Goal: Transaction & Acquisition: Purchase product/service

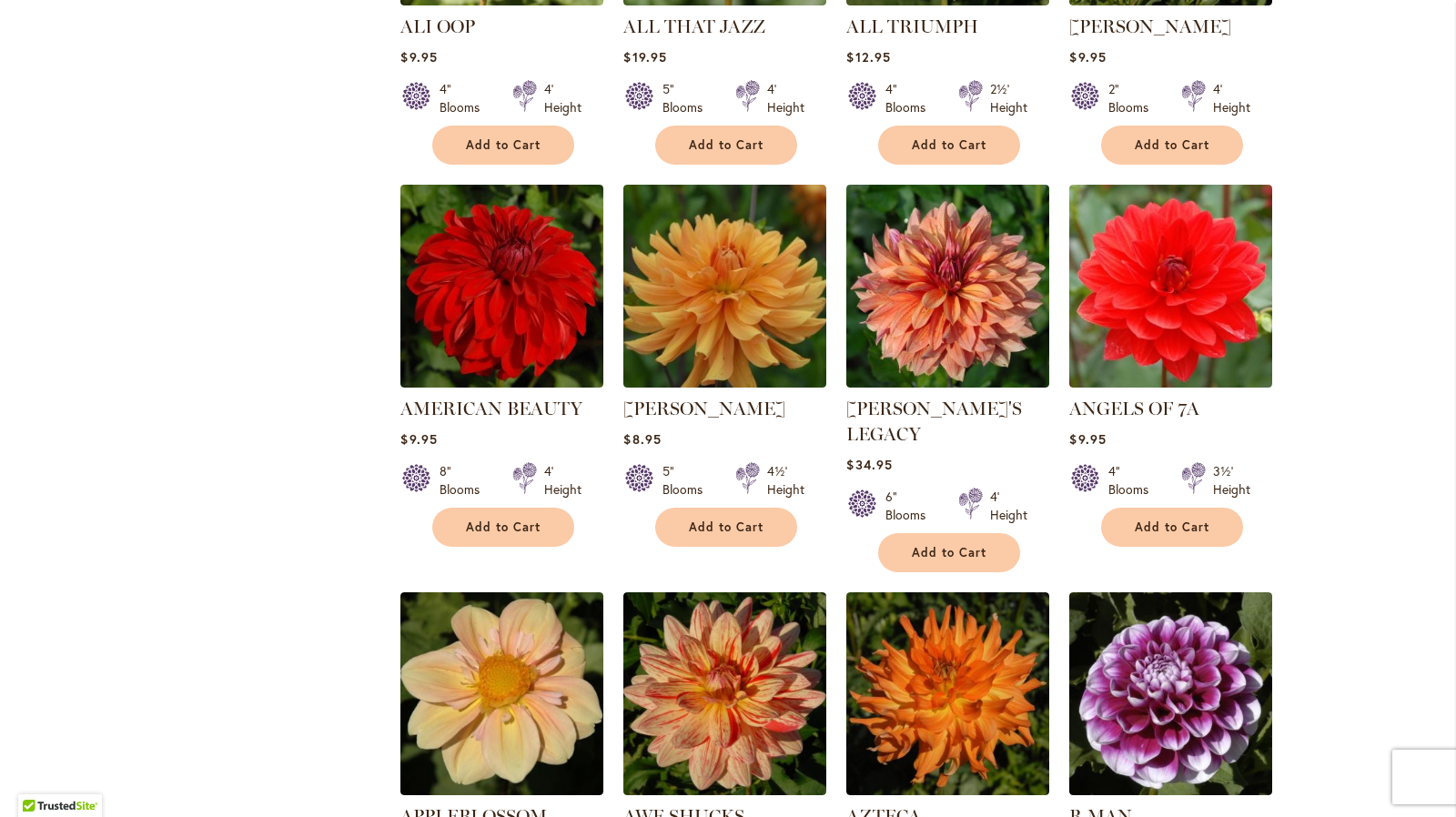
scroll to position [1035, 0]
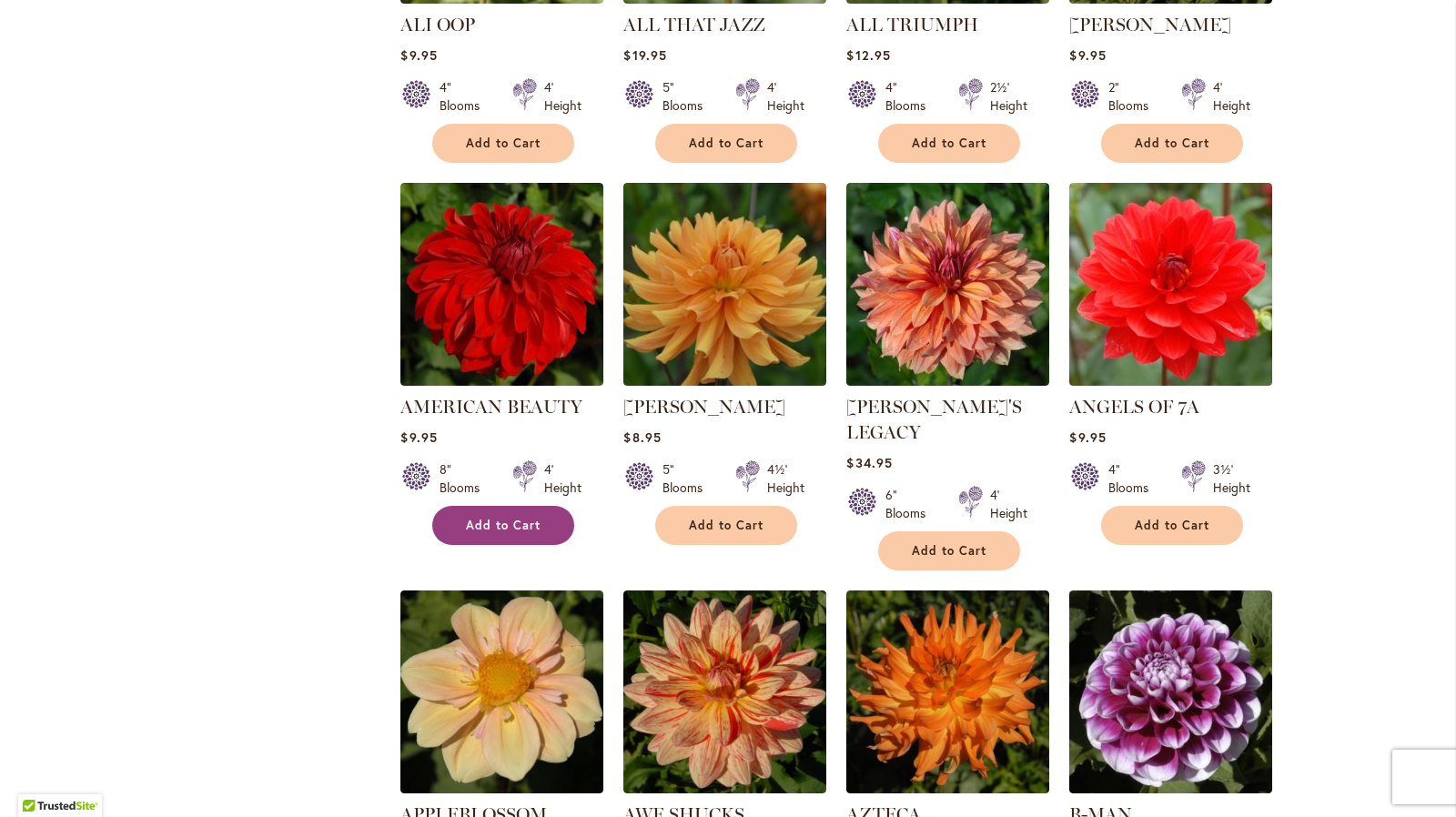
click at [511, 524] on span "Add to Cart" at bounding box center [503, 525] width 75 height 15
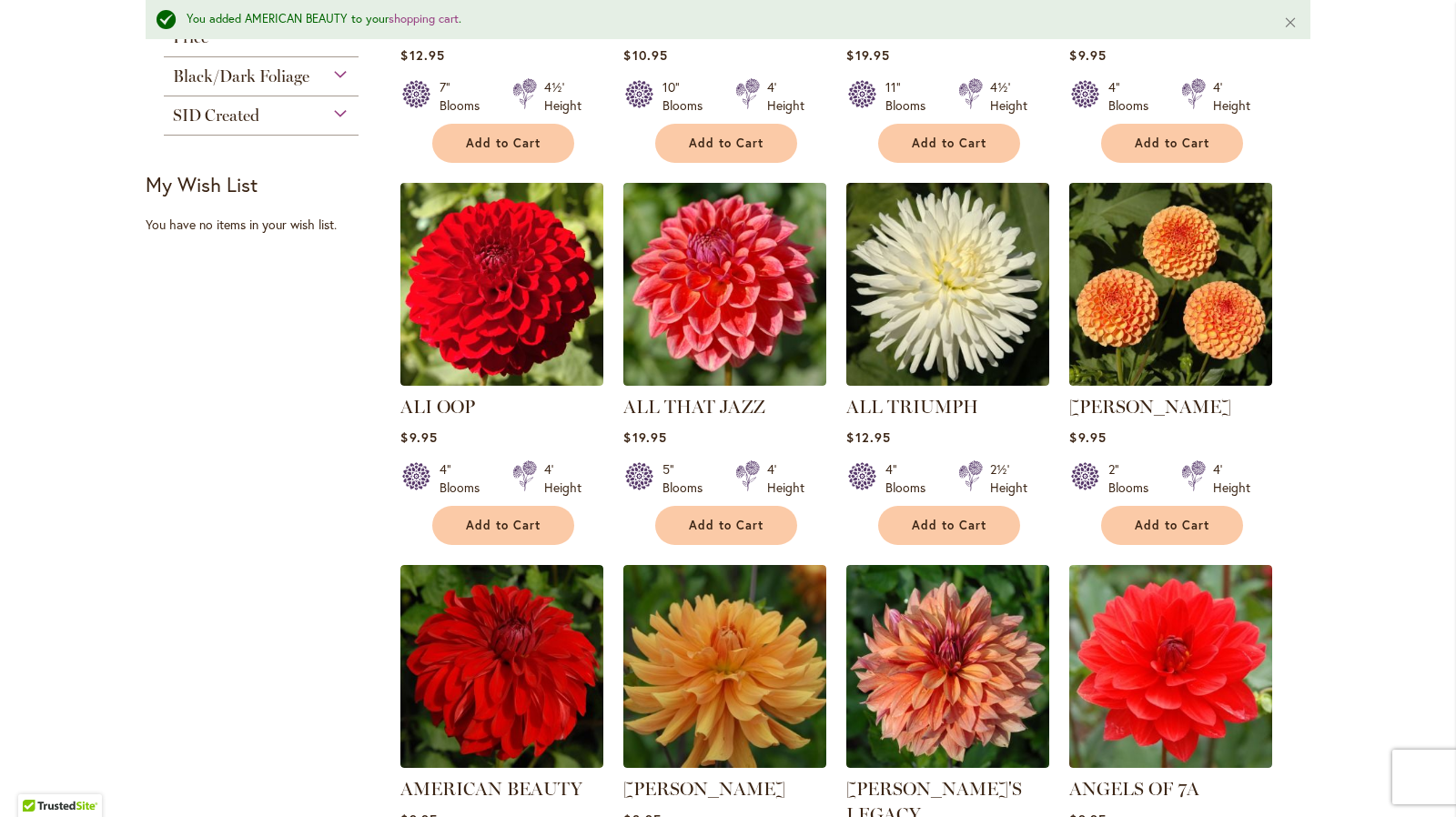
scroll to position [720, 0]
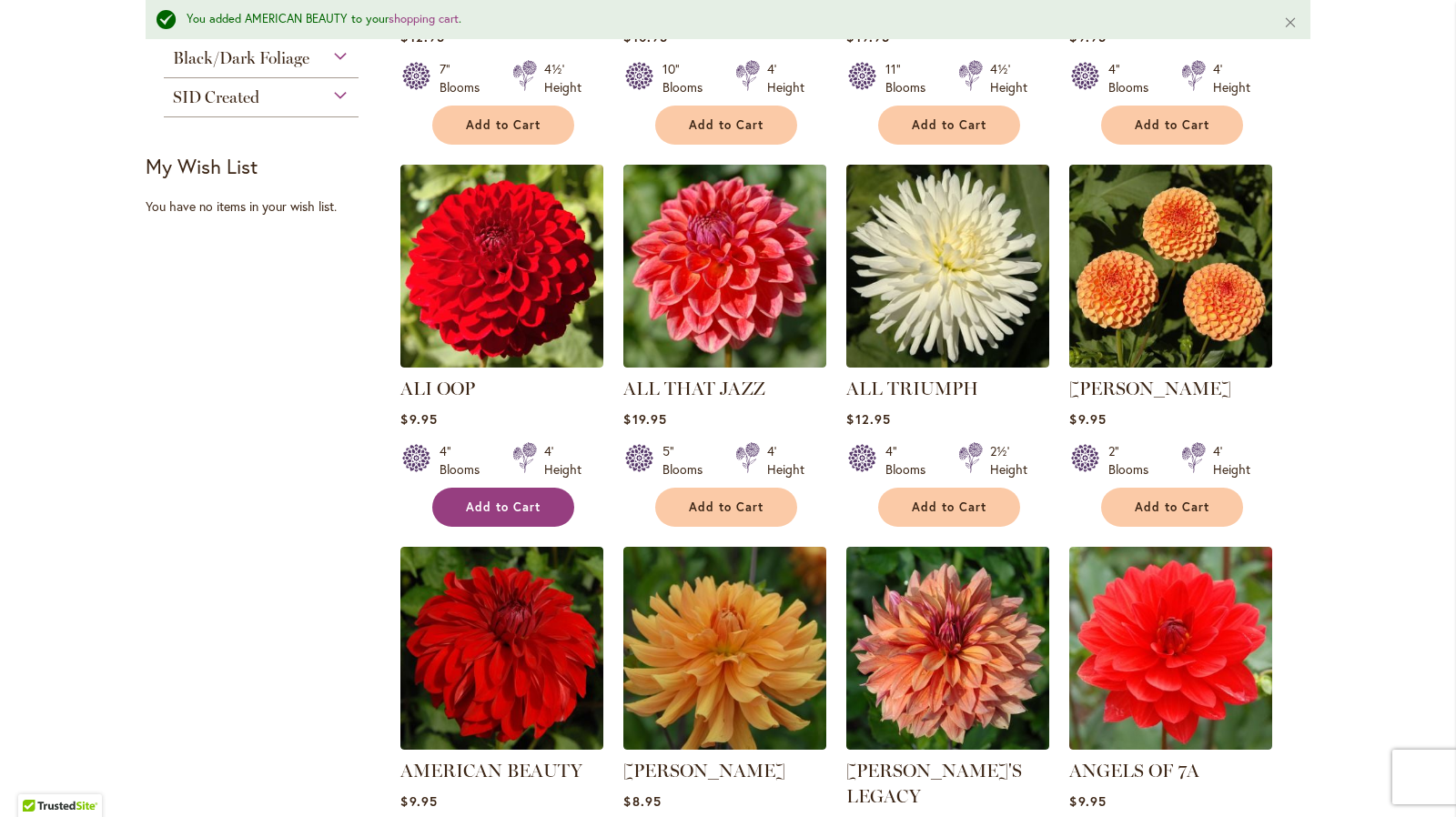
click at [473, 514] on button "Add to Cart" at bounding box center [503, 507] width 142 height 39
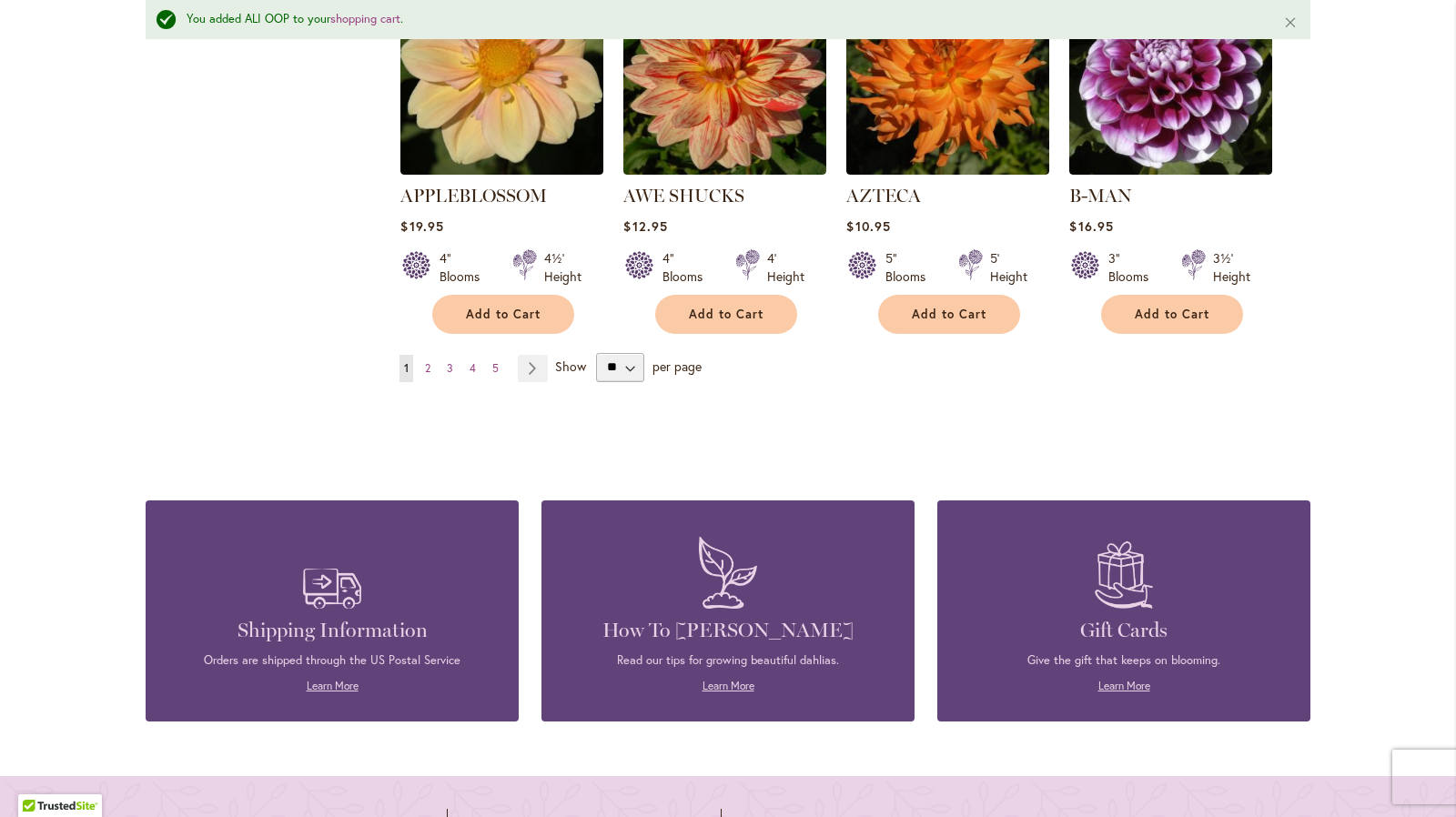
scroll to position [1721, 0]
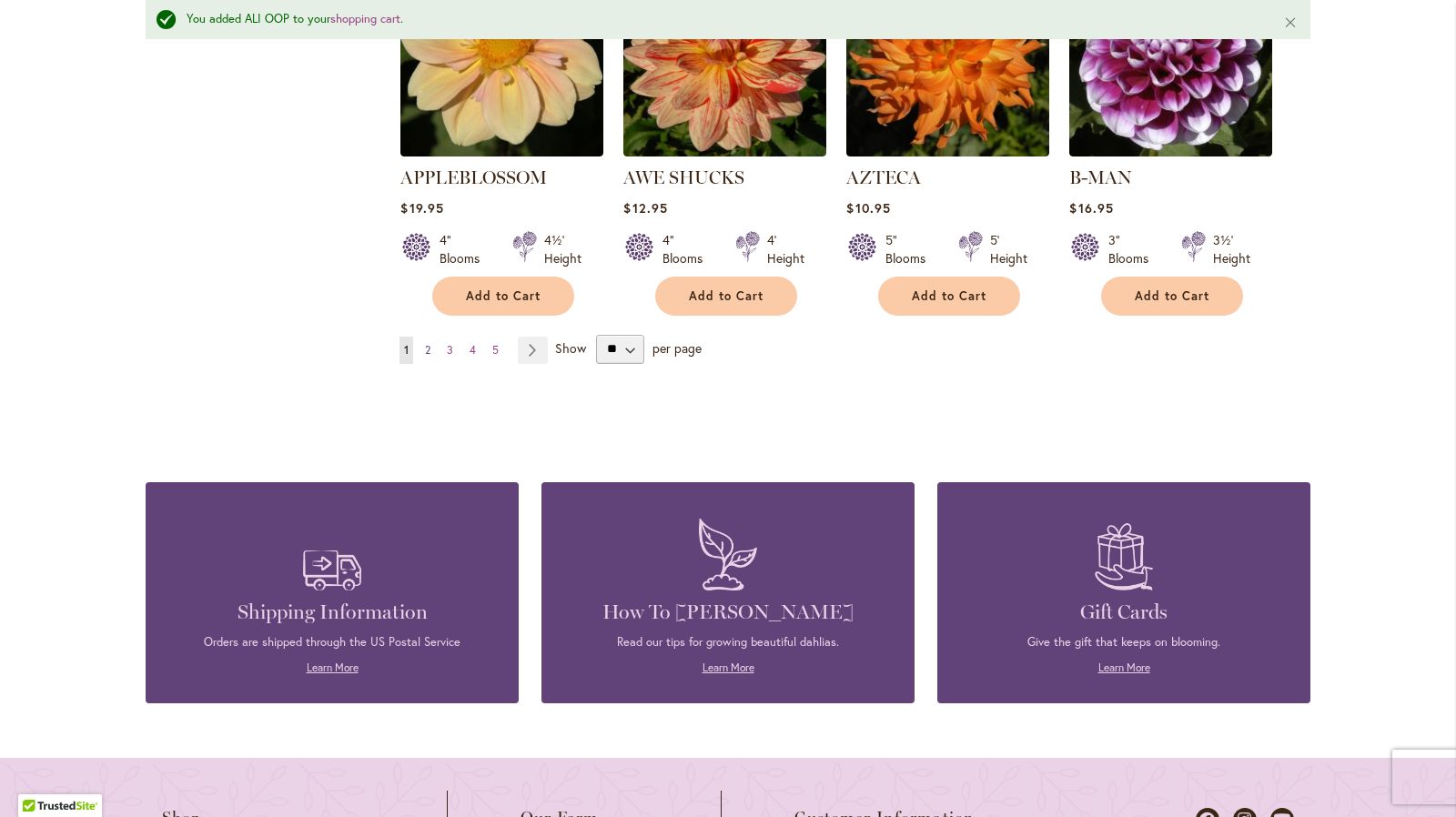
click at [424, 337] on link "Page 2" at bounding box center [427, 350] width 15 height 27
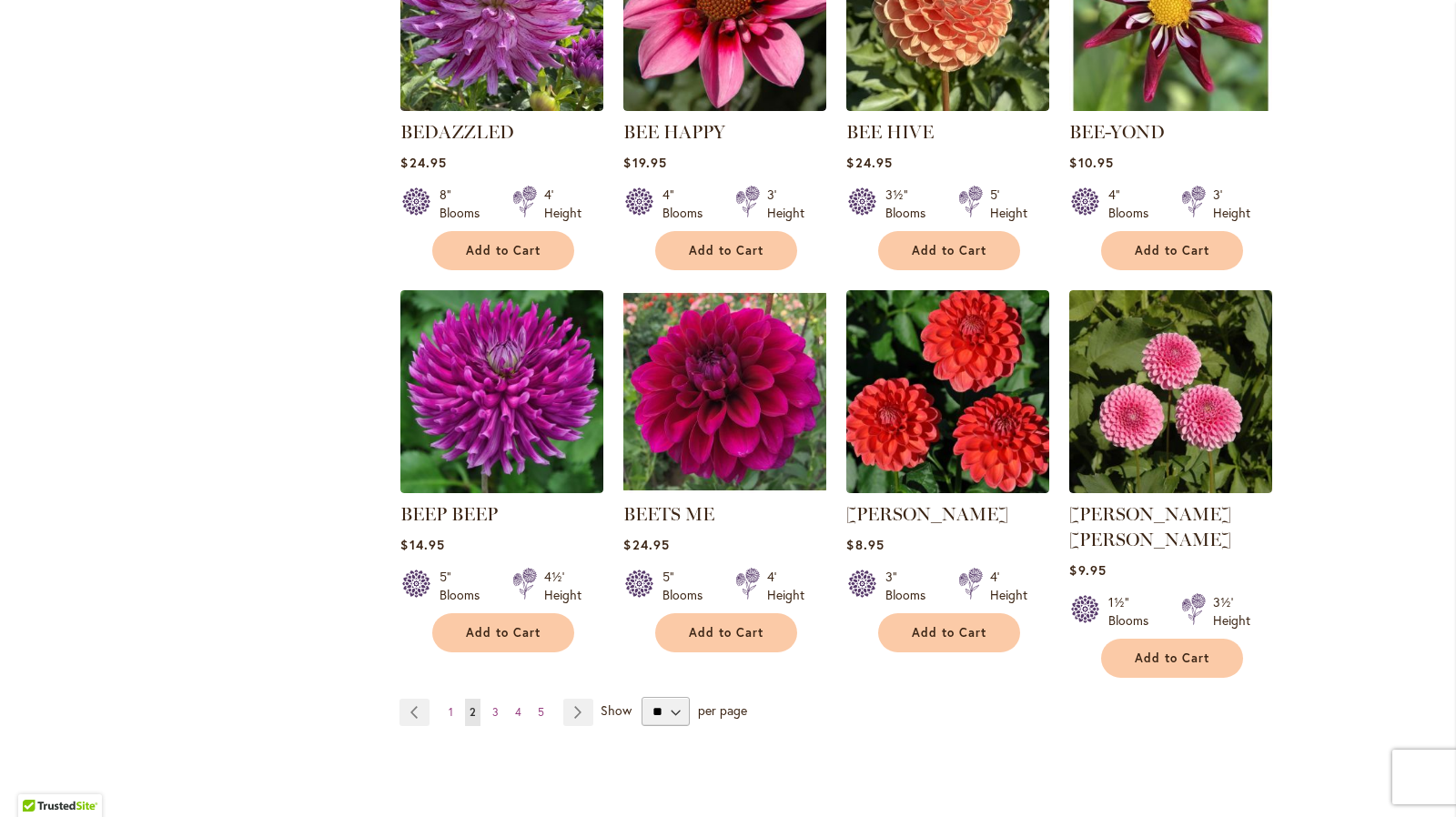
scroll to position [1365, 0]
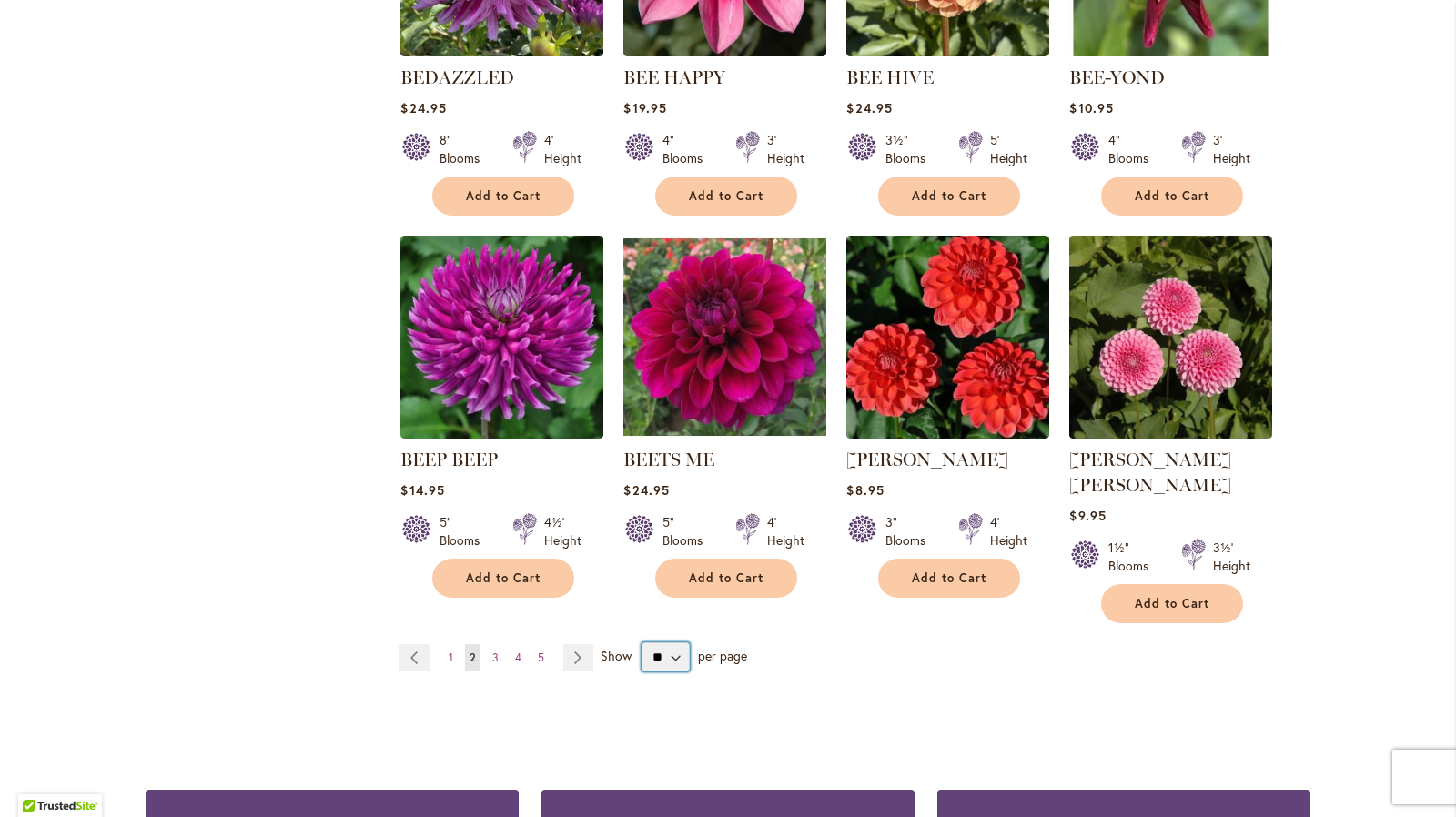
click at [676, 642] on select "** ** ** **" at bounding box center [664, 656] width 47 height 29
select select "**"
click at [641, 642] on select "** ** ** **" at bounding box center [664, 656] width 47 height 29
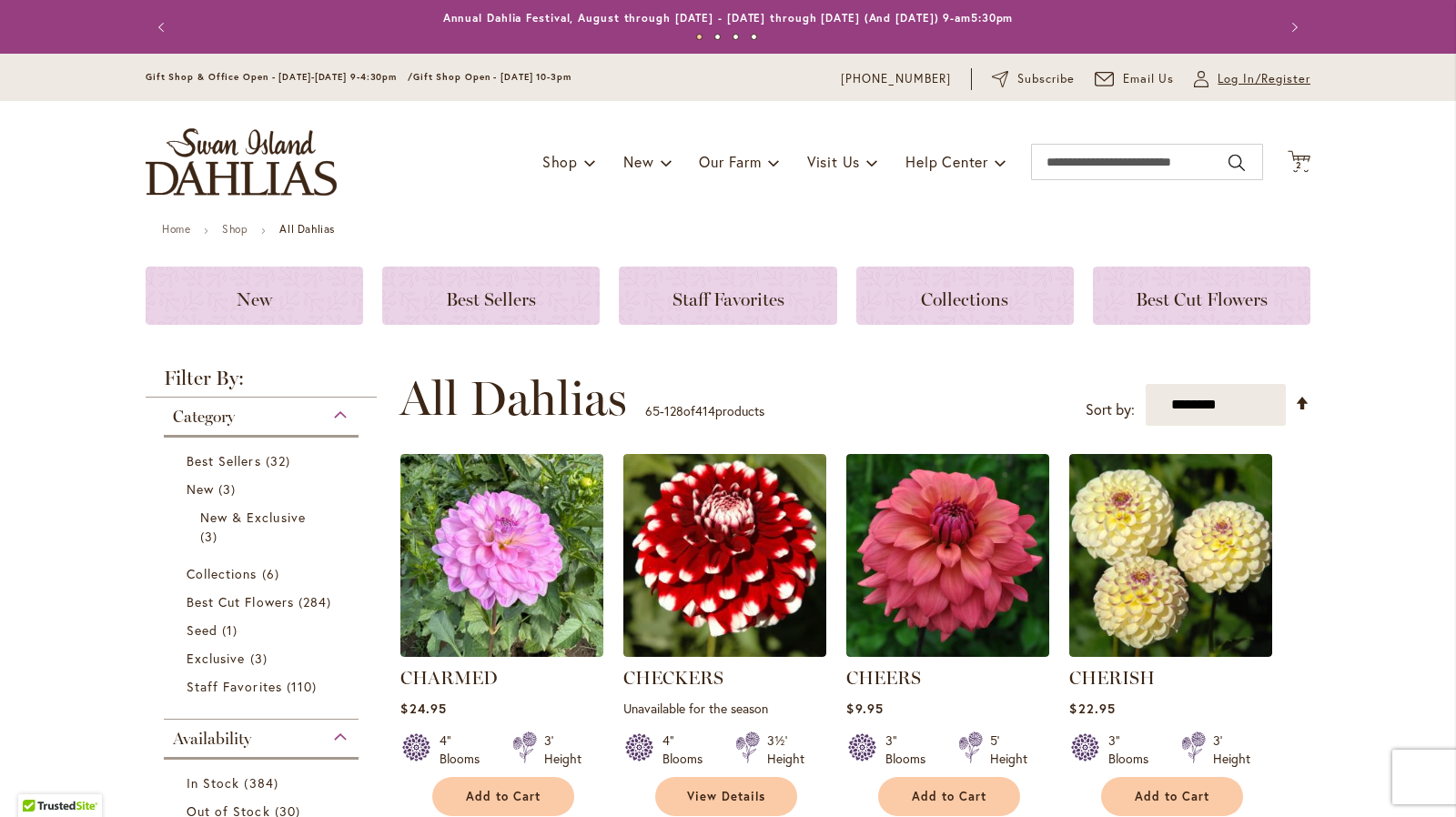
click at [1222, 86] on span "Log In/Register" at bounding box center [1263, 79] width 93 height 18
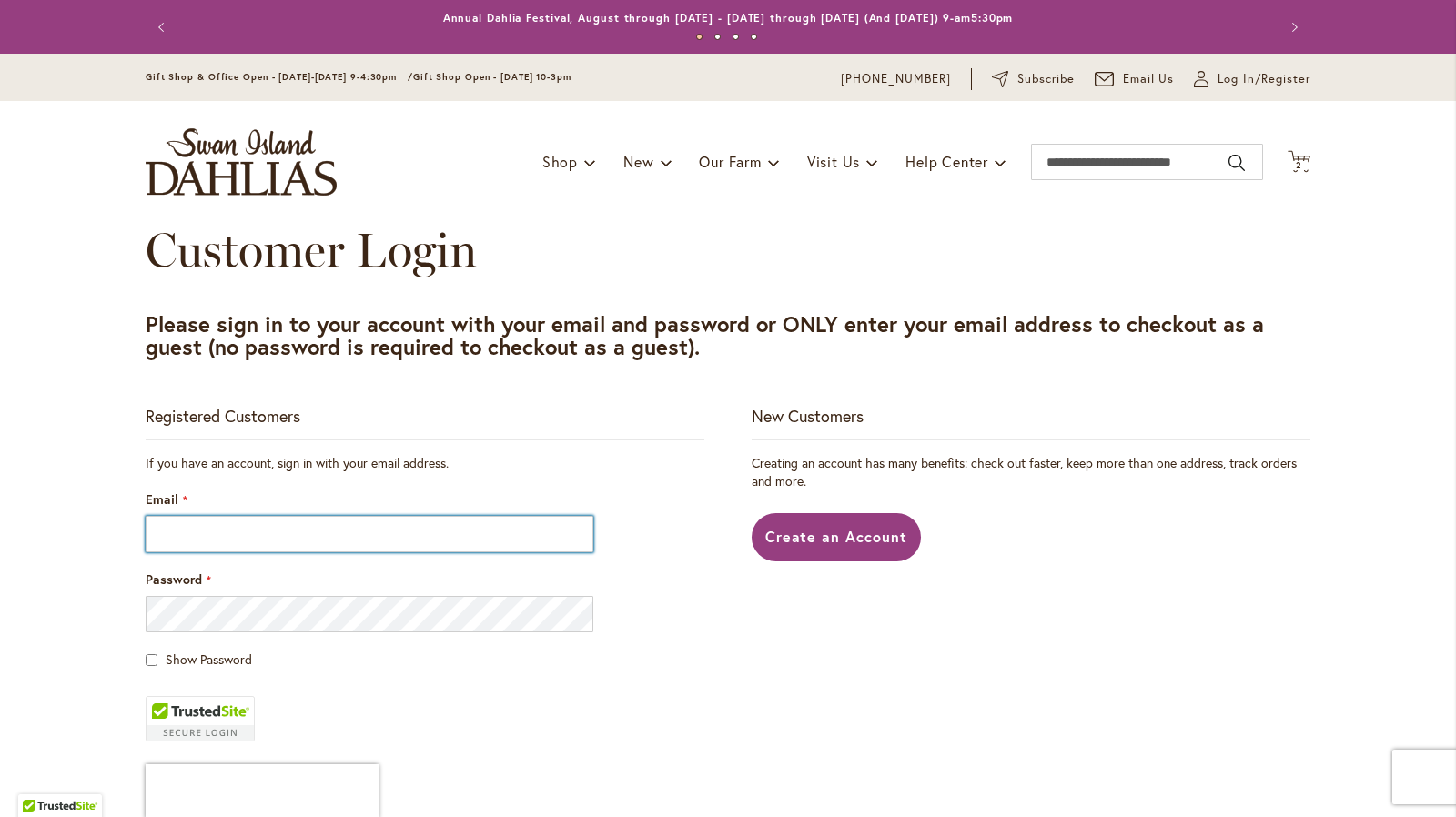
click at [253, 534] on input "Email" at bounding box center [370, 534] width 448 height 36
type input "**********"
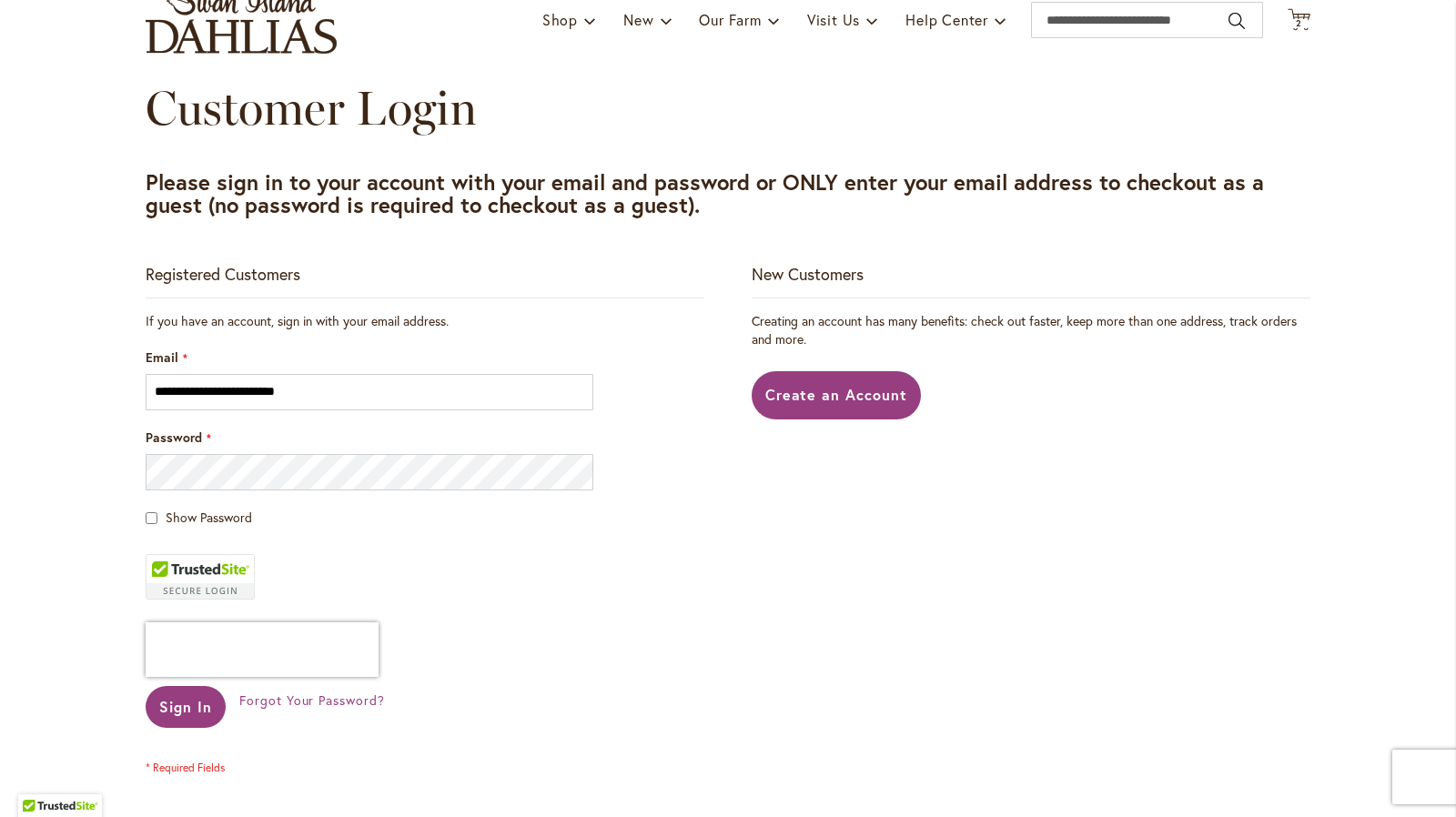
scroll to position [182, 0]
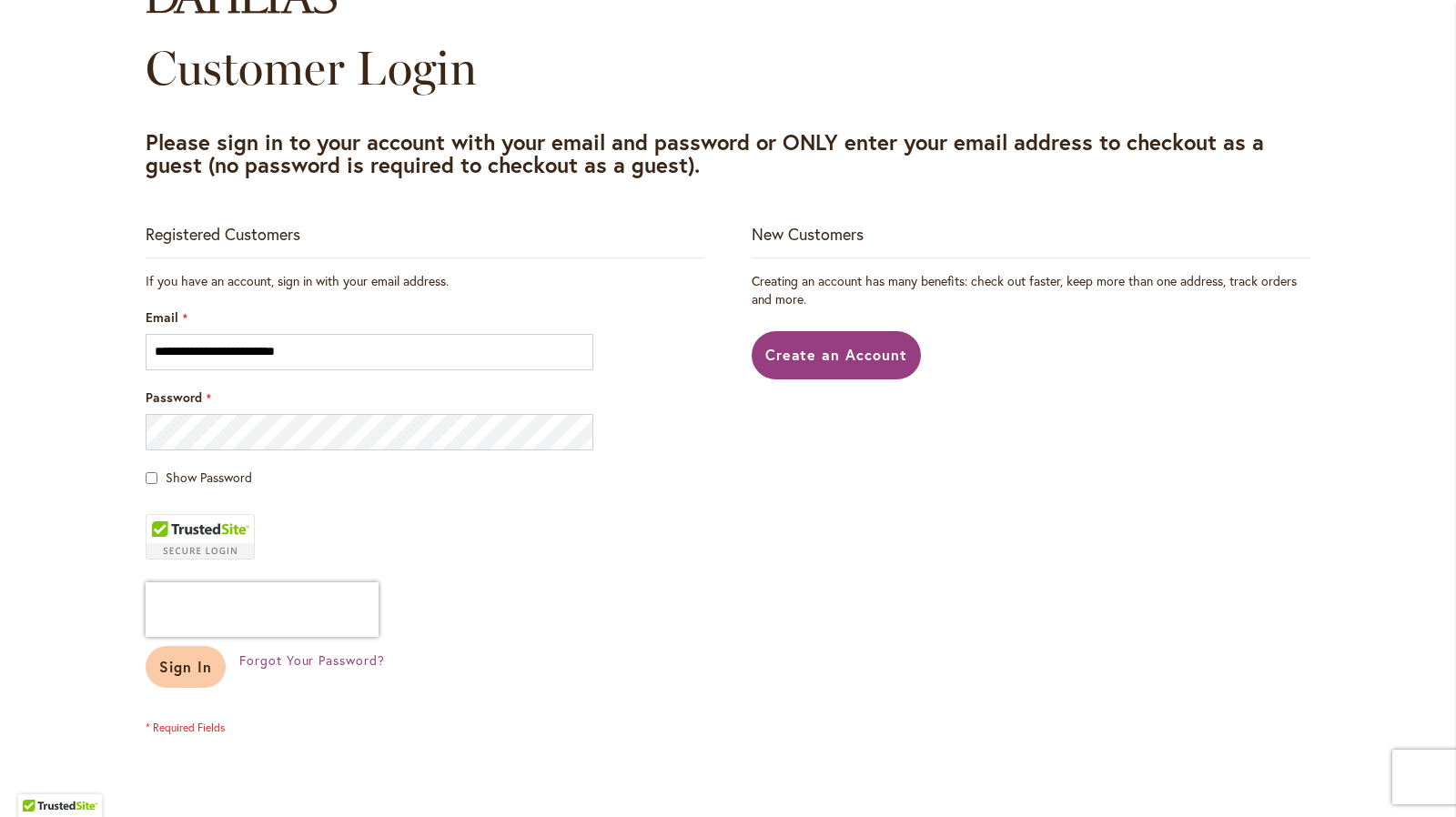
click at [166, 658] on span "Sign In" at bounding box center [185, 666] width 53 height 19
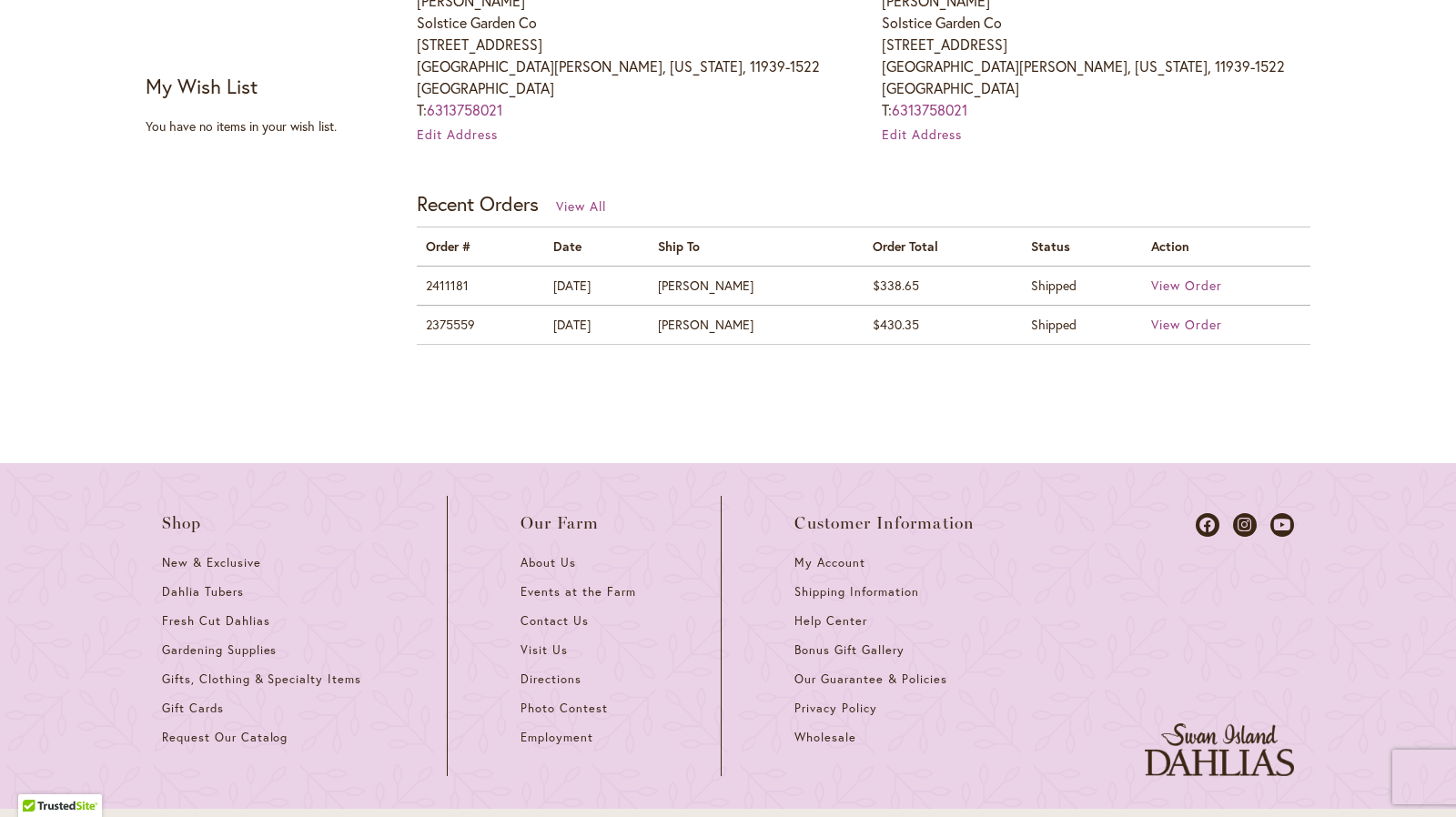
scroll to position [671, 0]
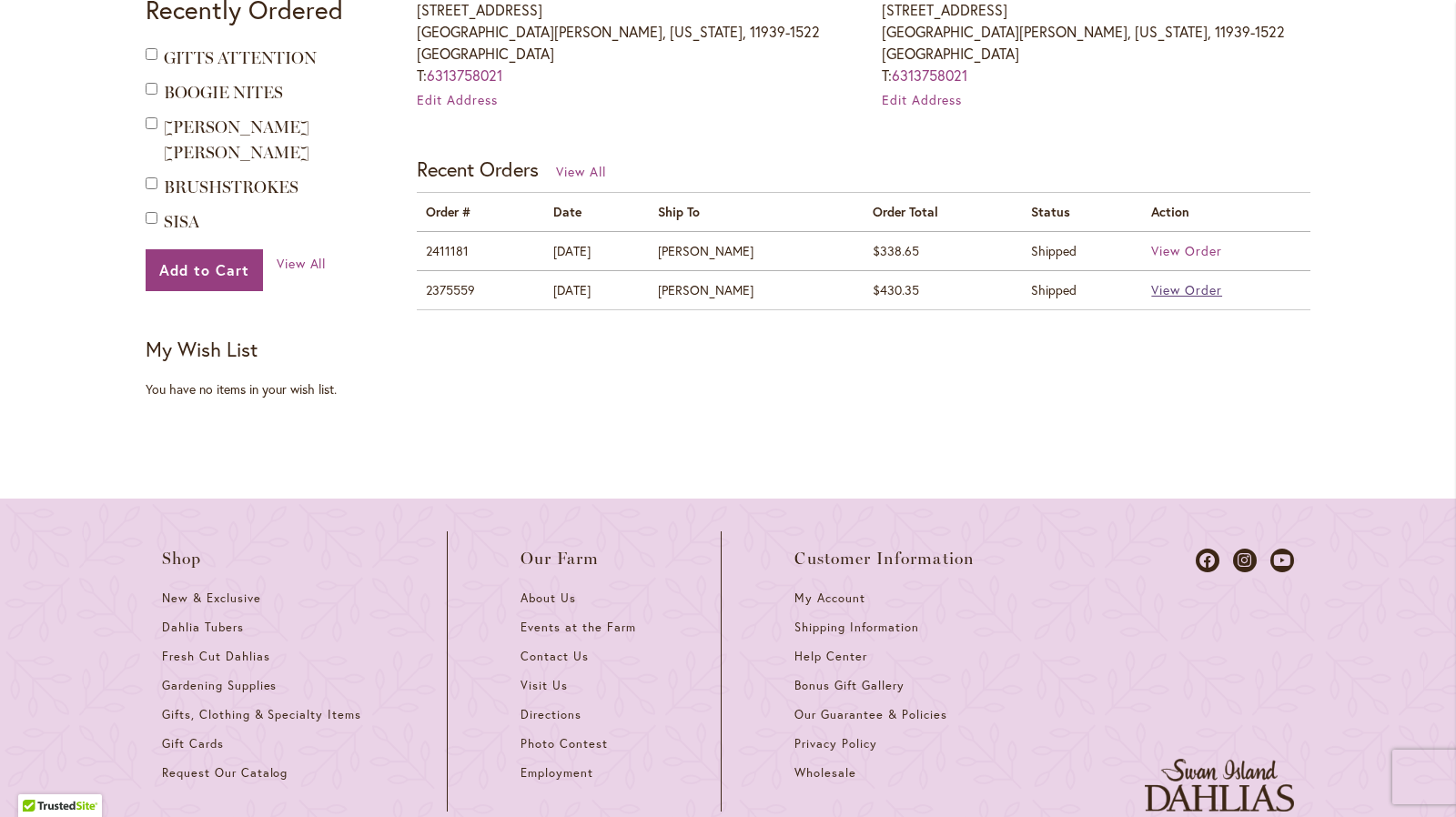
click at [1185, 283] on span "View Order" at bounding box center [1186, 289] width 71 height 17
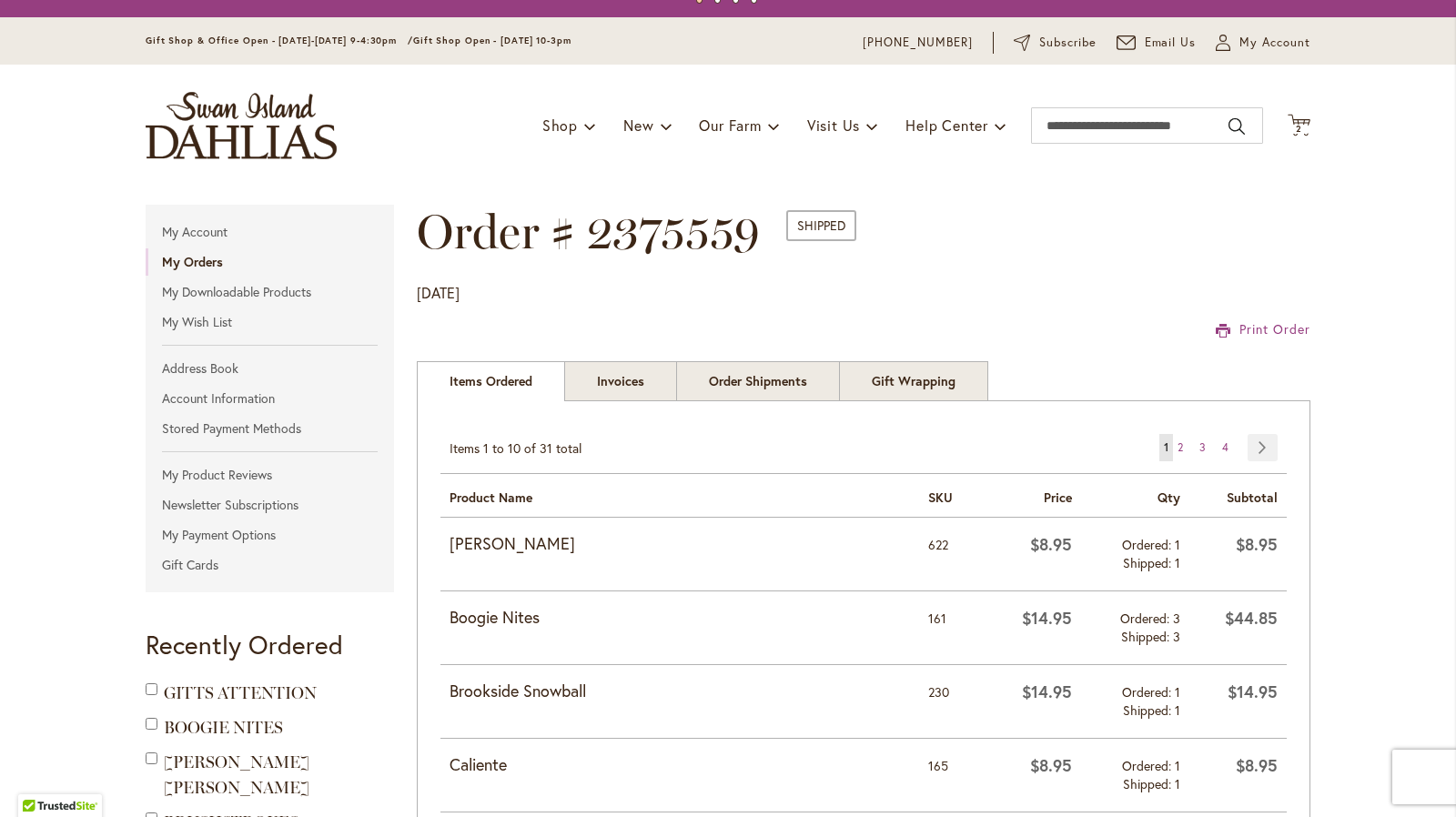
scroll to position [35, 0]
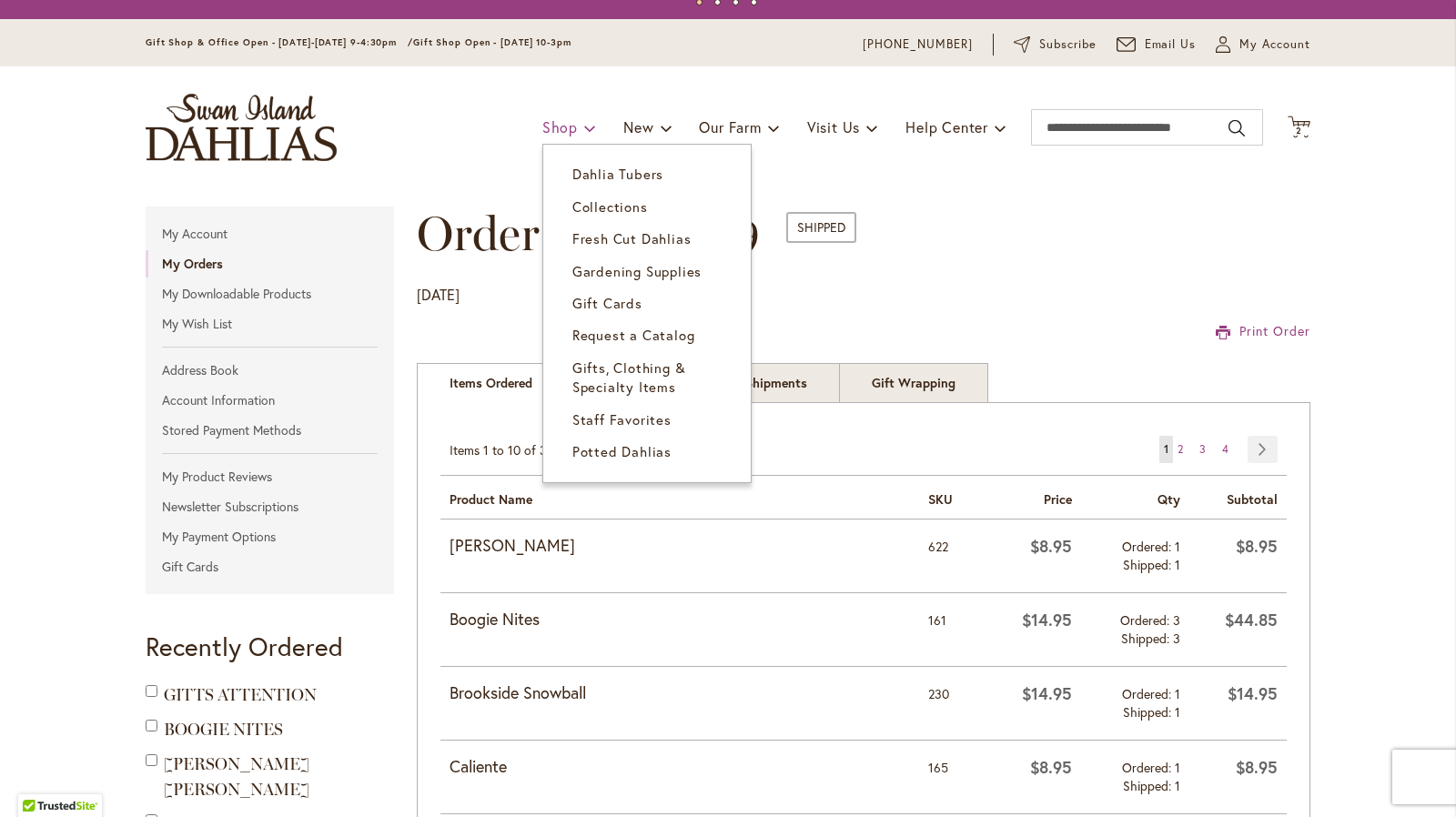
click at [564, 135] on span "Shop" at bounding box center [559, 126] width 35 height 19
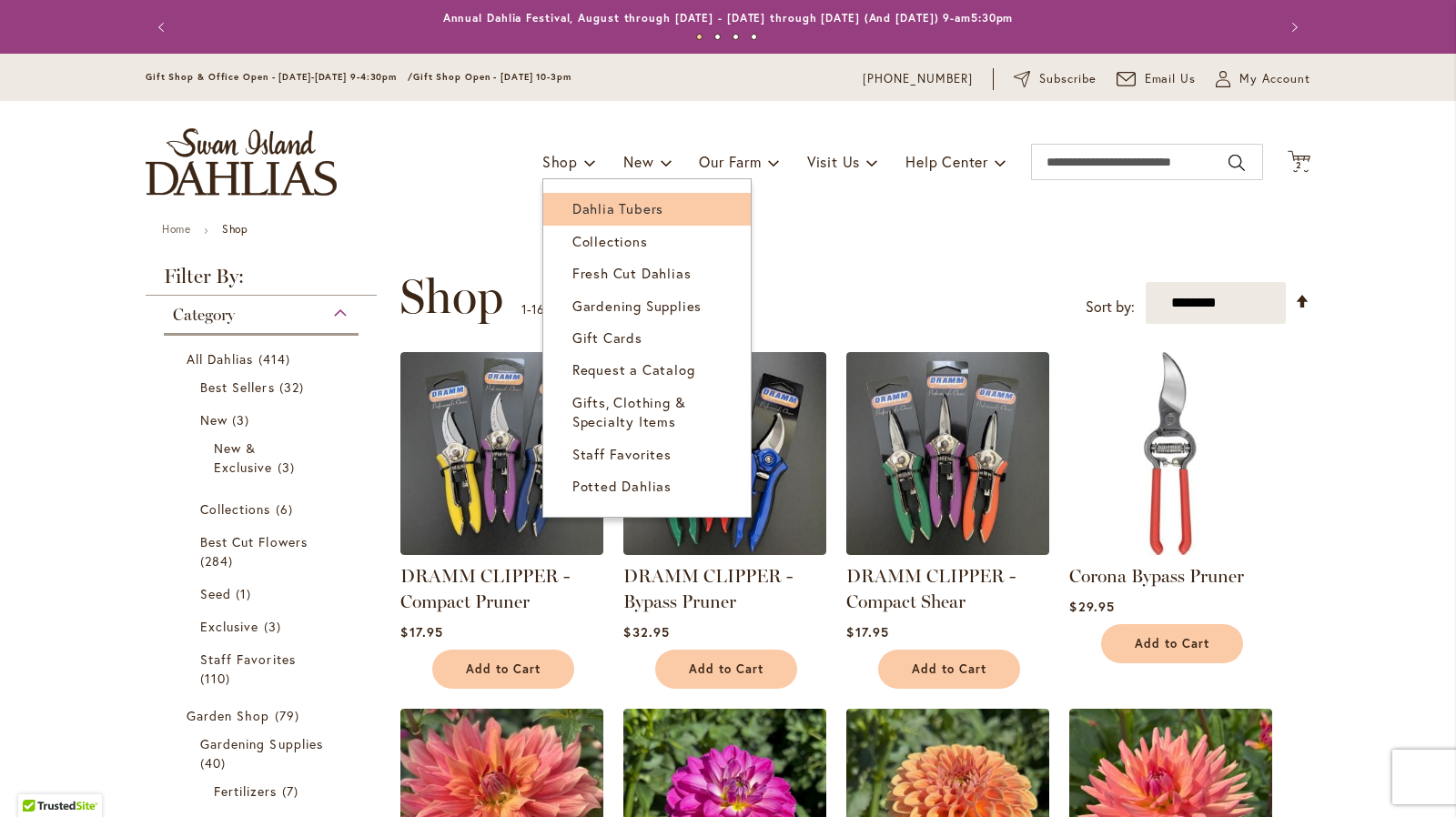
click at [617, 203] on span "Dahlia Tubers" at bounding box center [617, 208] width 91 height 18
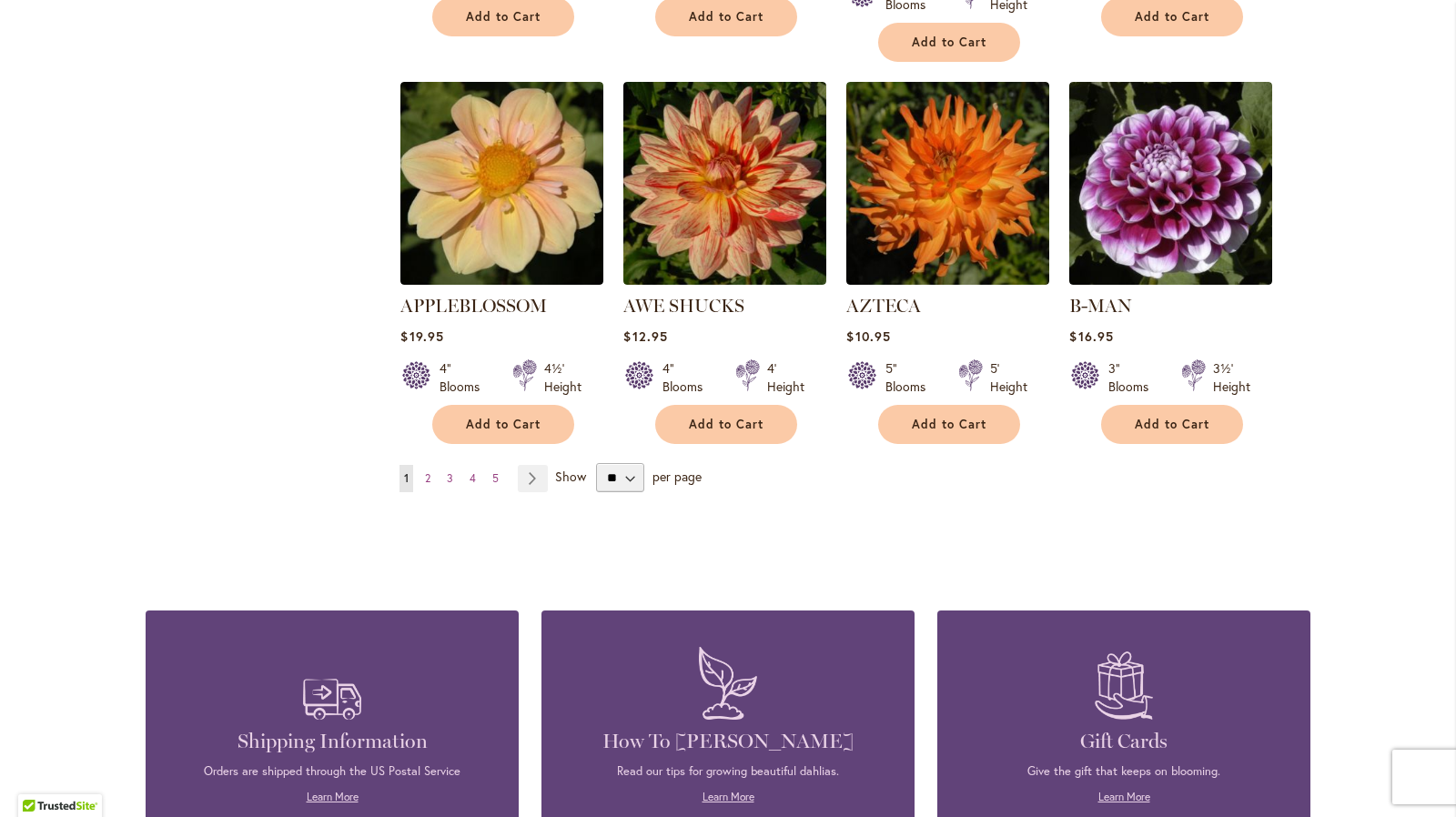
scroll to position [1547, 0]
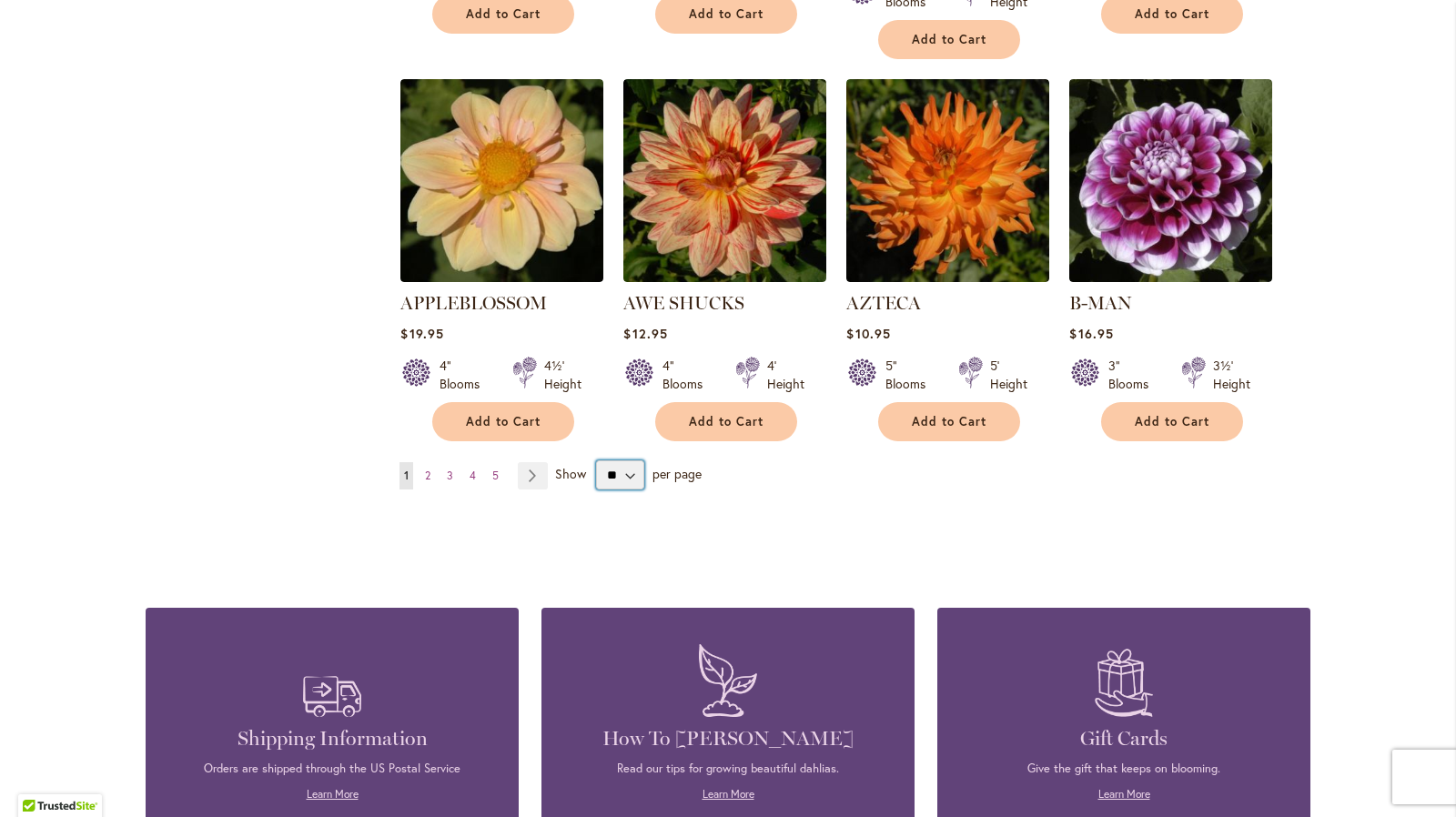
click at [619, 460] on select "** ** ** **" at bounding box center [619, 474] width 47 height 29
select select "**"
click at [596, 460] on select "** ** ** **" at bounding box center [619, 474] width 47 height 29
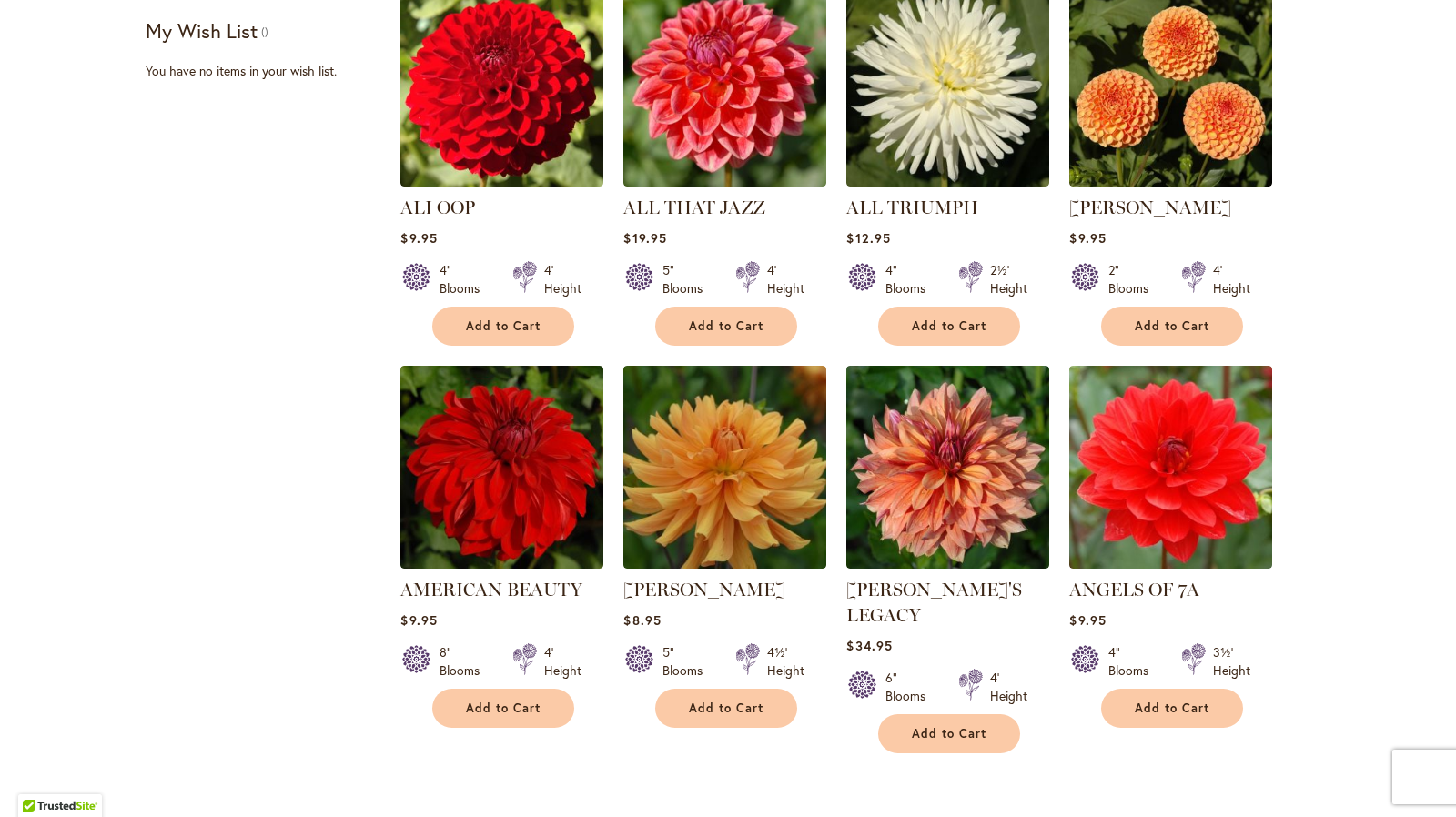
scroll to position [819, 0]
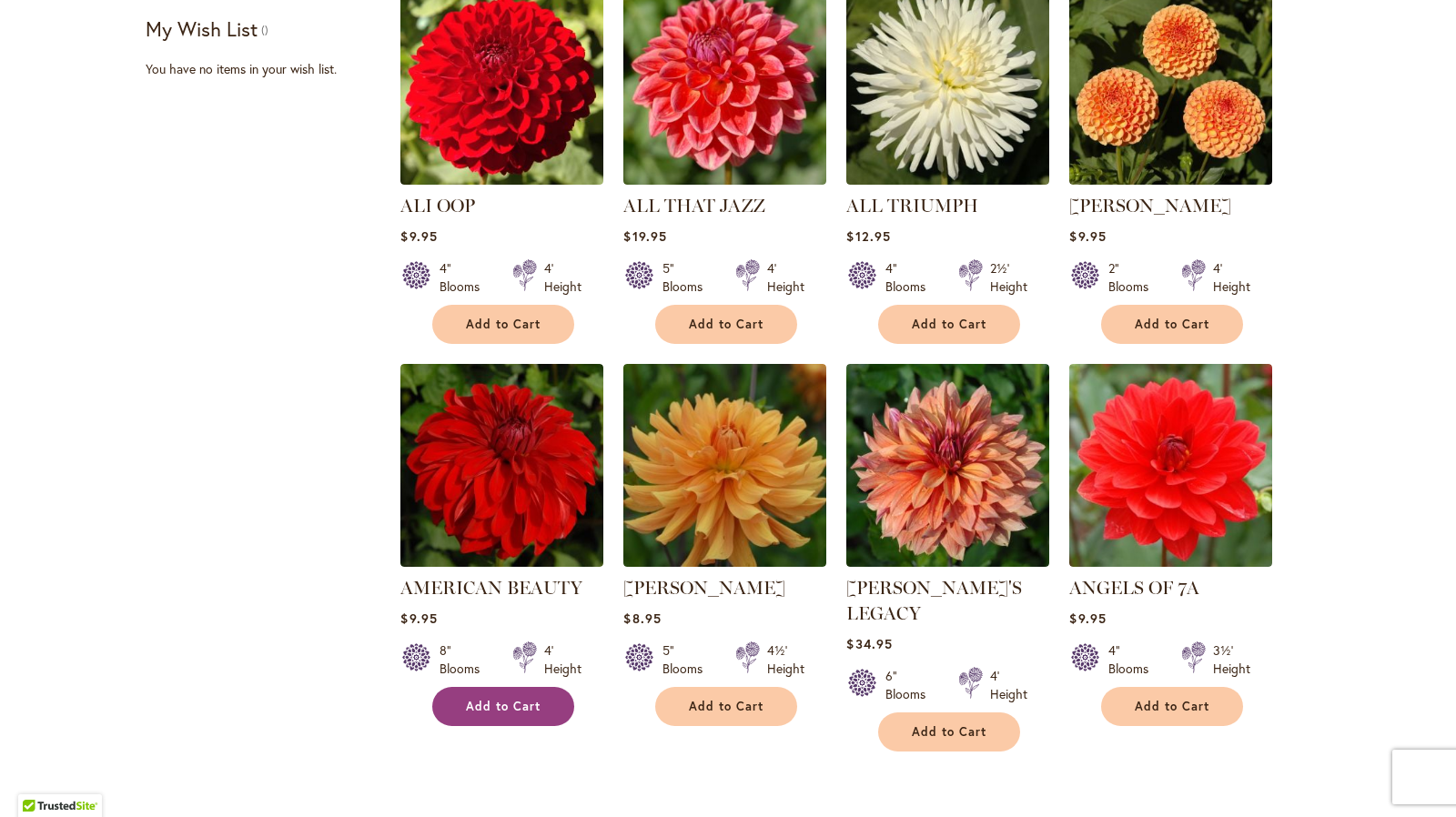
click at [456, 696] on button "Add to Cart" at bounding box center [503, 706] width 142 height 39
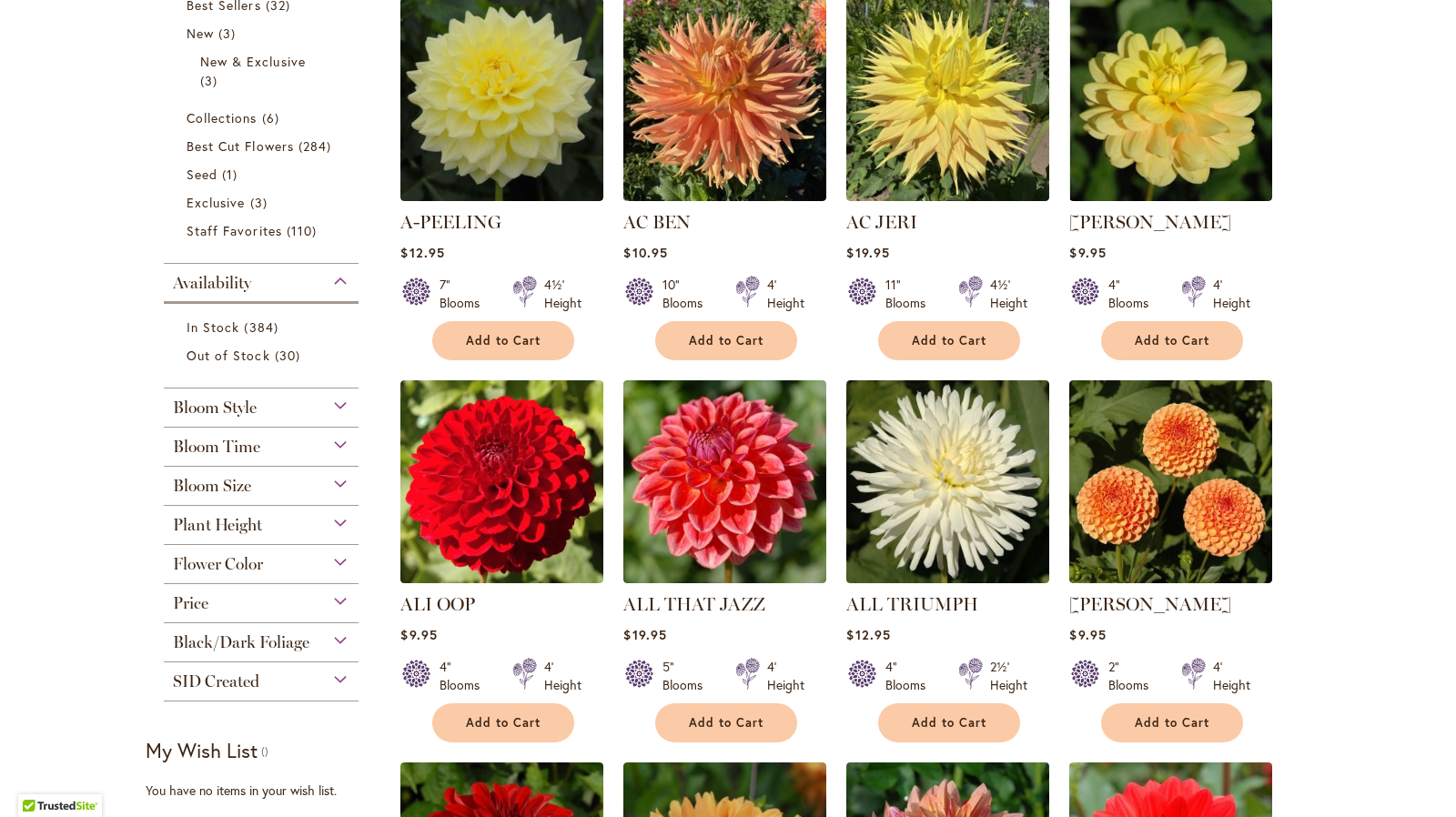
scroll to position [823, 0]
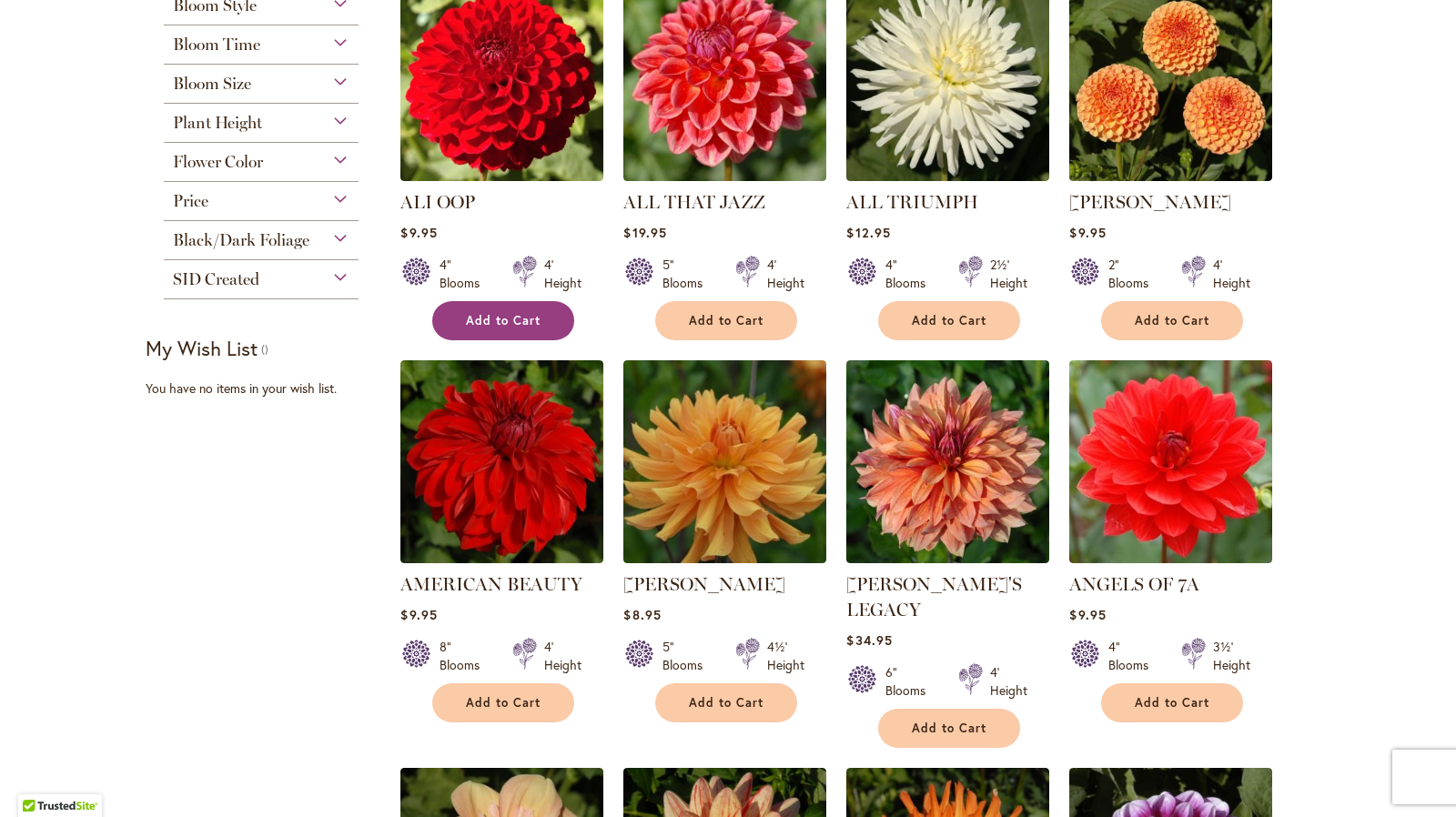
click at [469, 313] on span "Add to Cart" at bounding box center [503, 320] width 75 height 15
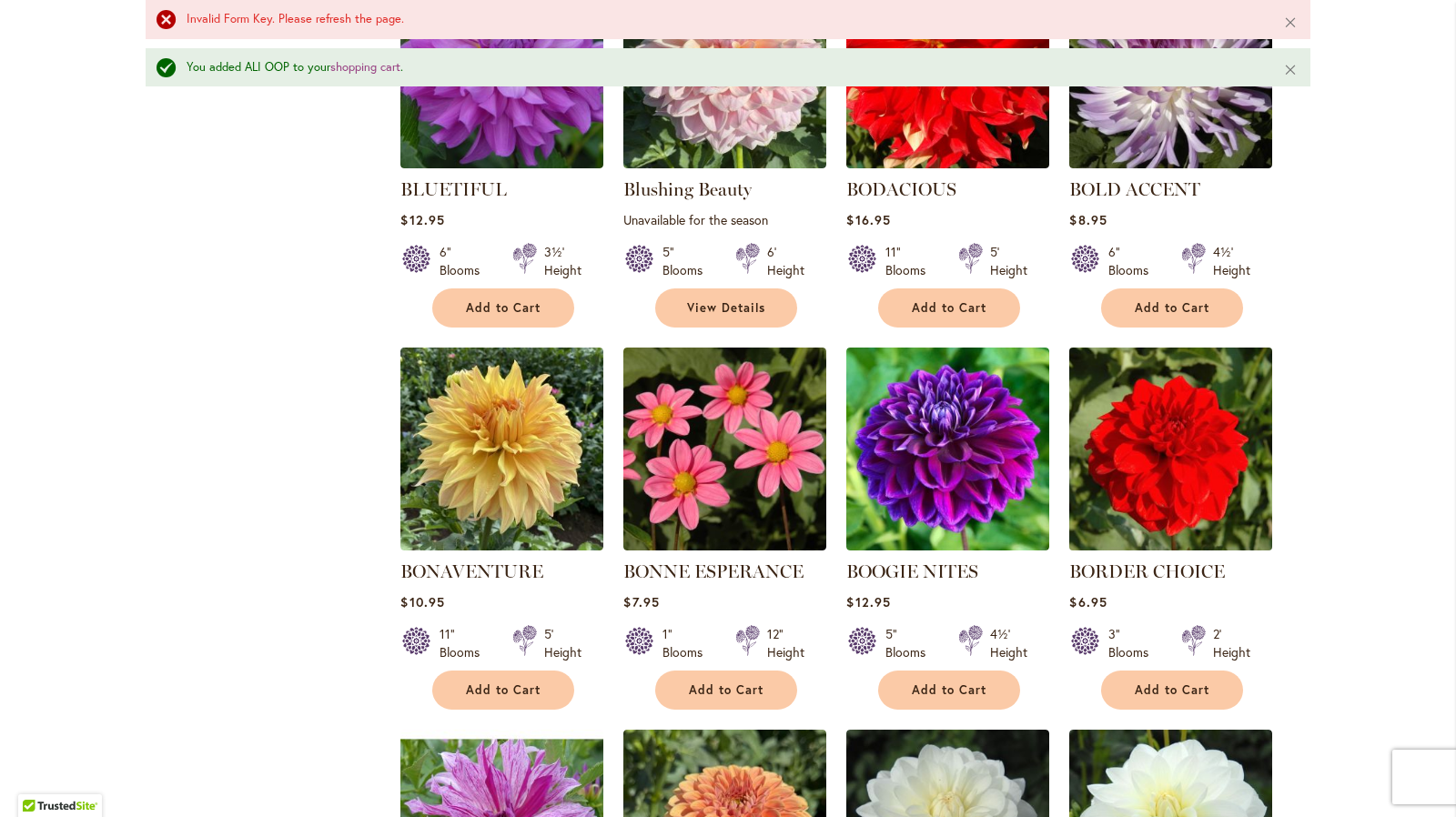
scroll to position [4497, 0]
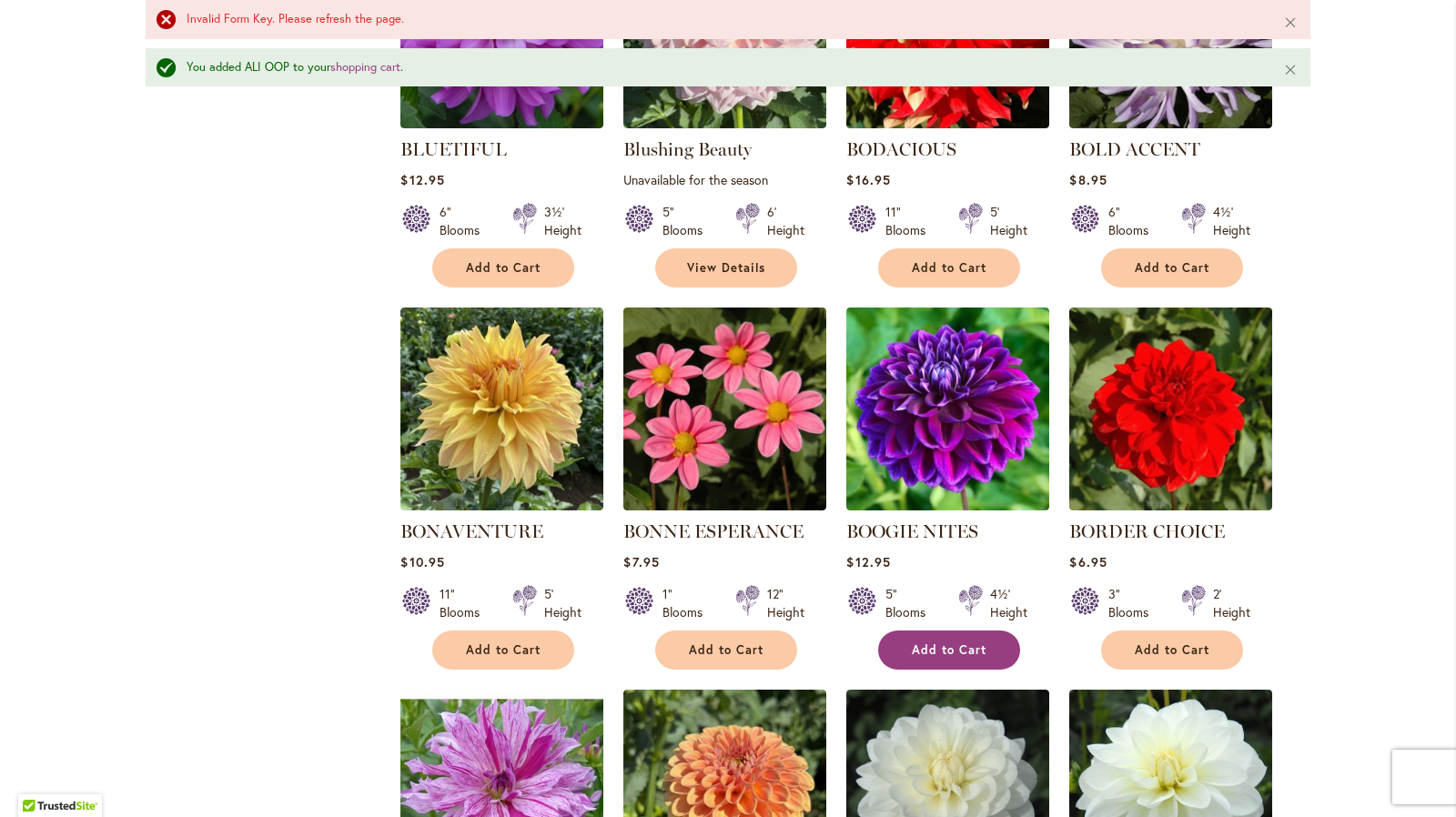
click at [963, 642] on span "Add to Cart" at bounding box center [949, 649] width 75 height 15
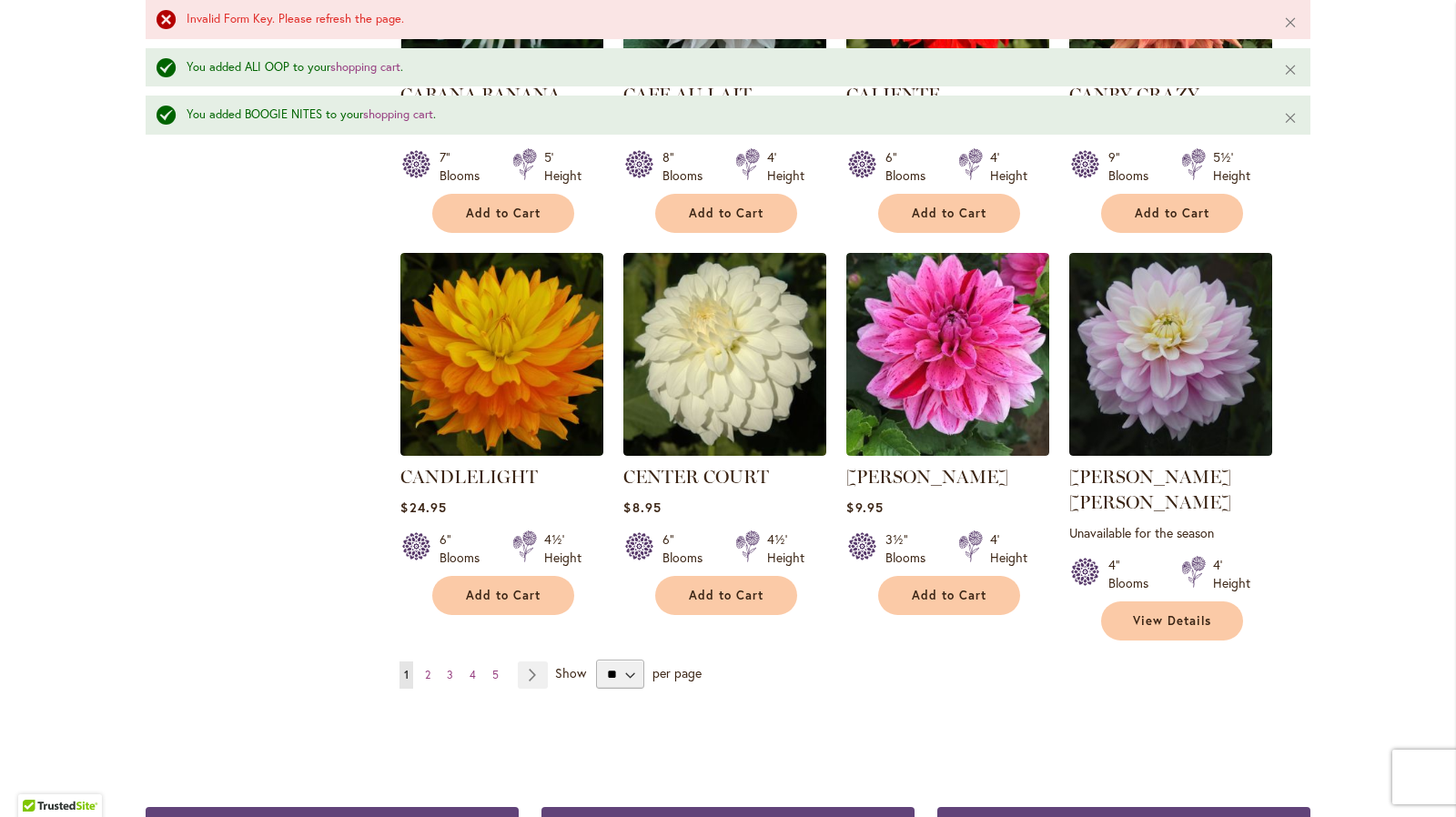
scroll to position [6183, 0]
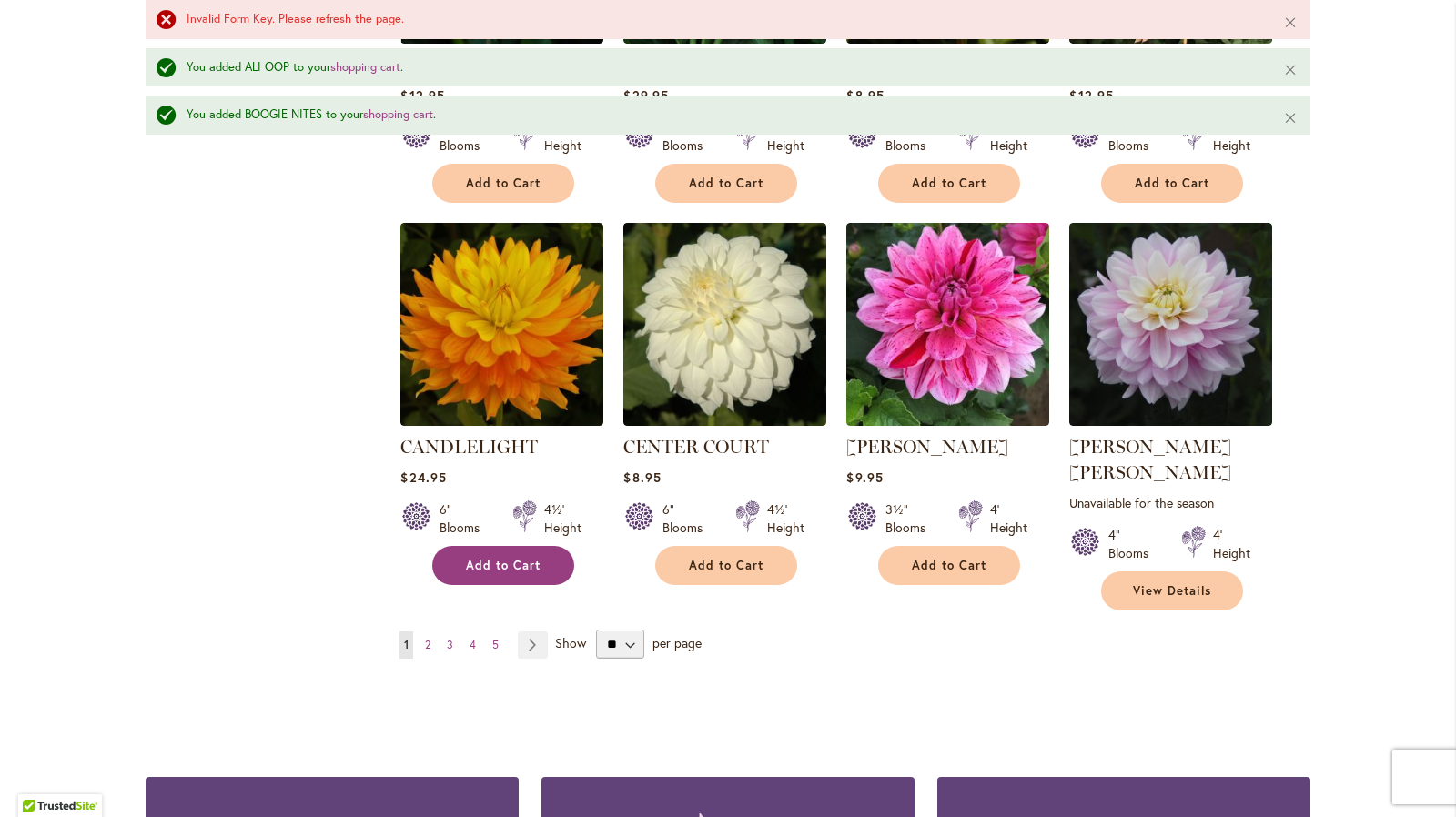
click at [486, 546] on button "Add to Cart" at bounding box center [503, 565] width 142 height 39
click at [425, 638] on span "2" at bounding box center [427, 645] width 5 height 14
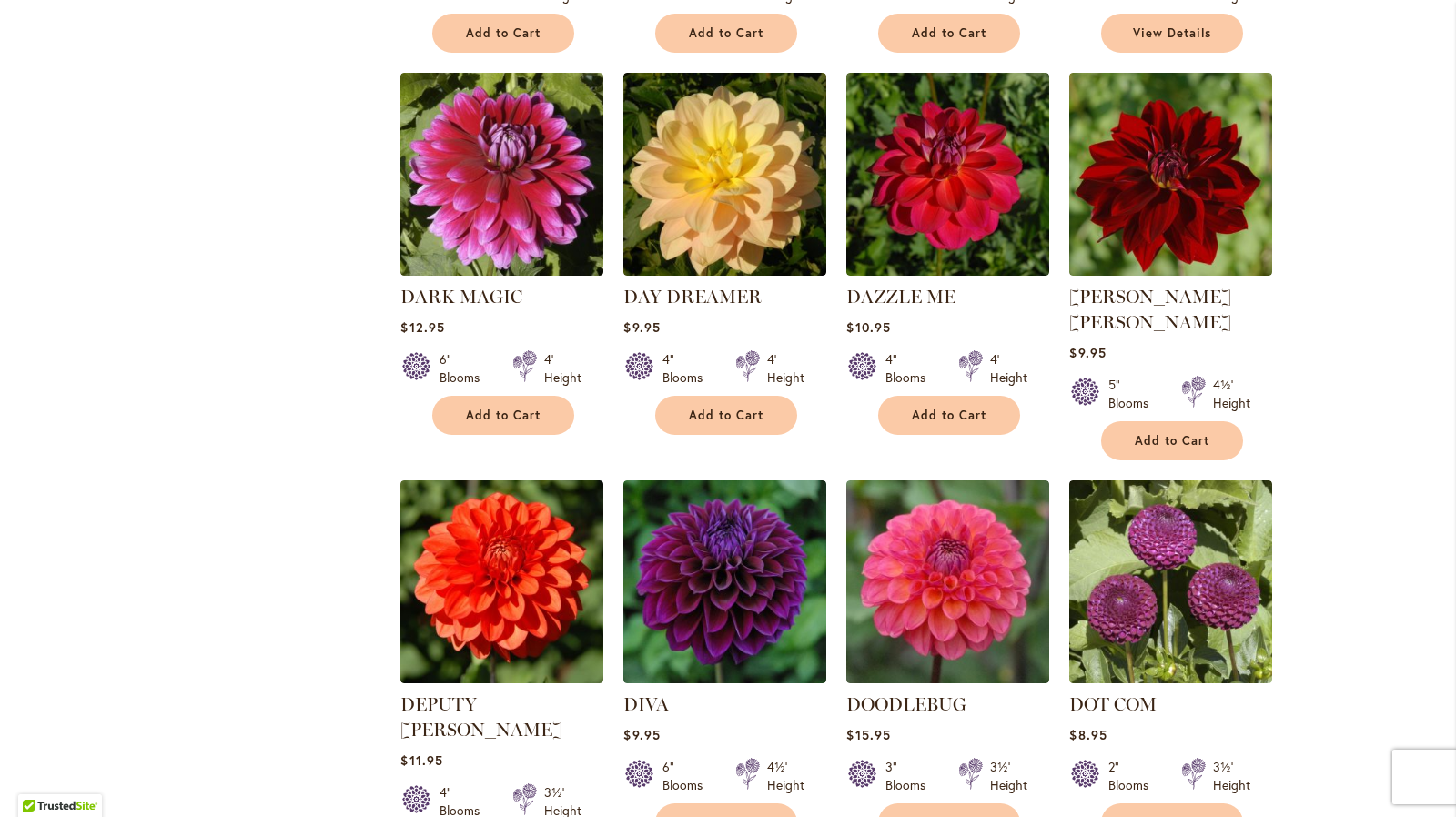
scroll to position [3583, 0]
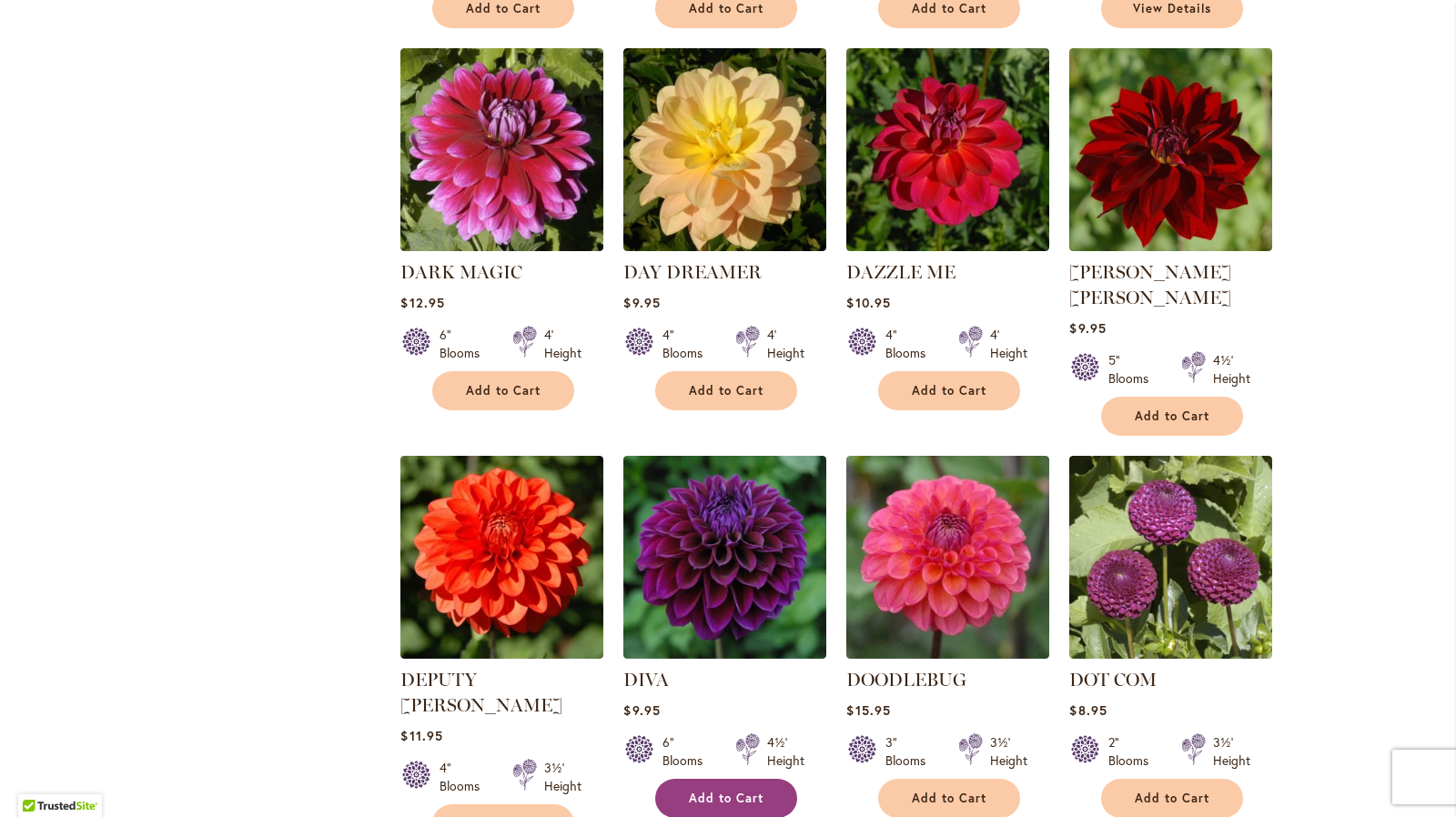
click at [680, 779] on button "Add to Cart" at bounding box center [726, 798] width 142 height 39
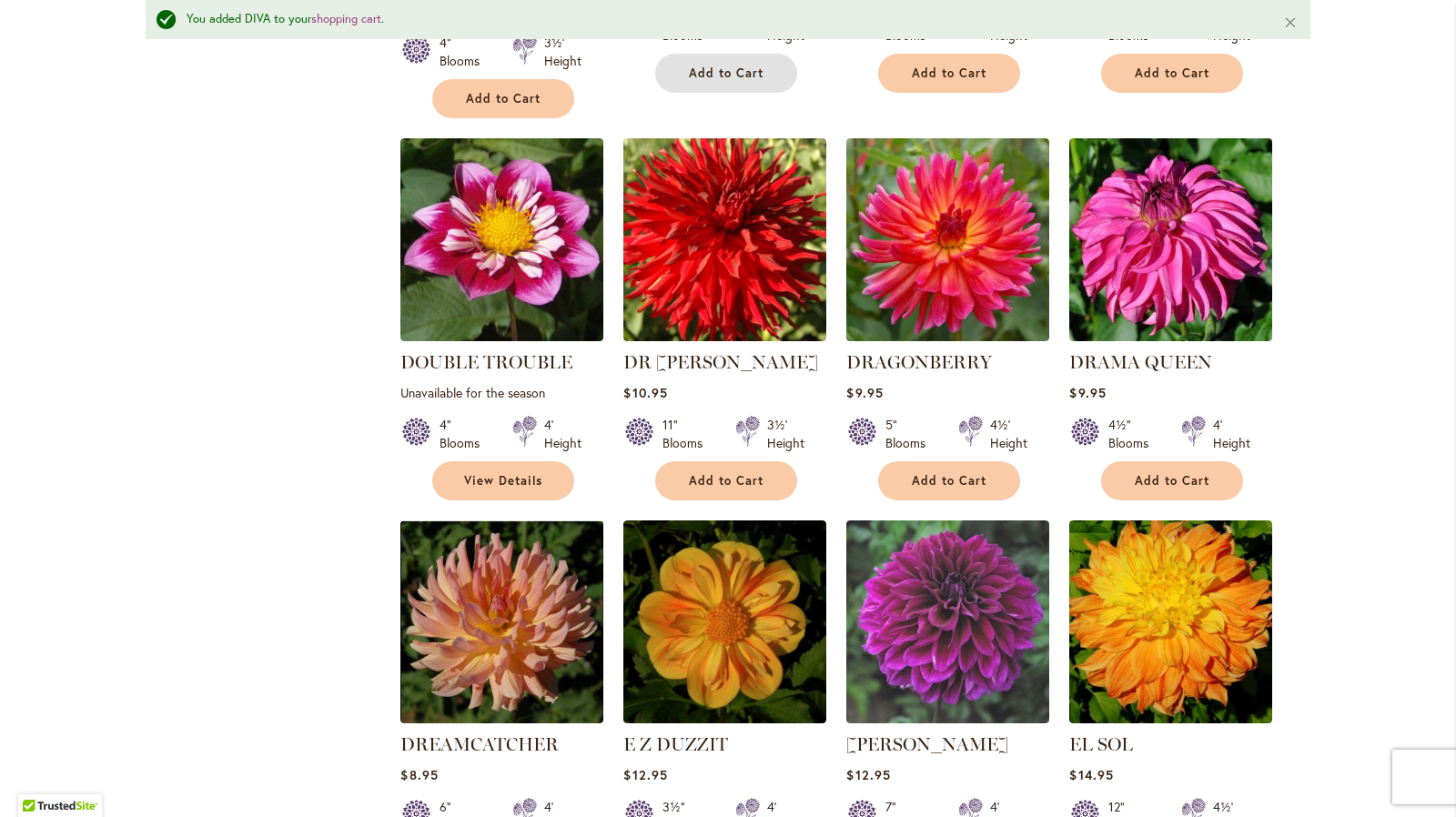
scroll to position [4358, 0]
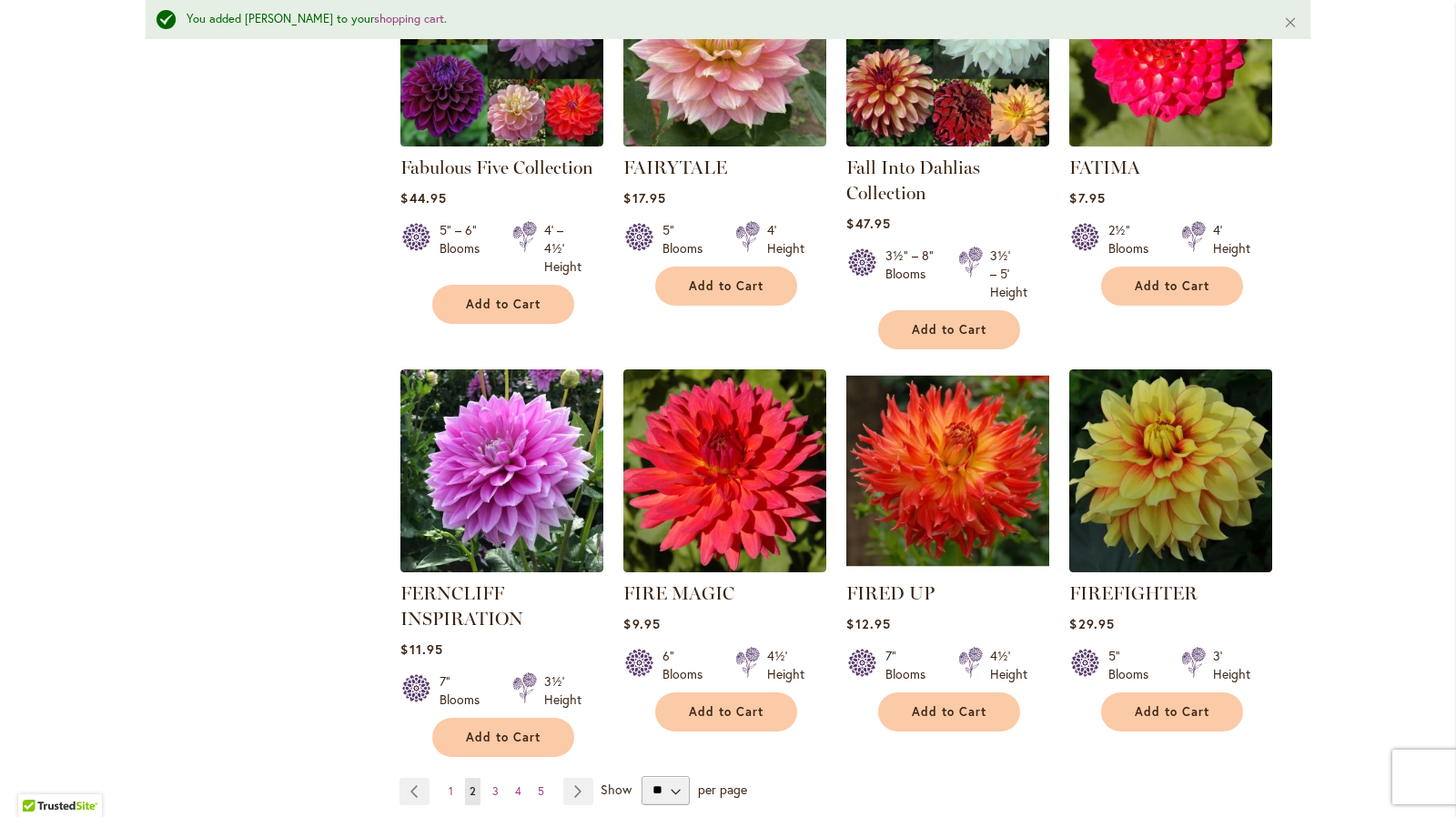
scroll to position [6087, 0]
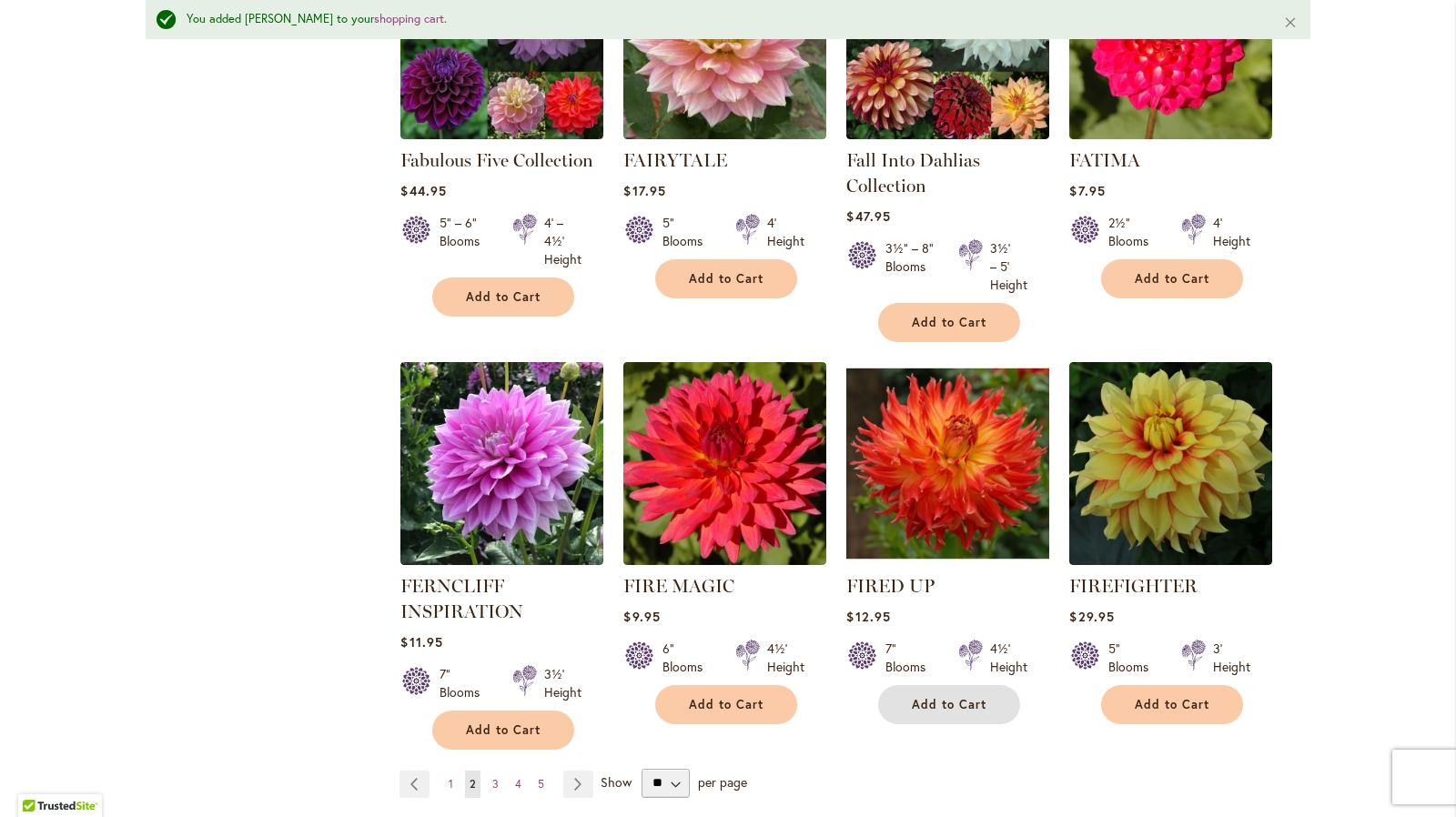
click at [881, 685] on button "Add to Cart" at bounding box center [949, 704] width 142 height 39
click at [492, 777] on span "3" at bounding box center [495, 784] width 6 height 14
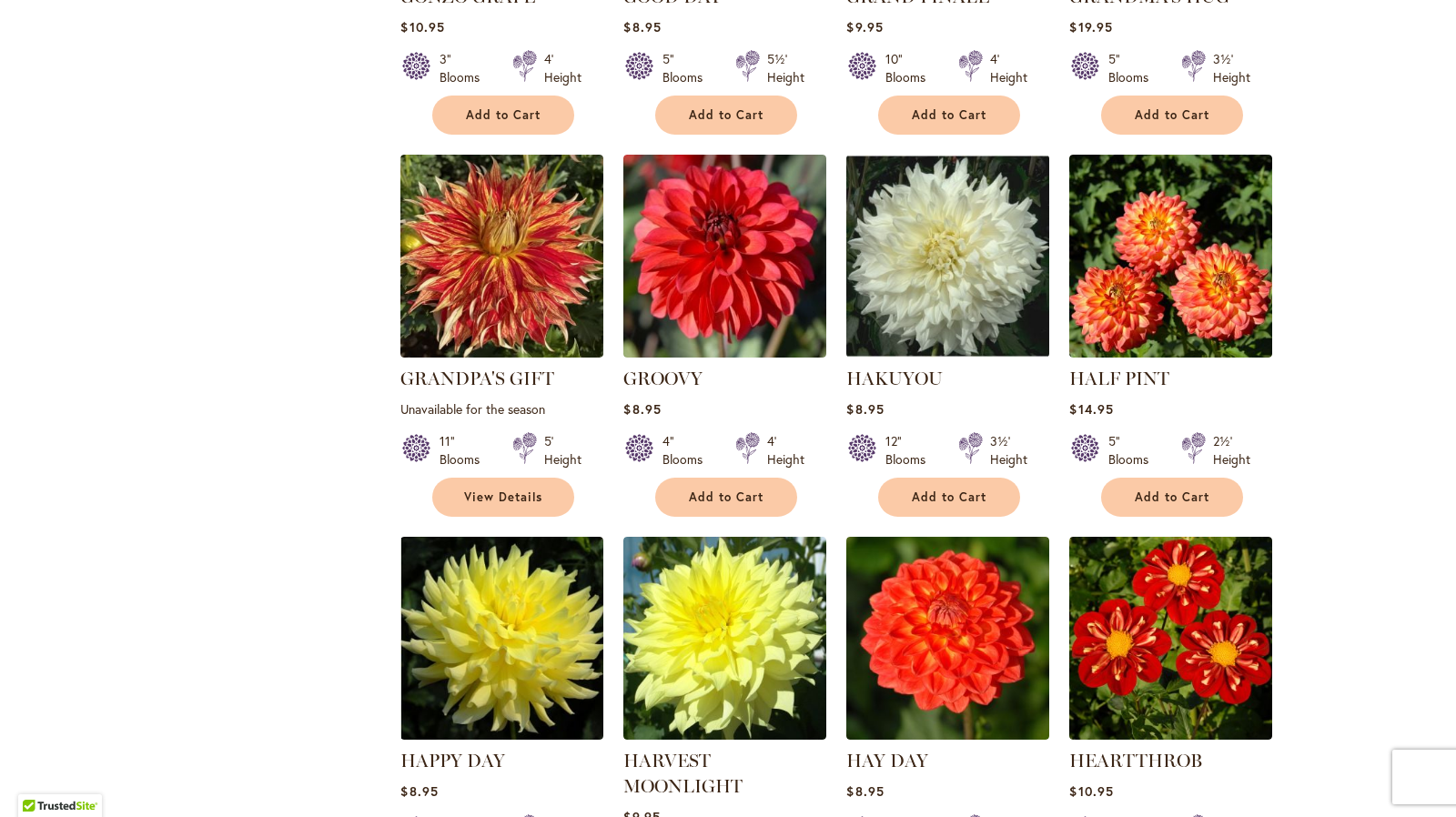
scroll to position [3457, 0]
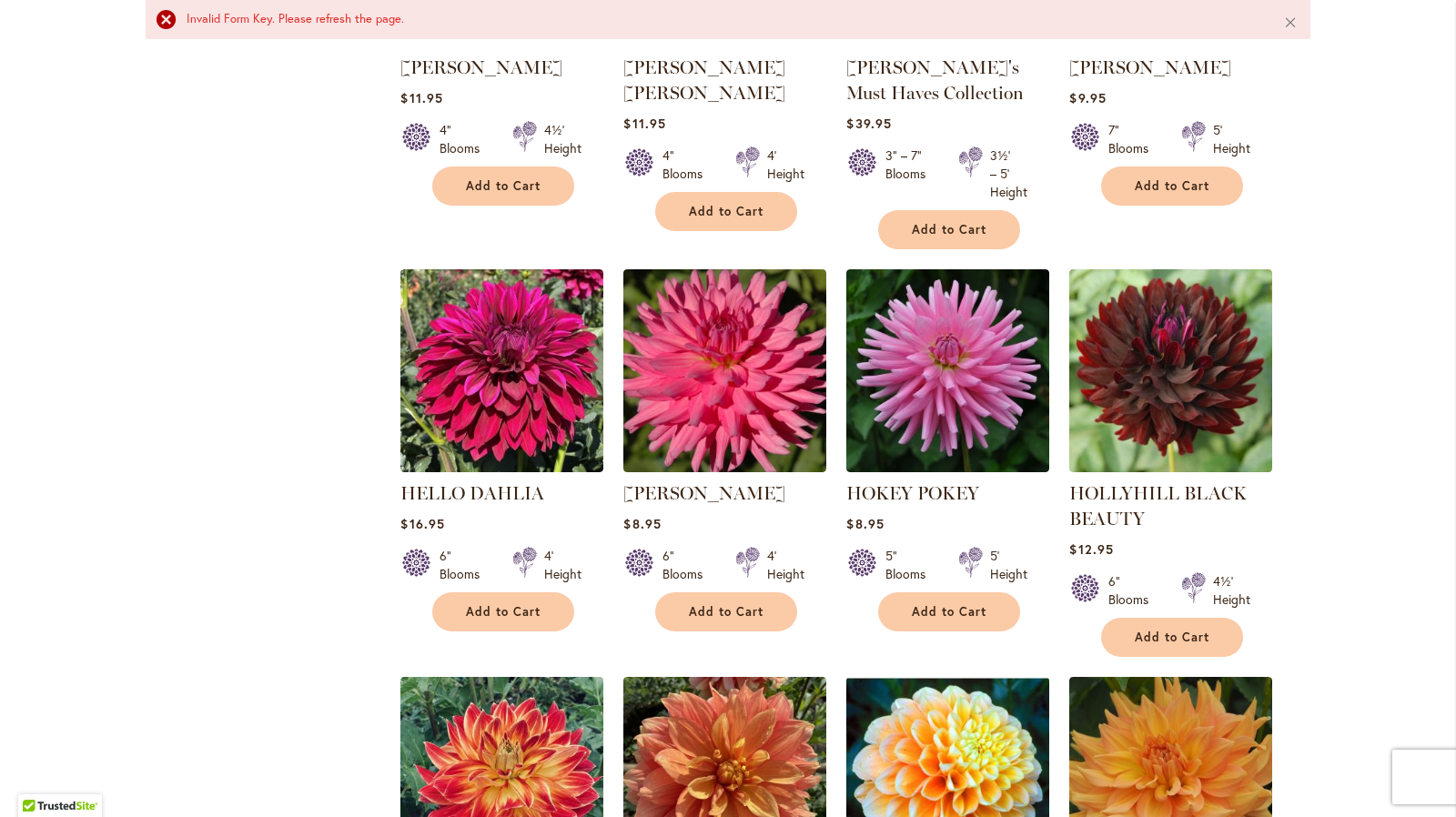
scroll to position [4636, 0]
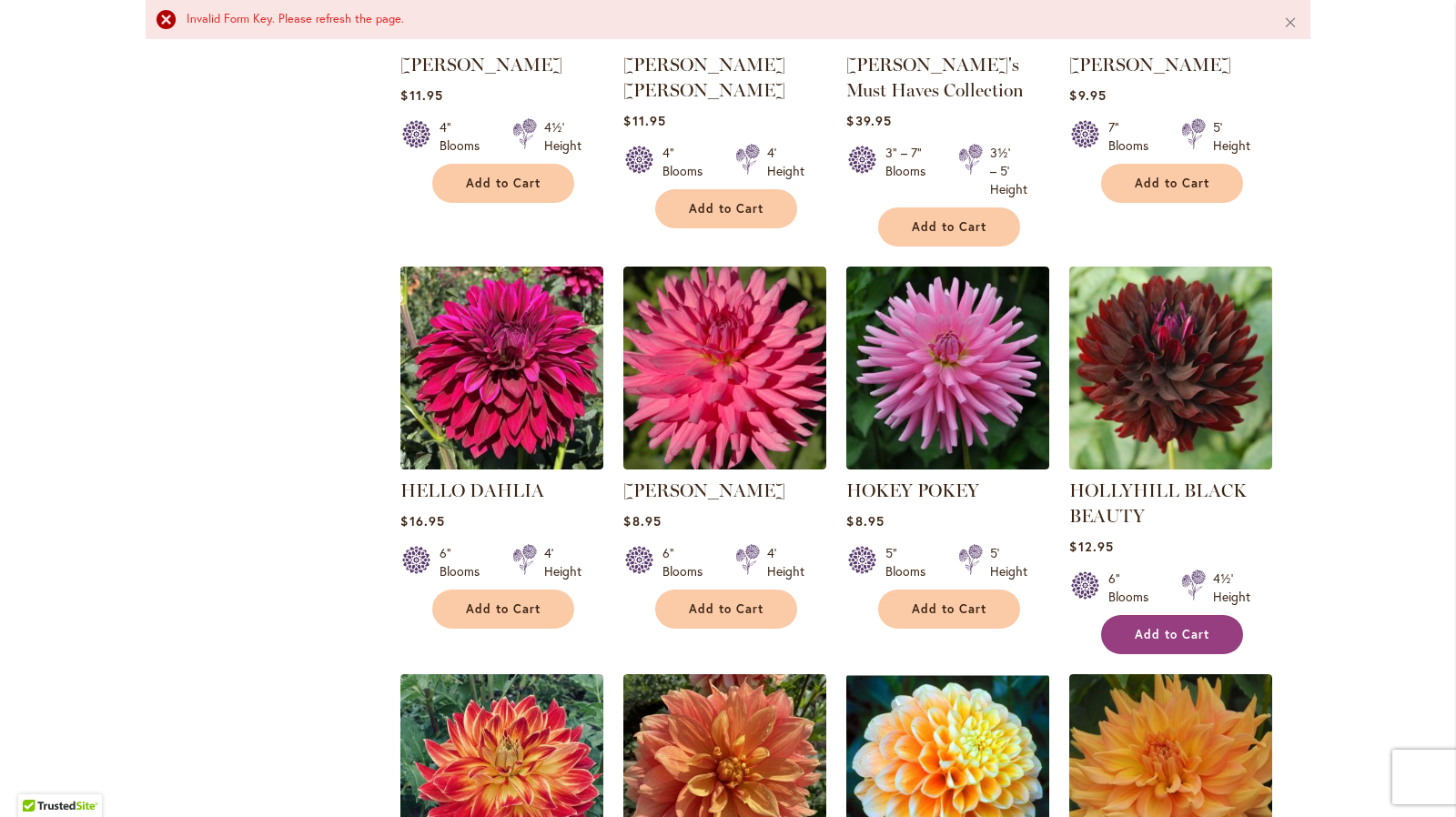
click at [1226, 615] on button "Add to Cart" at bounding box center [1172, 634] width 142 height 39
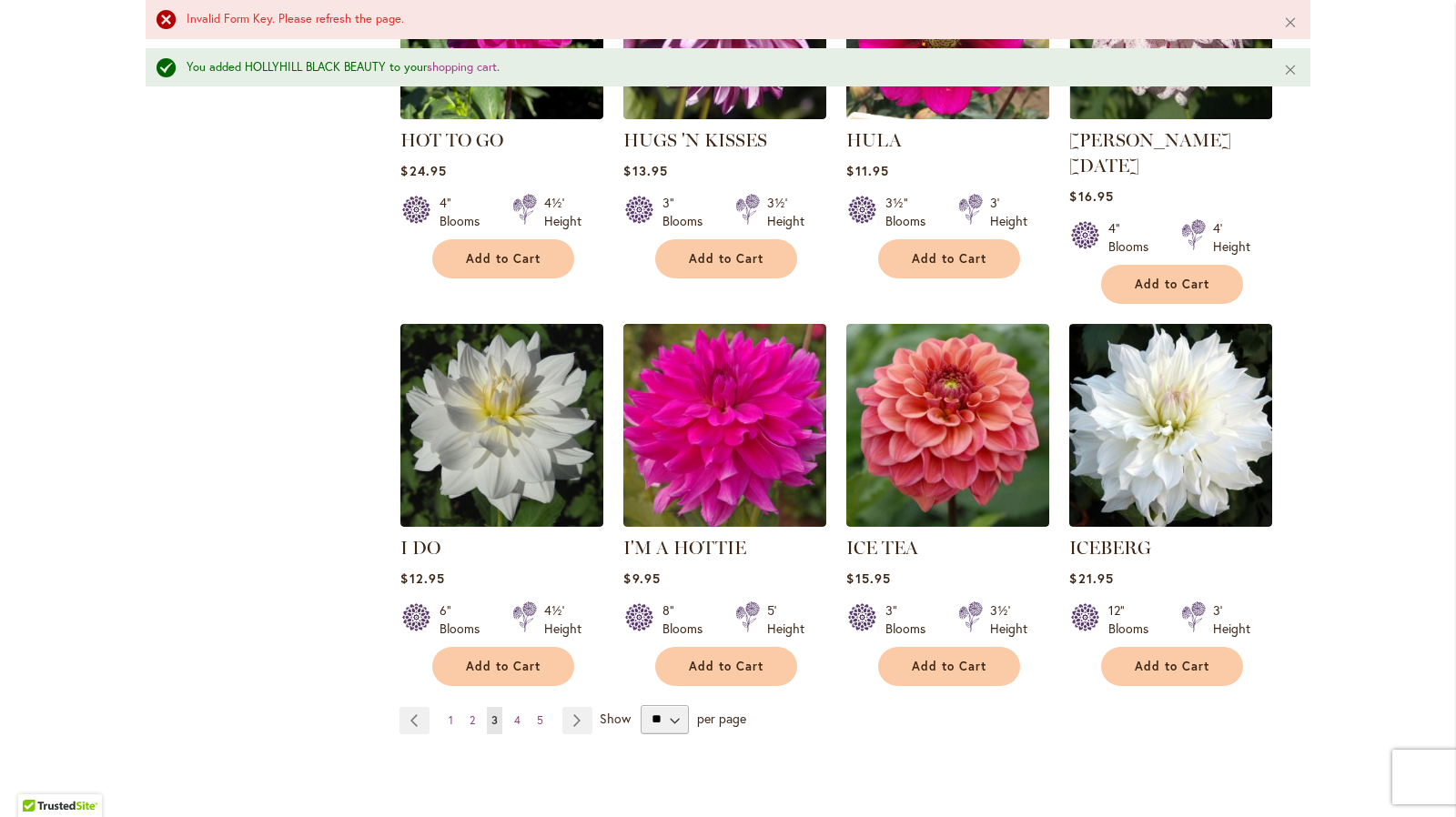
scroll to position [6322, 0]
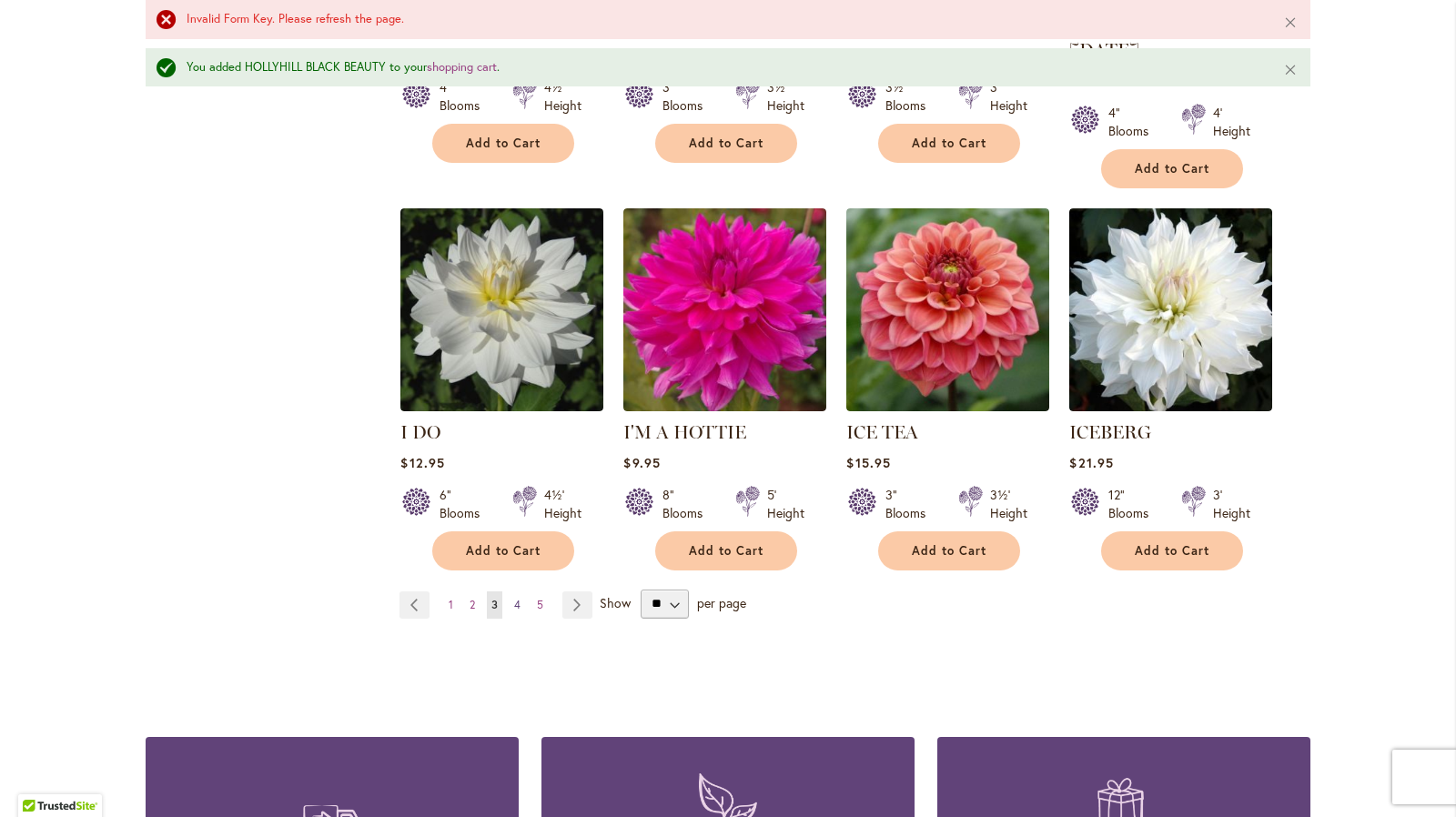
click at [514, 598] on span "4" at bounding box center [517, 605] width 6 height 14
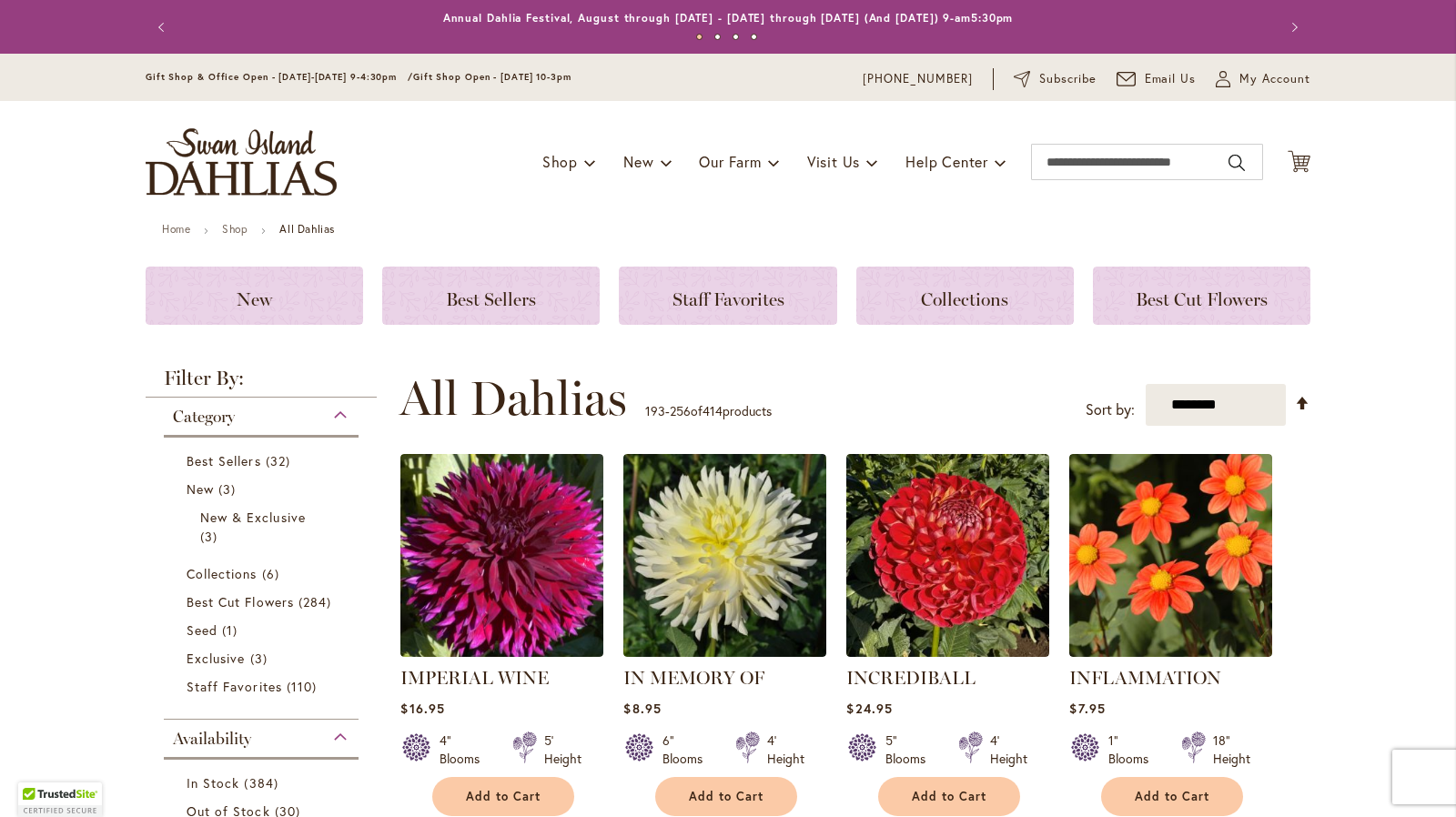
scroll to position [489, 0]
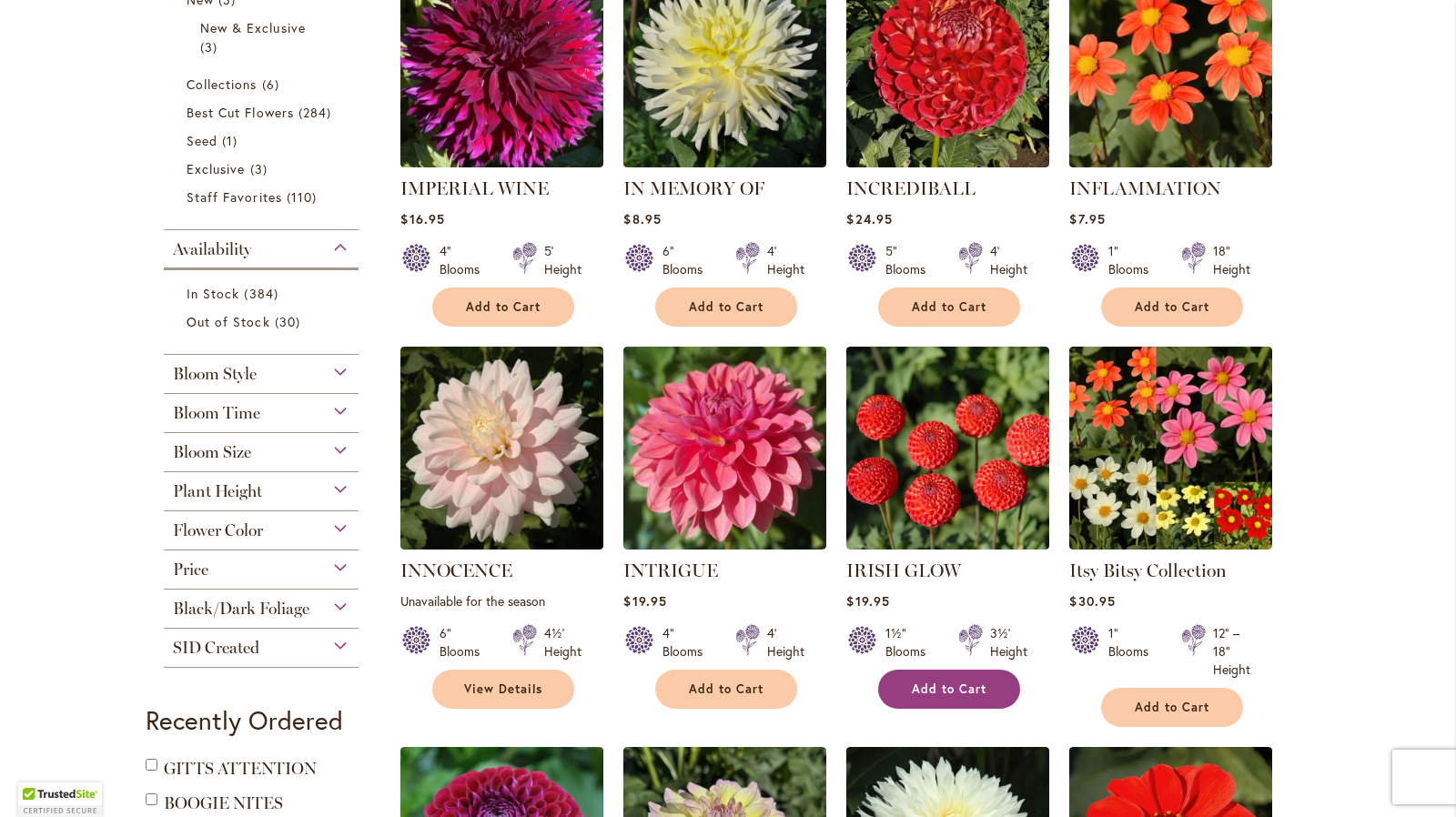
click at [988, 678] on button "Add to Cart" at bounding box center [949, 689] width 142 height 39
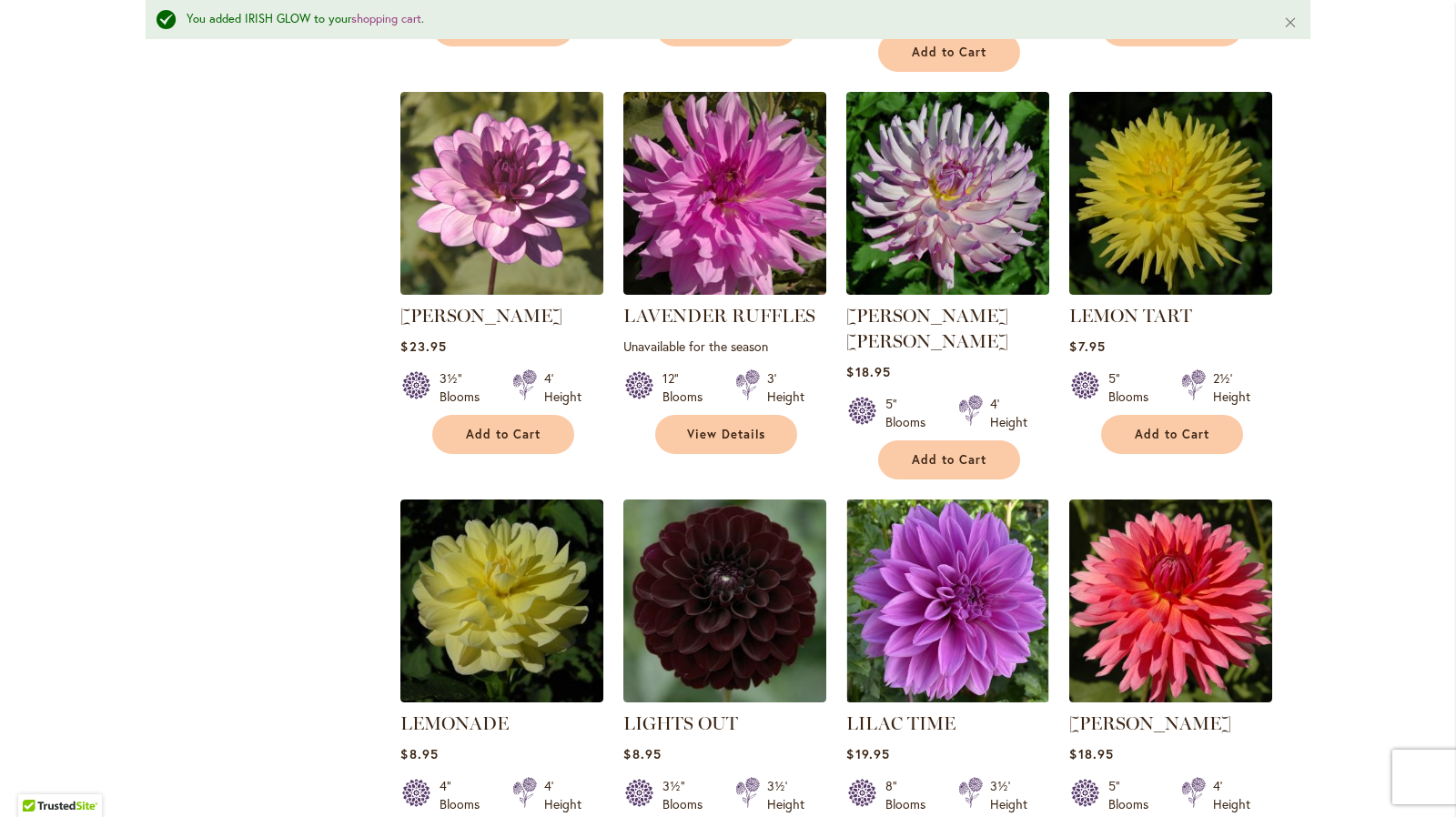
scroll to position [3539, 0]
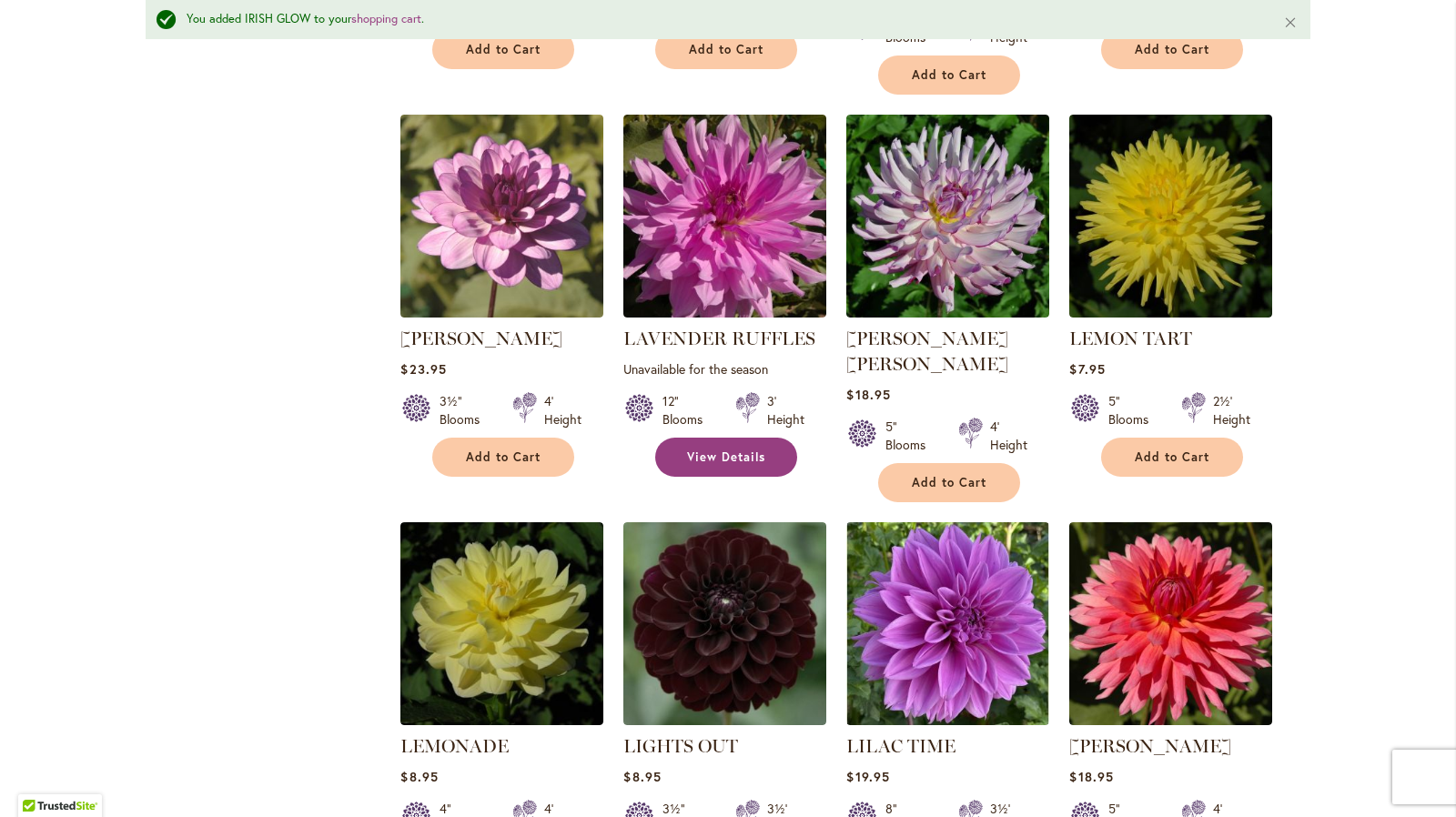
click at [689, 438] on link "View Details" at bounding box center [726, 457] width 142 height 39
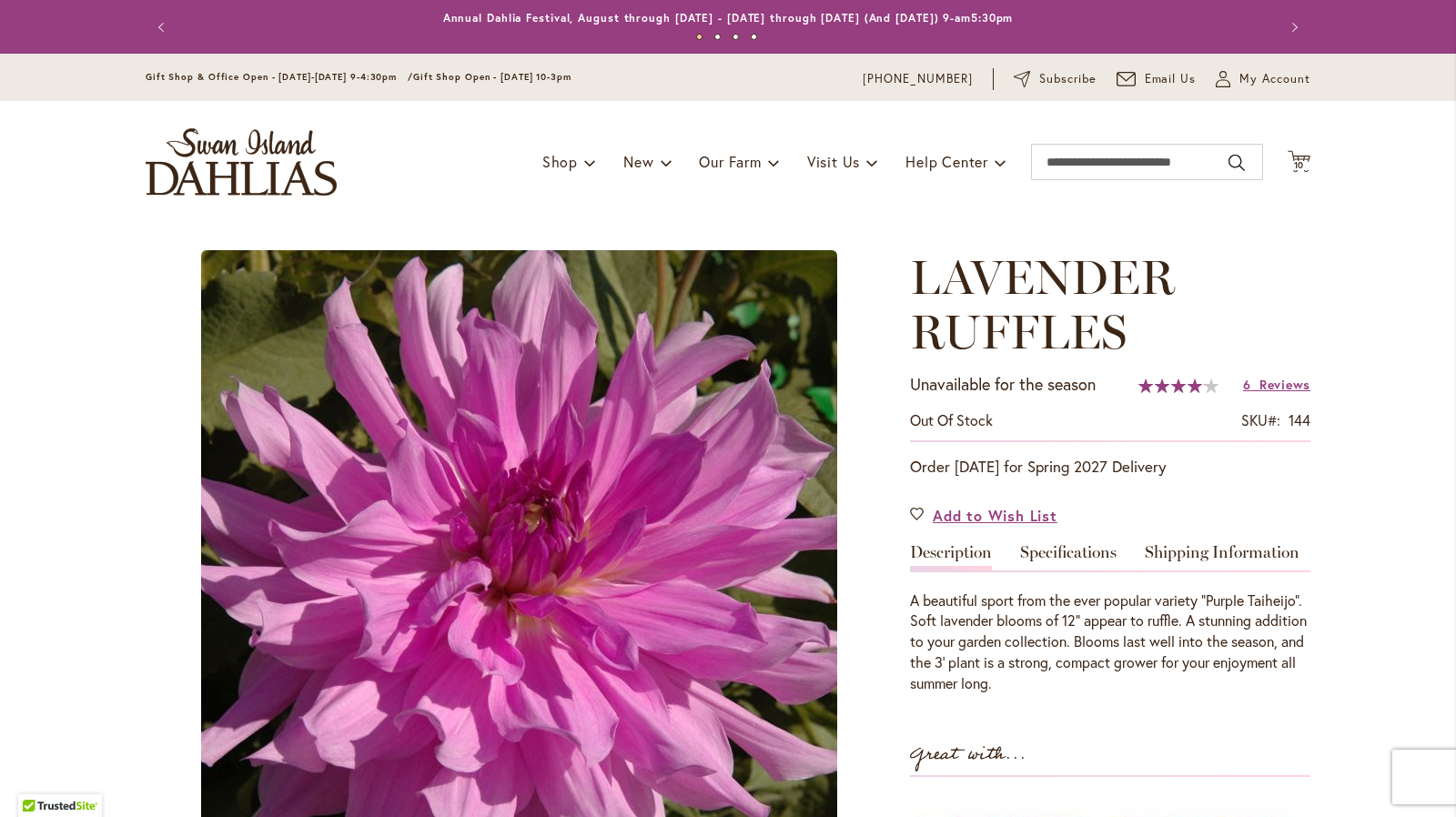
type input "*********"
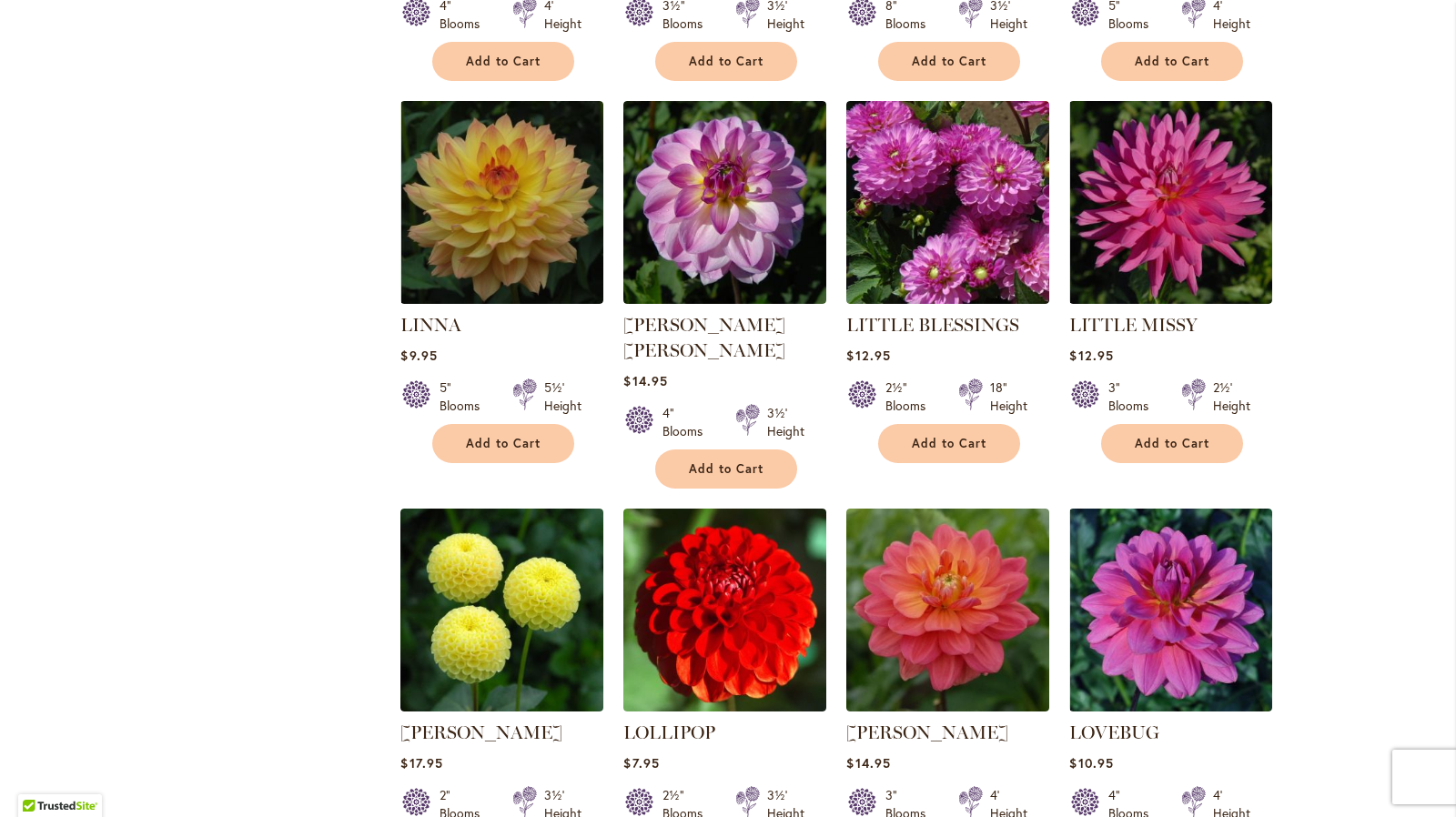
scroll to position [4315, 0]
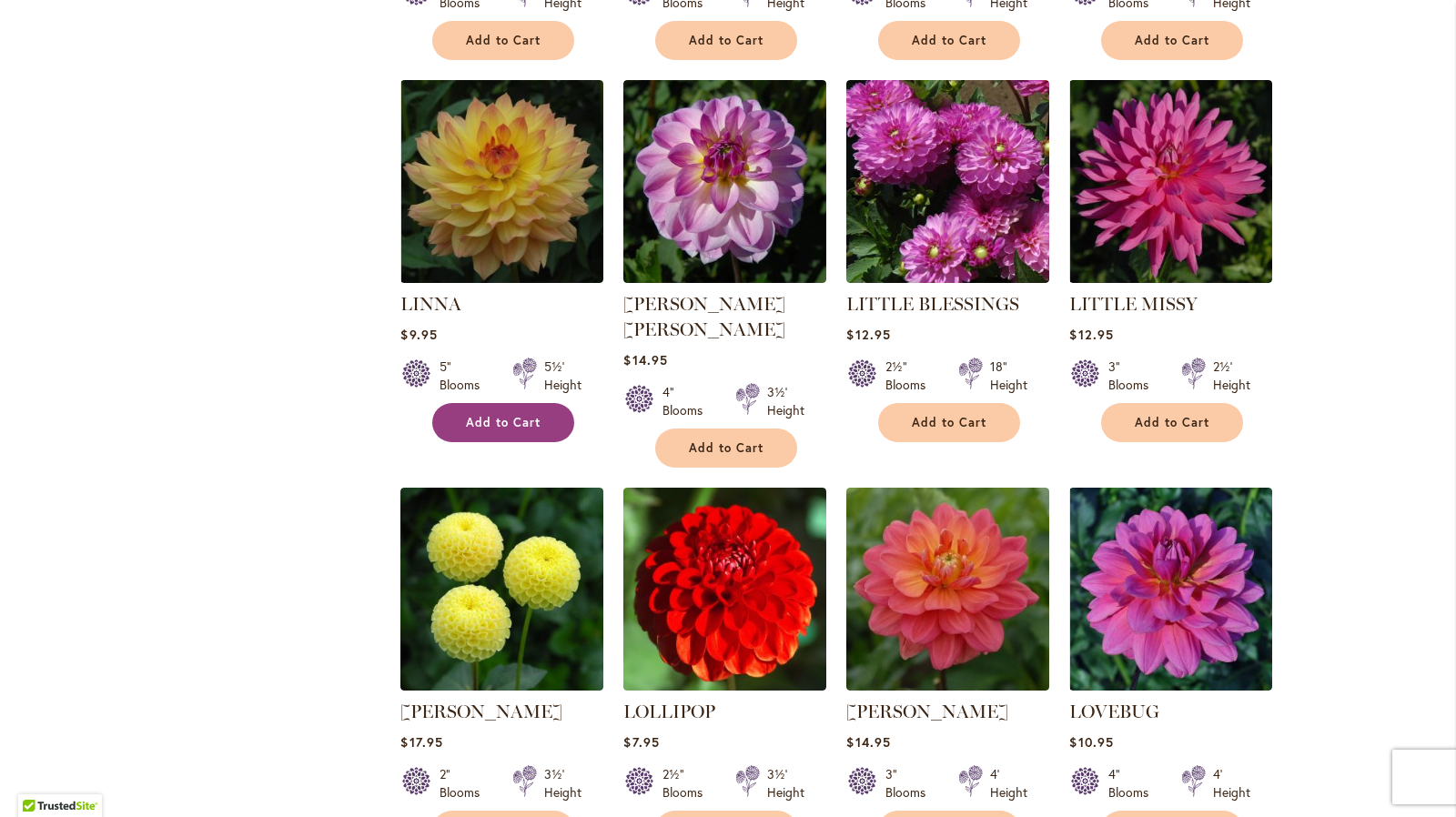
click at [550, 403] on button "Add to Cart" at bounding box center [503, 422] width 142 height 39
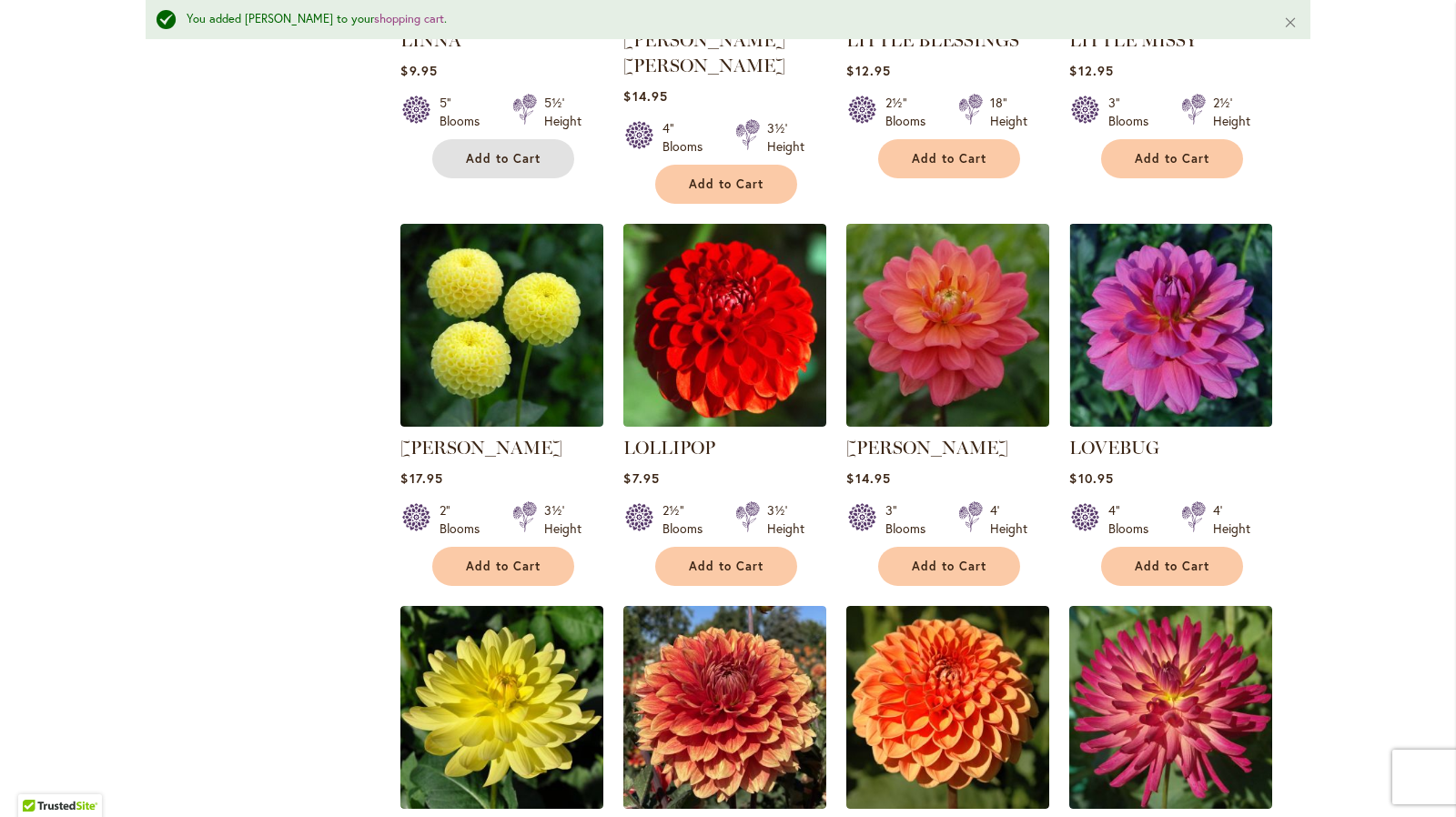
scroll to position [4636, 0]
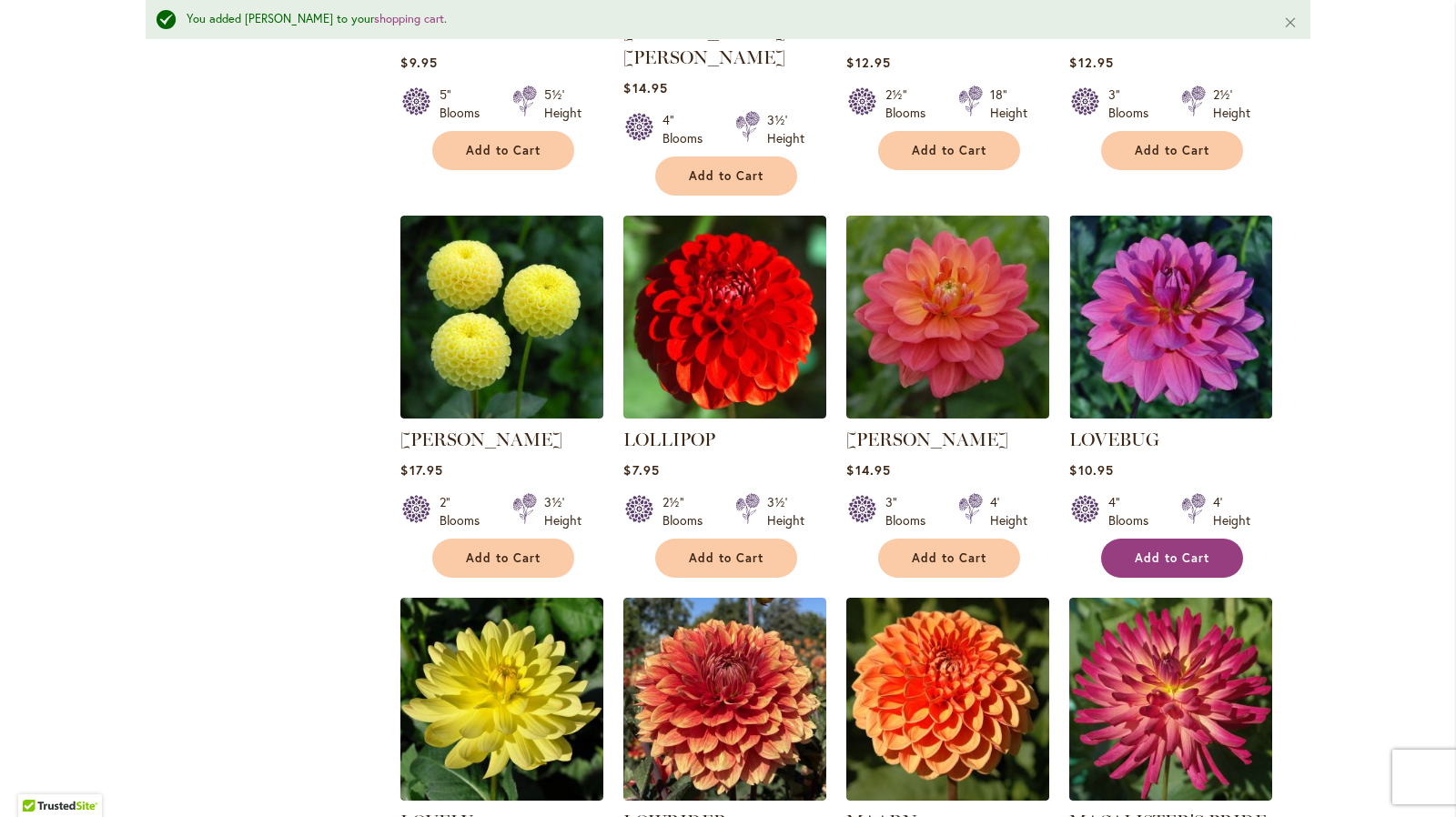
click at [1180, 550] on span "Add to Cart" at bounding box center [1172, 557] width 75 height 15
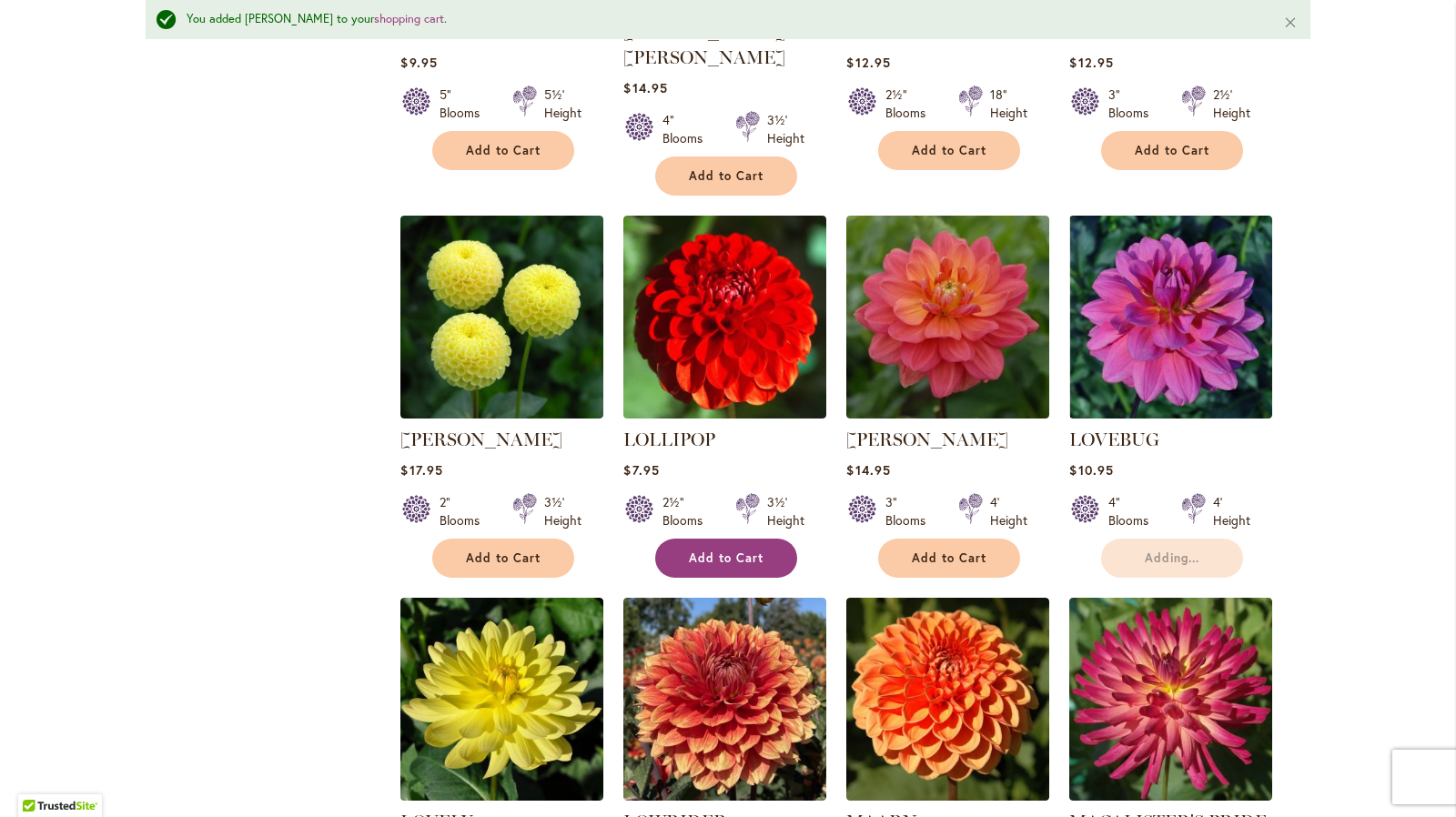
click at [772, 539] on button "Add to Cart" at bounding box center [726, 558] width 142 height 39
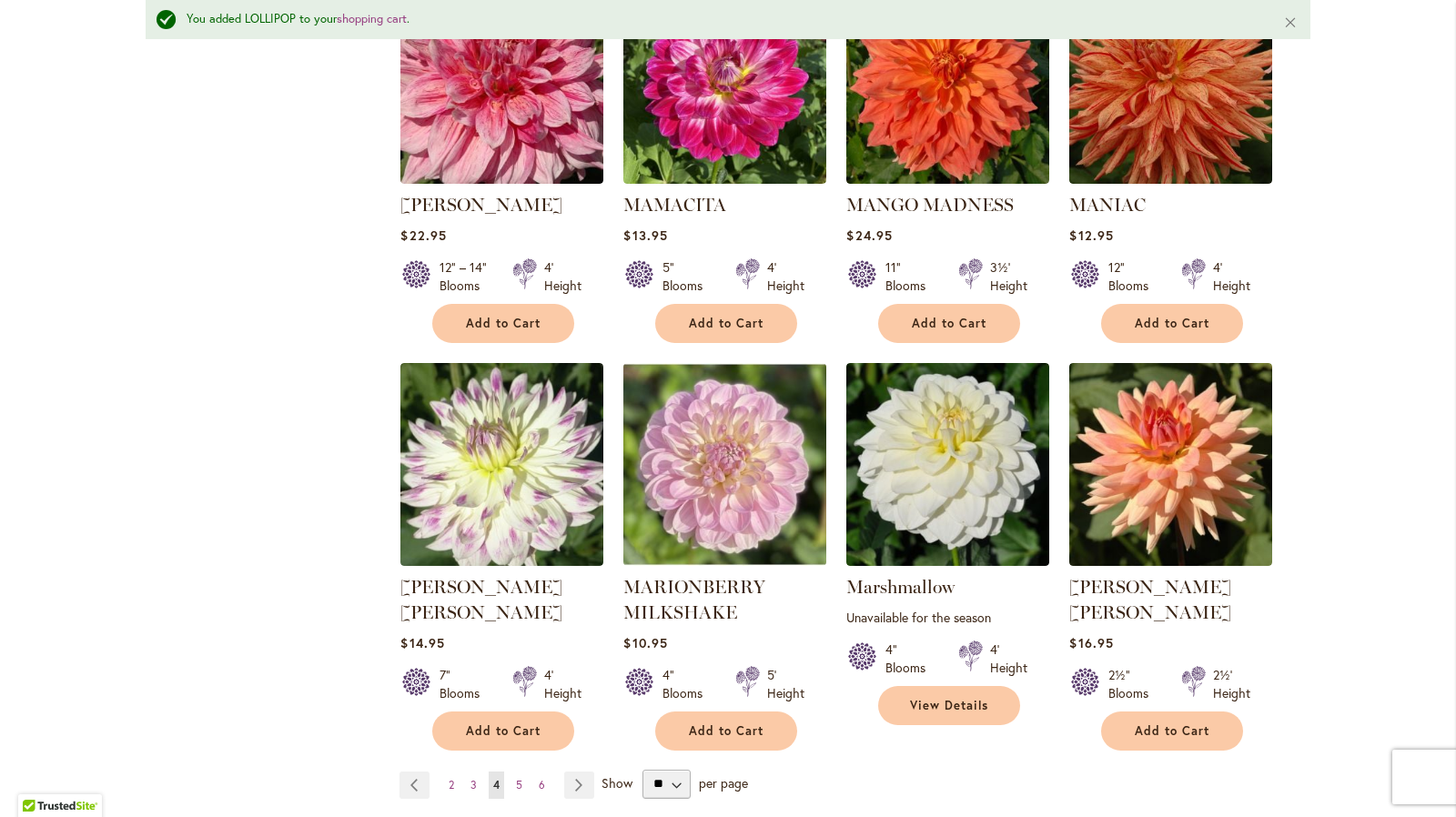
scroll to position [6091, 0]
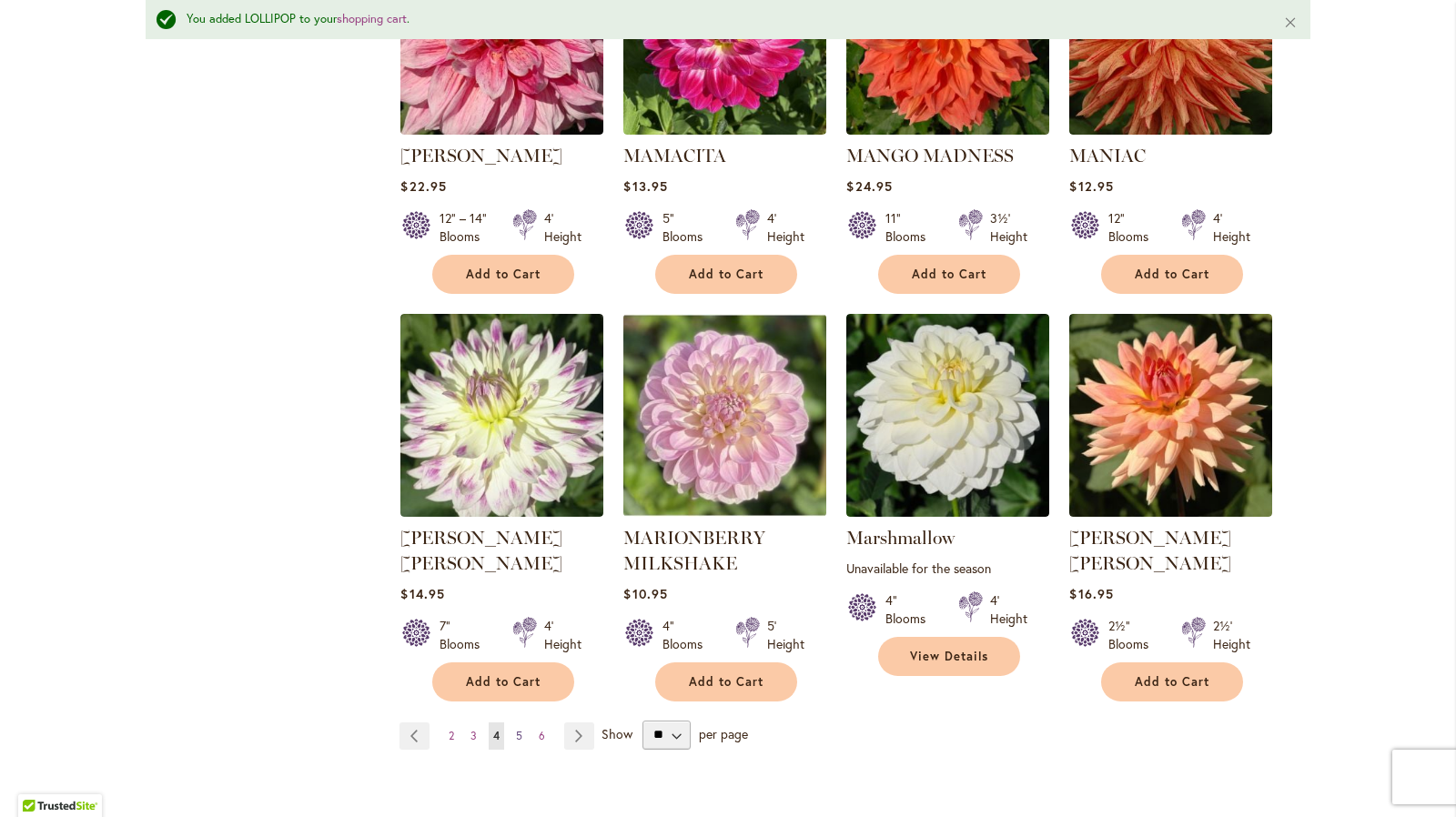
click at [516, 729] on span "5" at bounding box center [519, 736] width 6 height 14
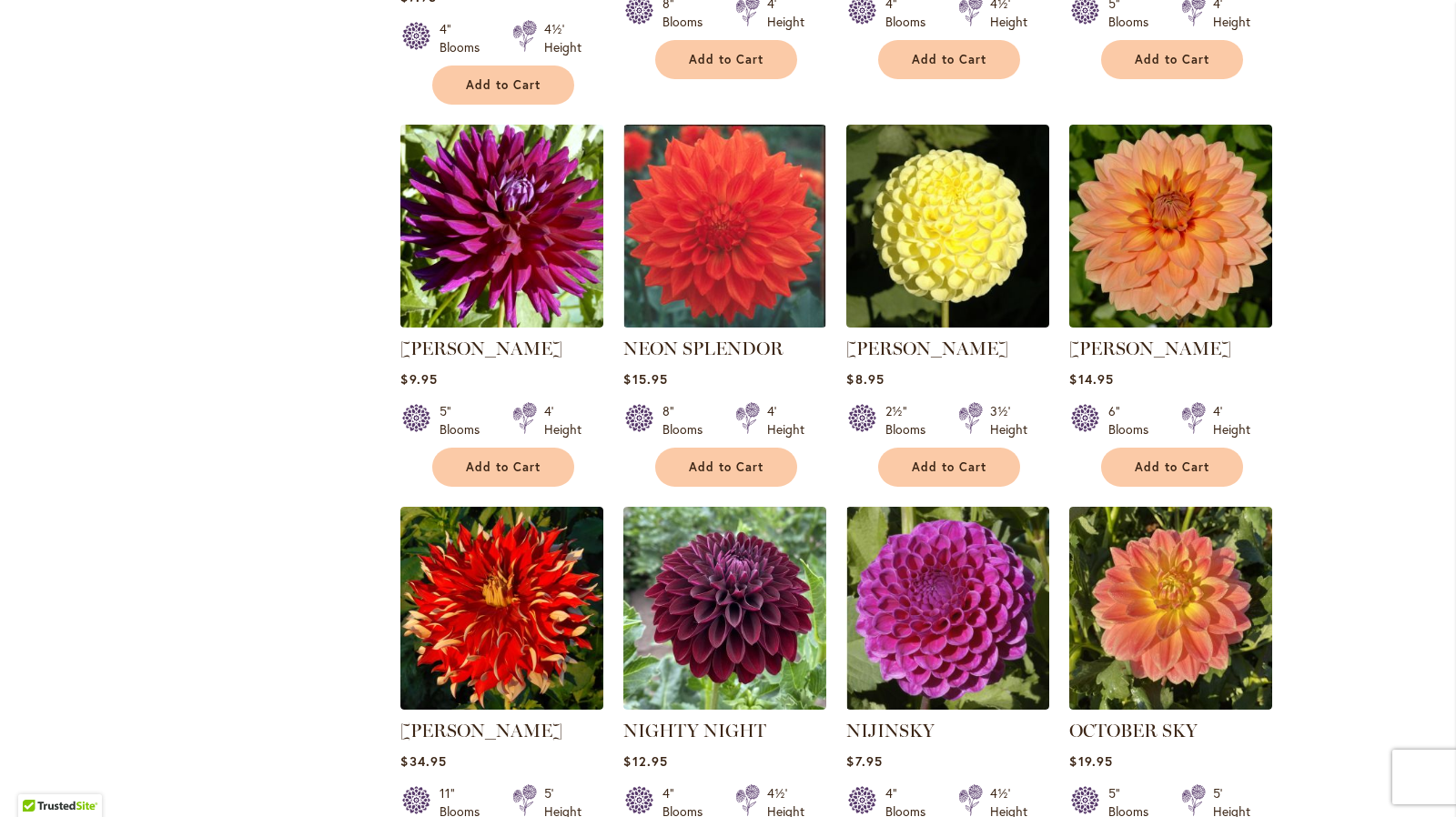
scroll to position [2678, 0]
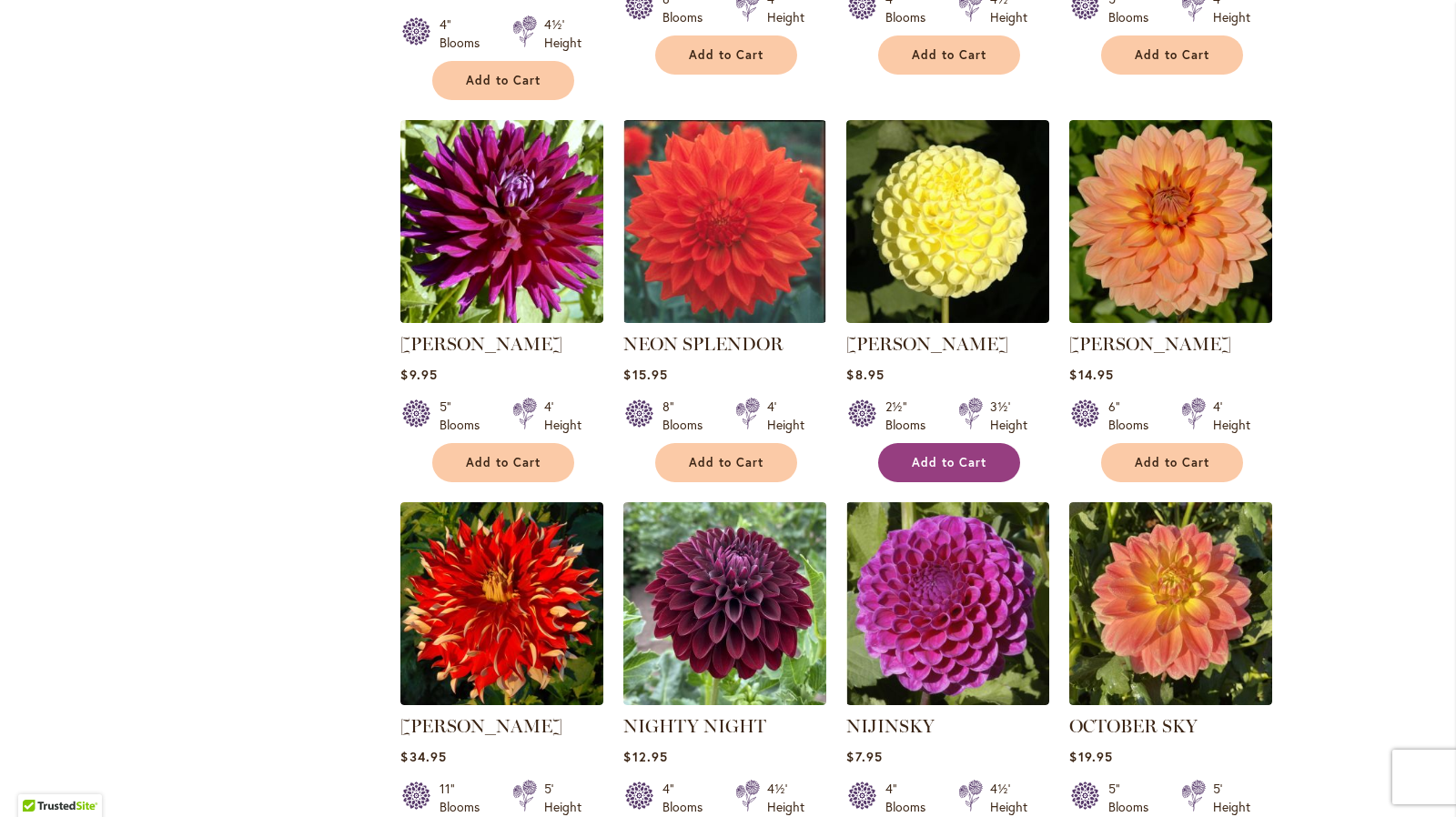
click at [976, 455] on span "Add to Cart" at bounding box center [949, 462] width 75 height 15
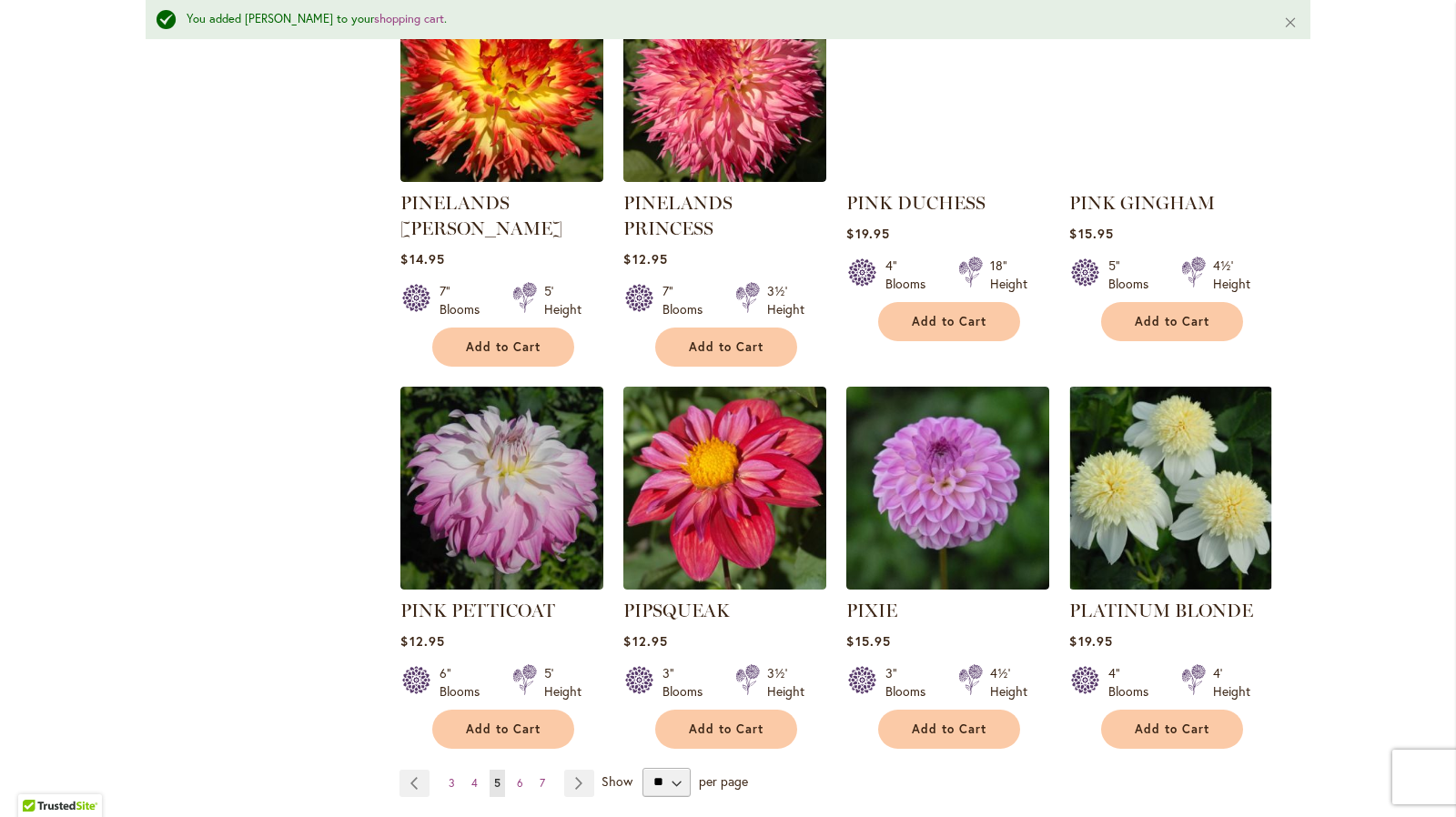
scroll to position [6274, 0]
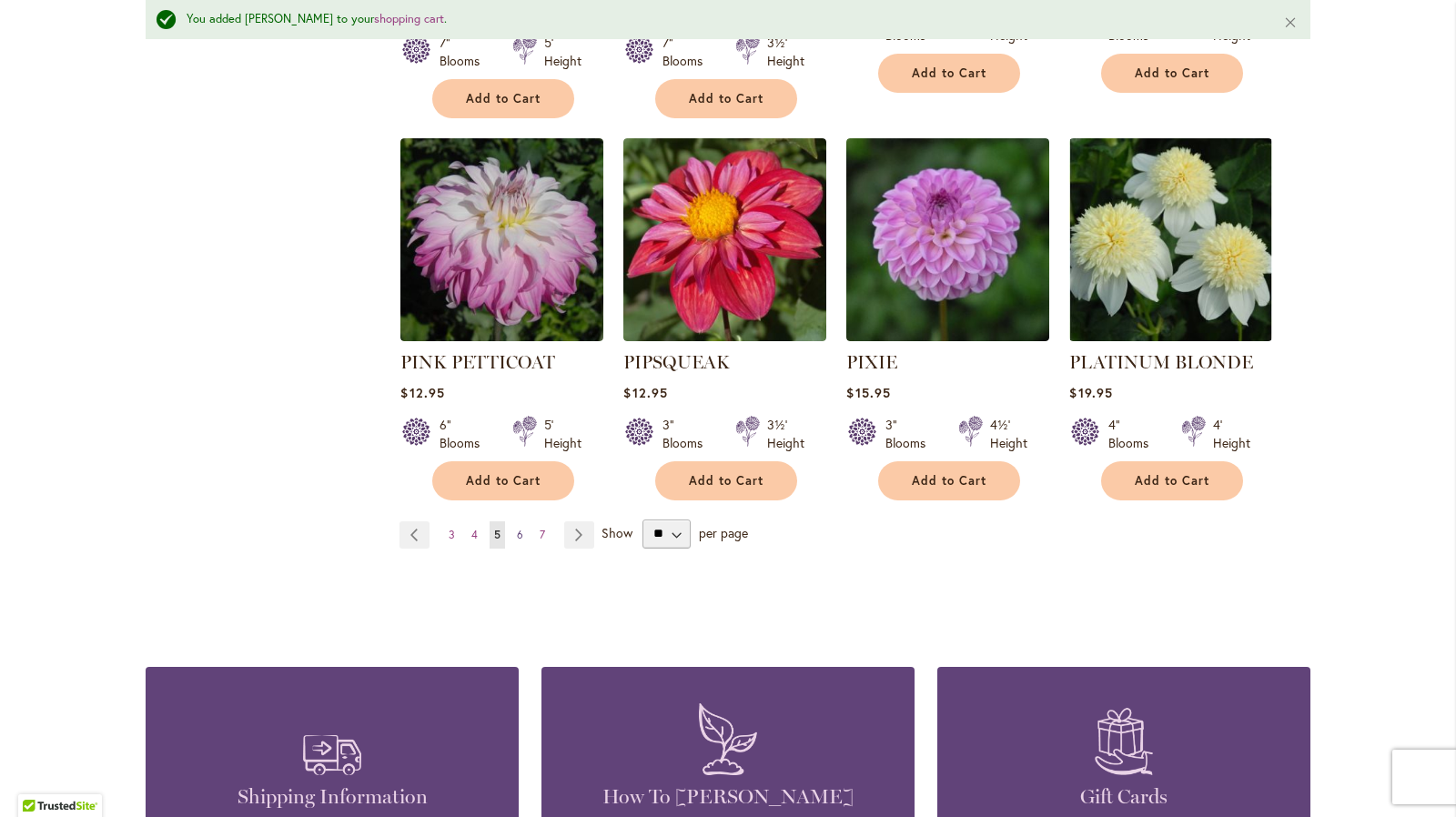
click at [512, 521] on link "Page 6" at bounding box center [519, 534] width 15 height 27
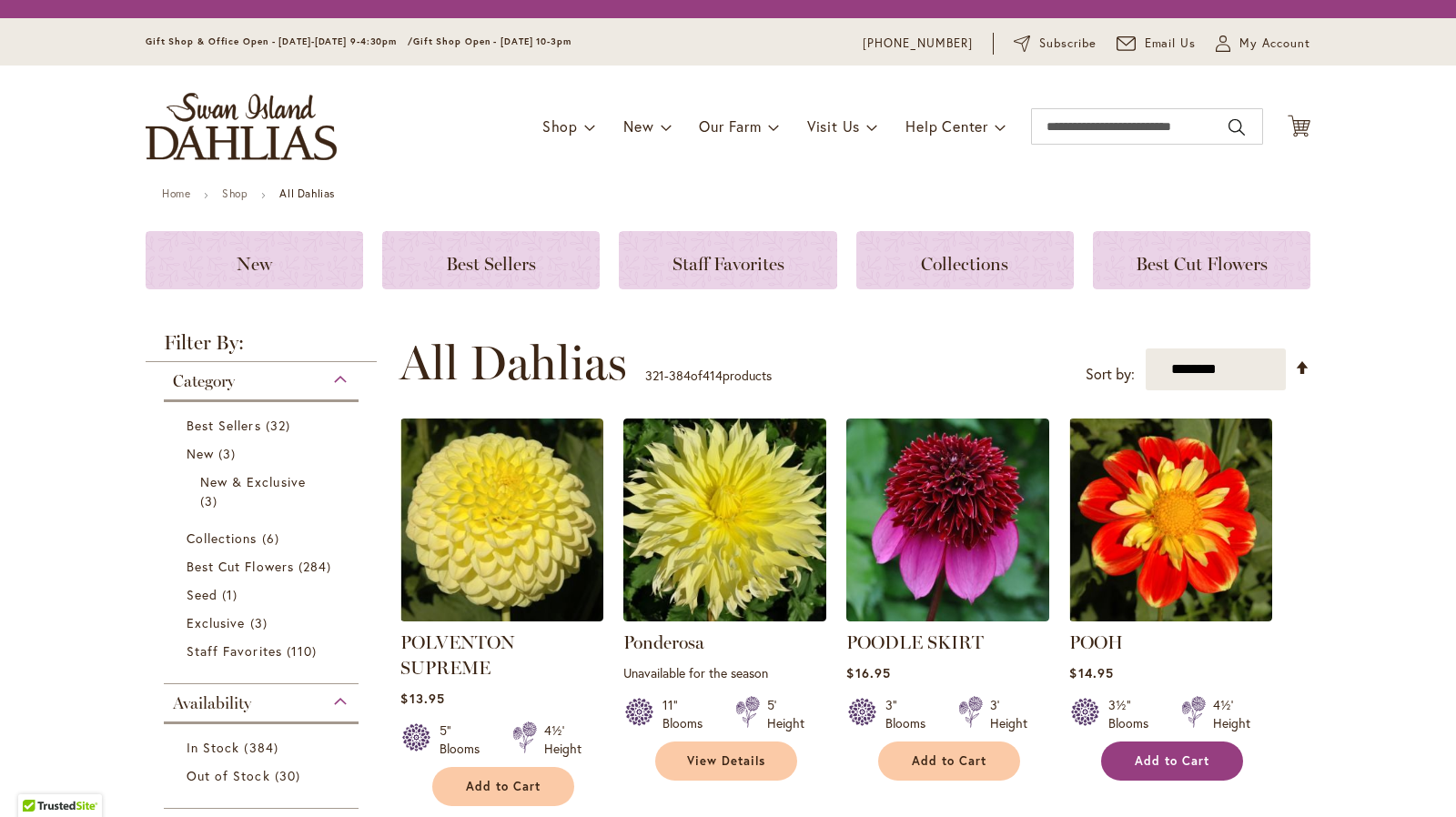
click at [1174, 753] on span "Add to Cart" at bounding box center [1172, 760] width 75 height 15
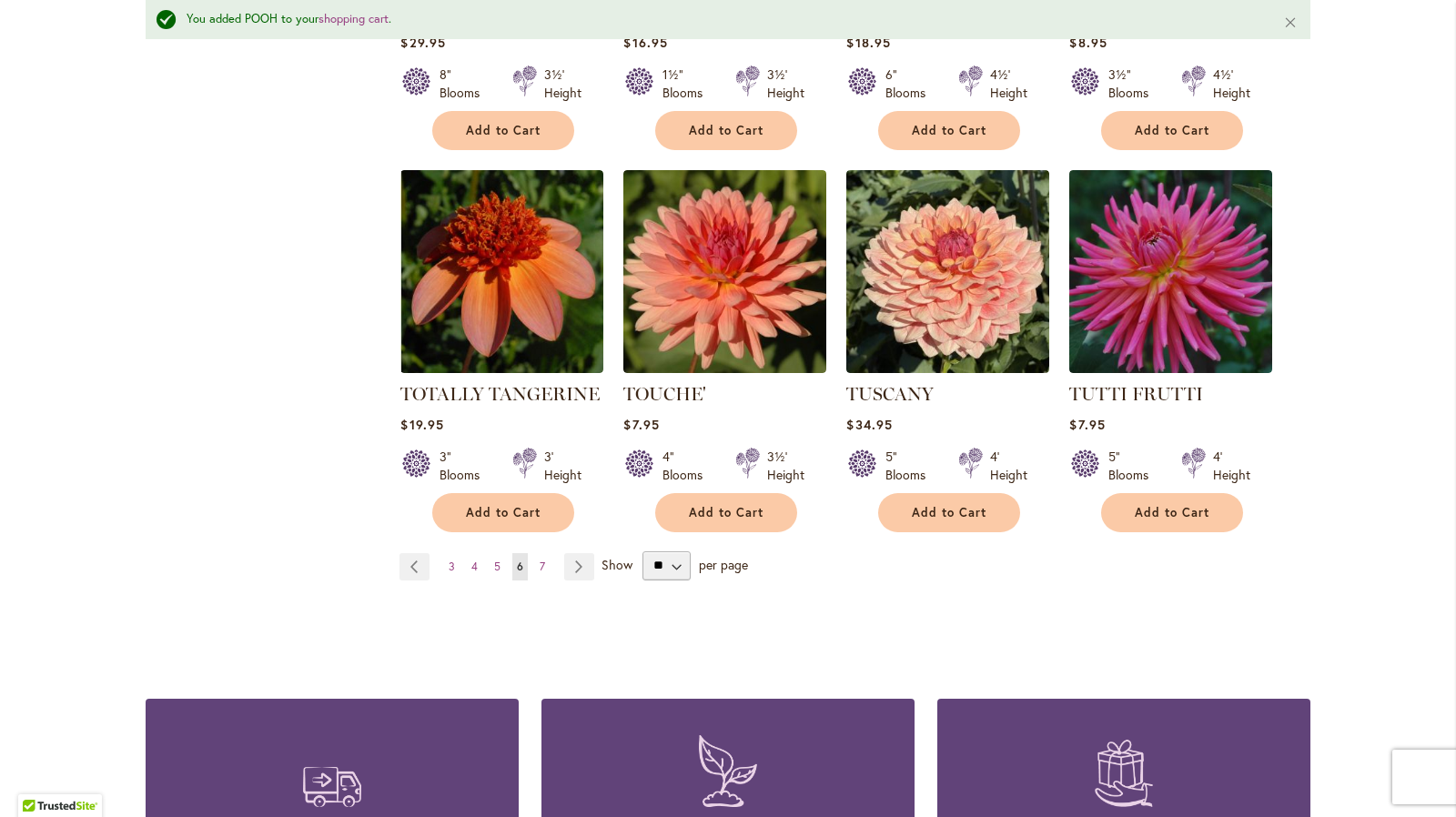
scroll to position [6183, 0]
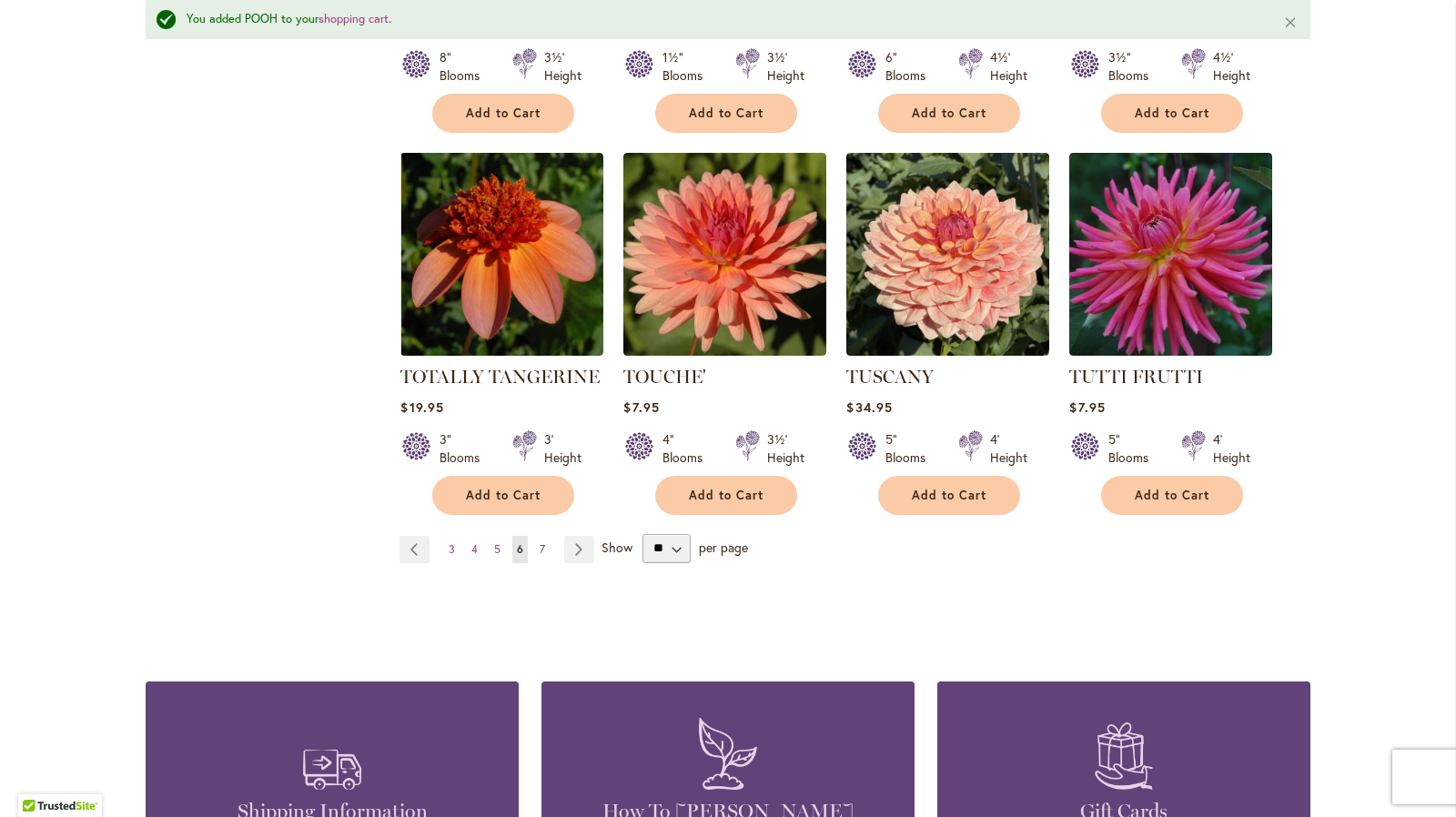
click at [540, 542] on span "7" at bounding box center [542, 549] width 5 height 14
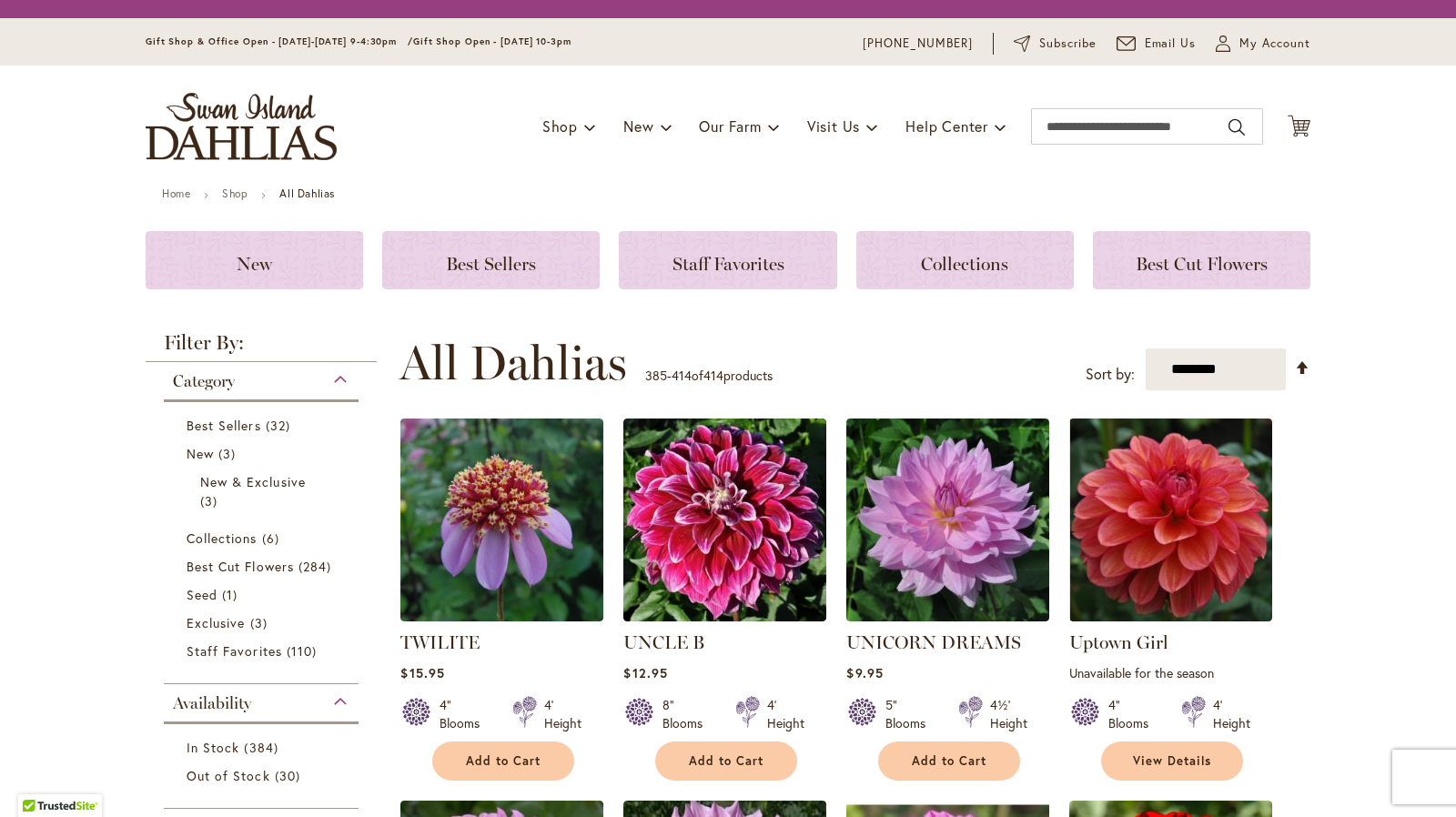
scroll to position [489, 0]
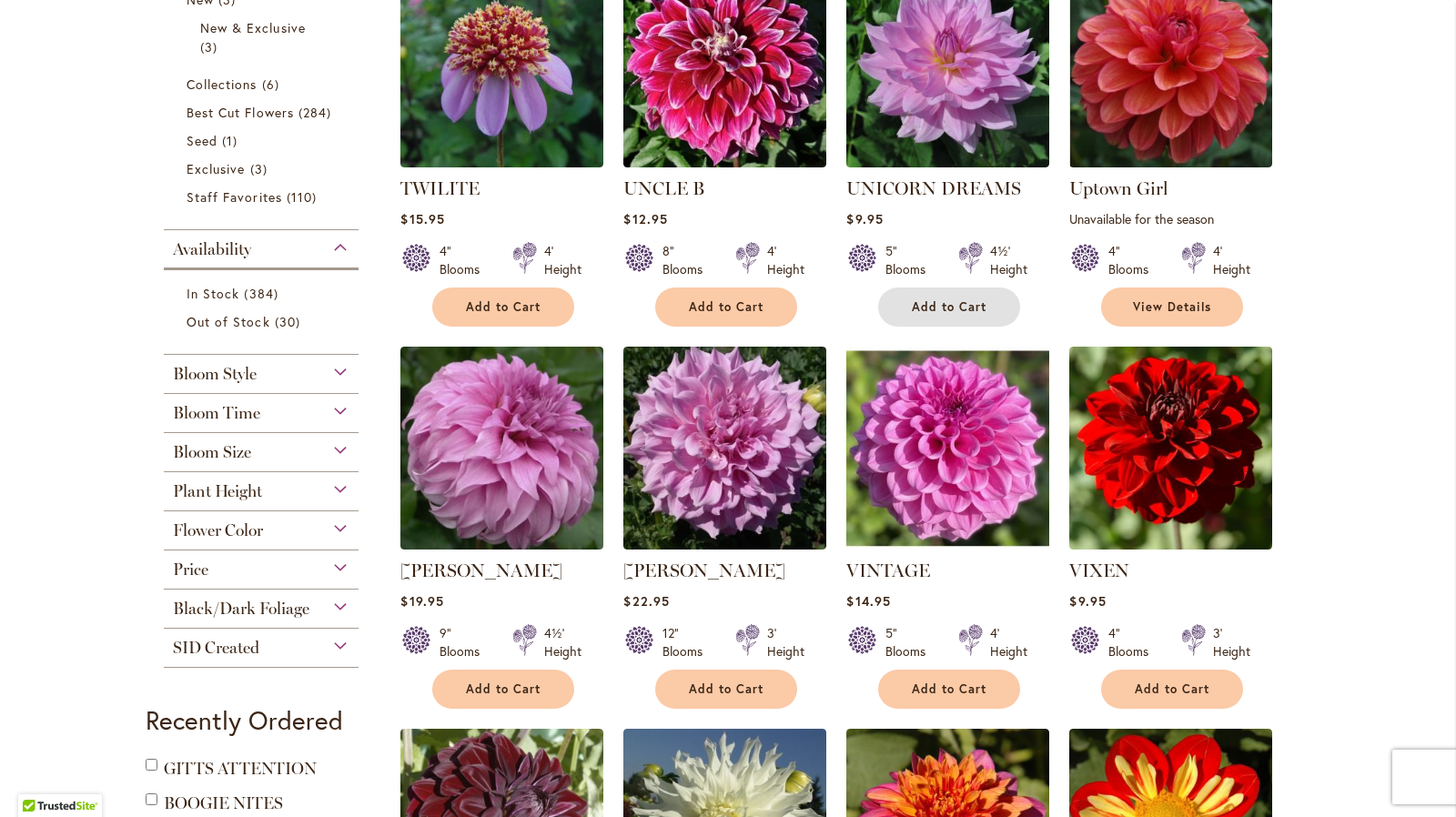
click at [913, 303] on span "Add to Cart" at bounding box center [949, 306] width 75 height 15
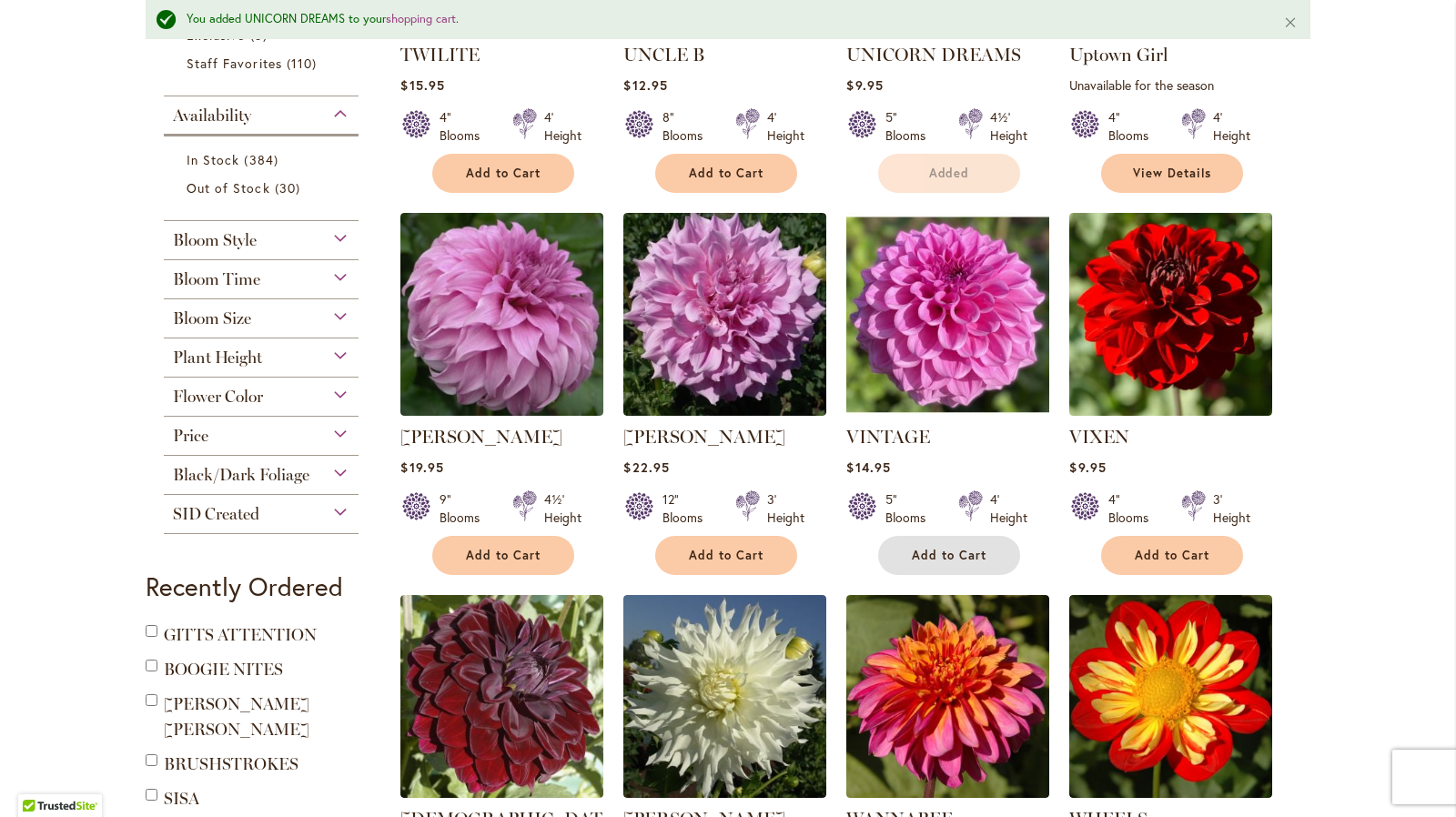
click at [940, 548] on span "Add to Cart" at bounding box center [949, 555] width 75 height 15
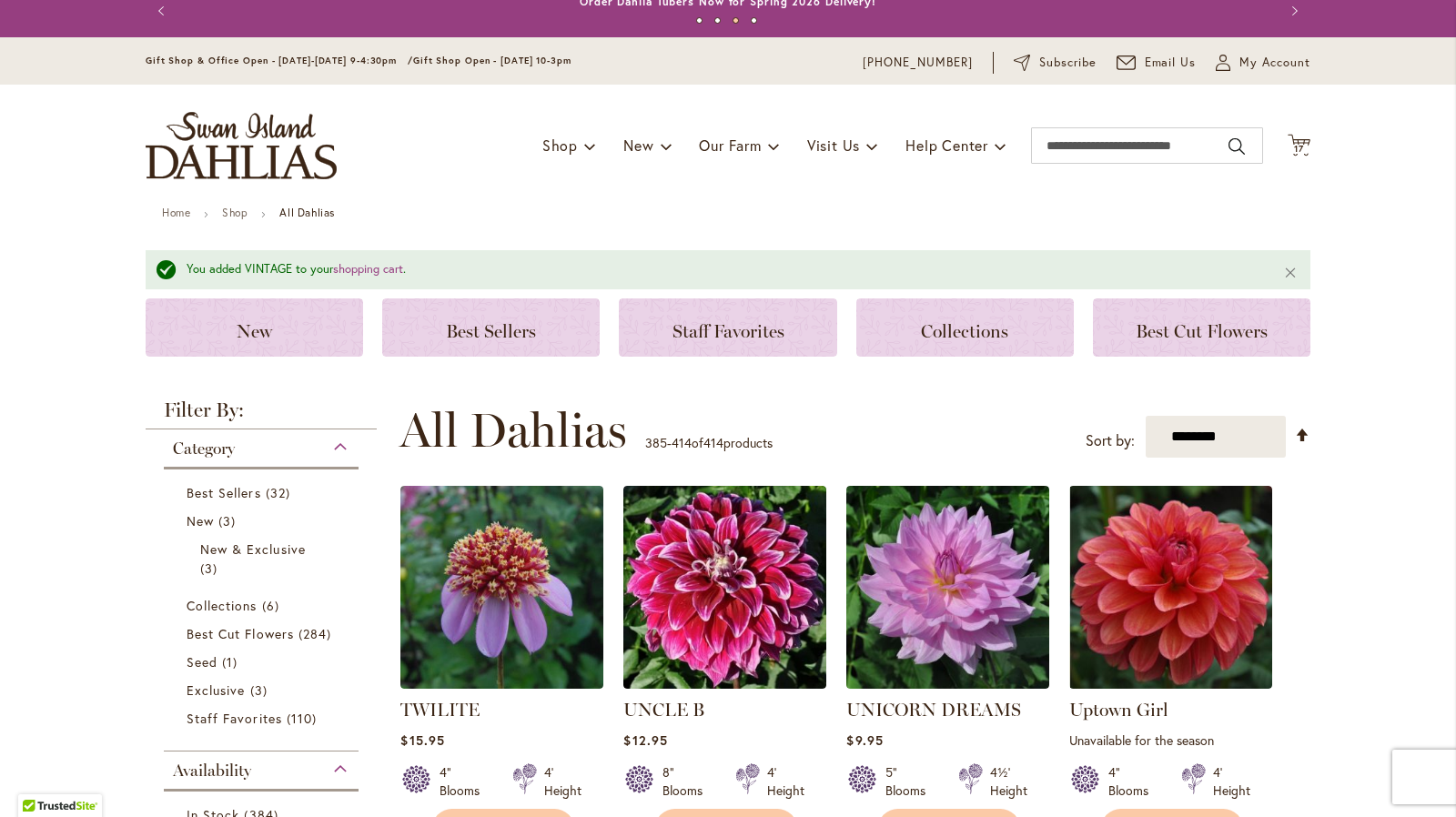
scroll to position [0, 0]
